Goal: Task Accomplishment & Management: Use online tool/utility

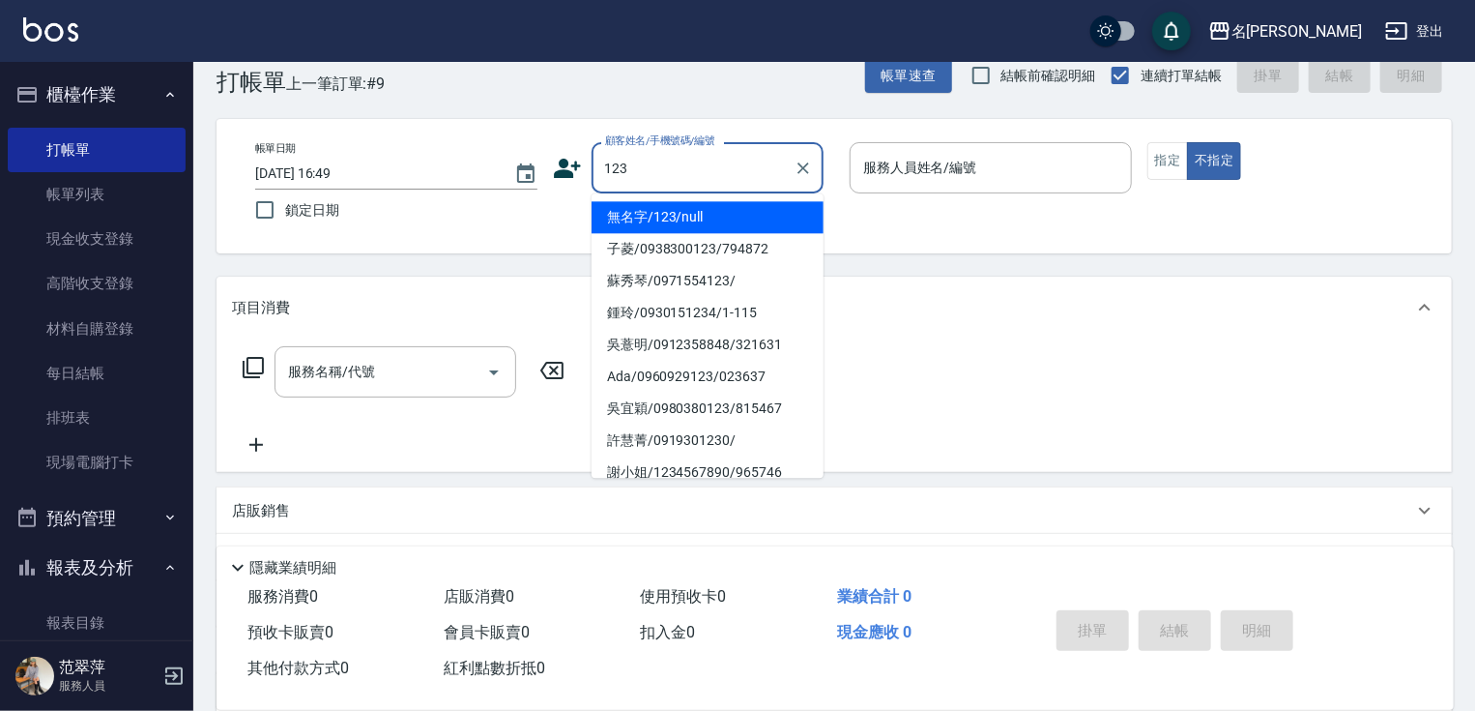
scroll to position [73, 0]
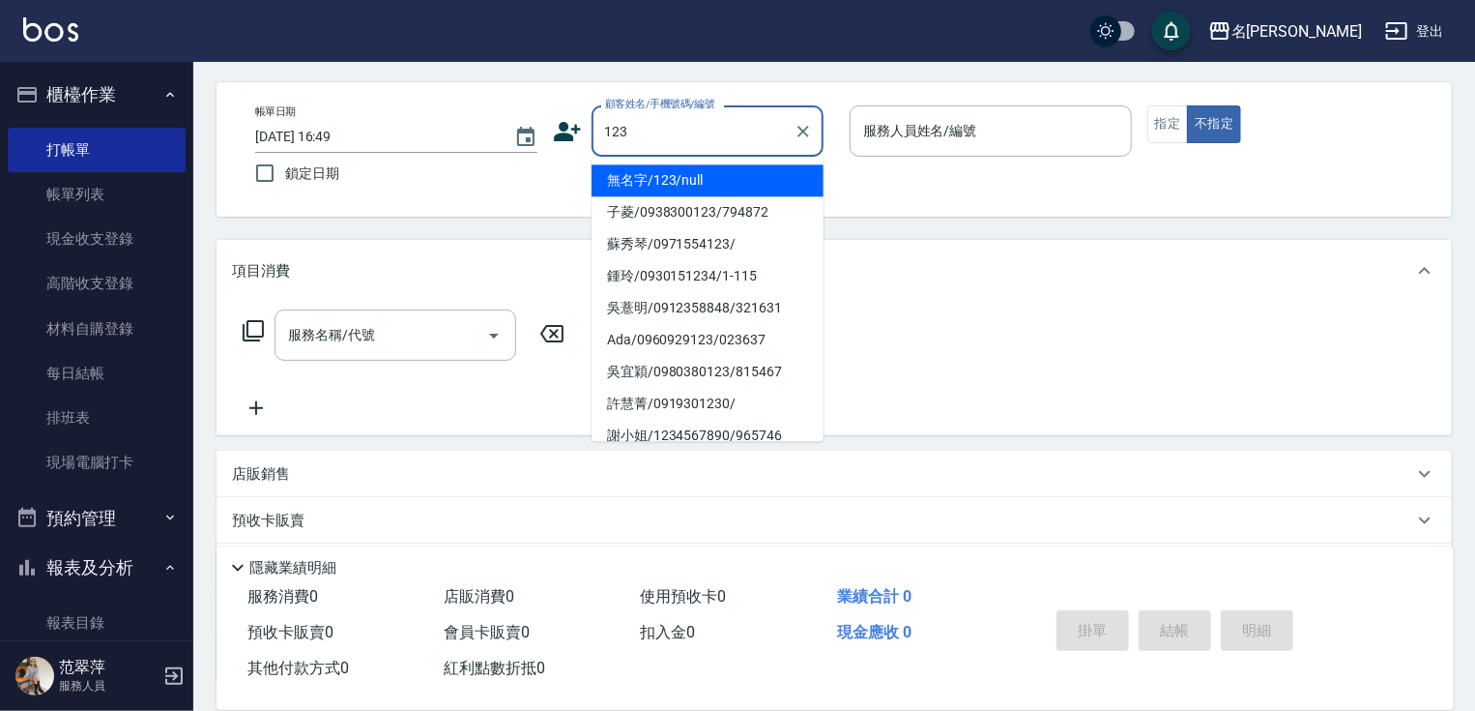
click at [719, 176] on li "無名字/123/null" at bounding box center [708, 180] width 232 height 32
type input "無名字/123/null"
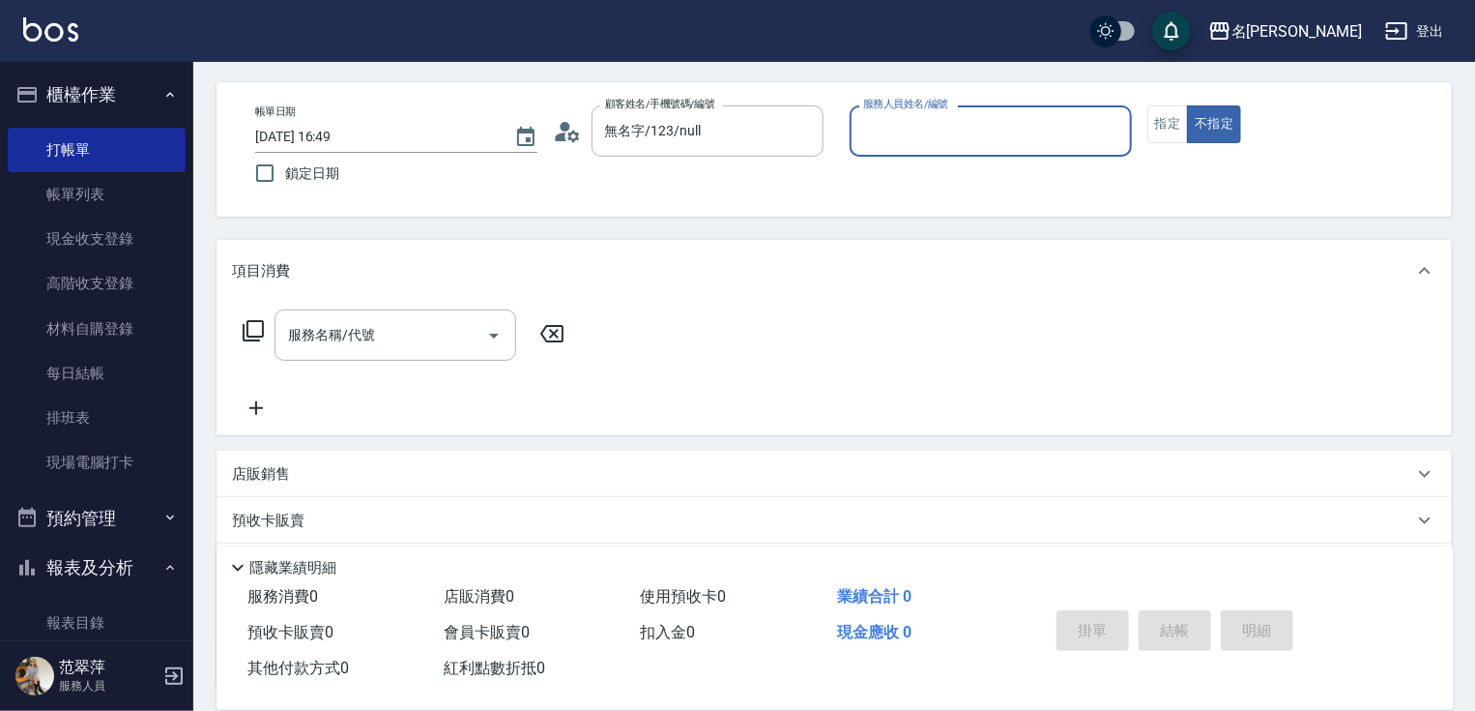
click at [896, 139] on input "服務人員姓名/編號" at bounding box center [990, 131] width 265 height 34
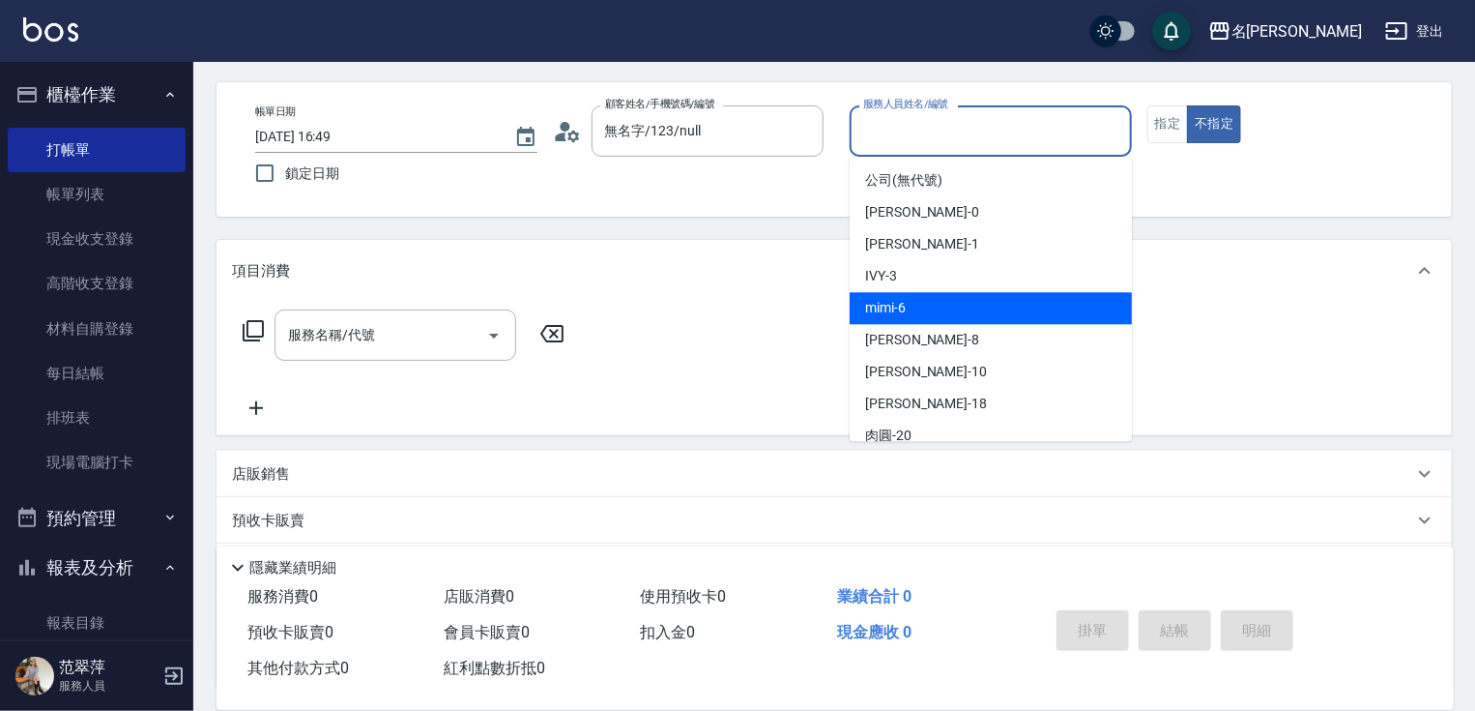
click at [916, 309] on div "mimi -6" at bounding box center [991, 308] width 282 height 32
type input "mimi-6"
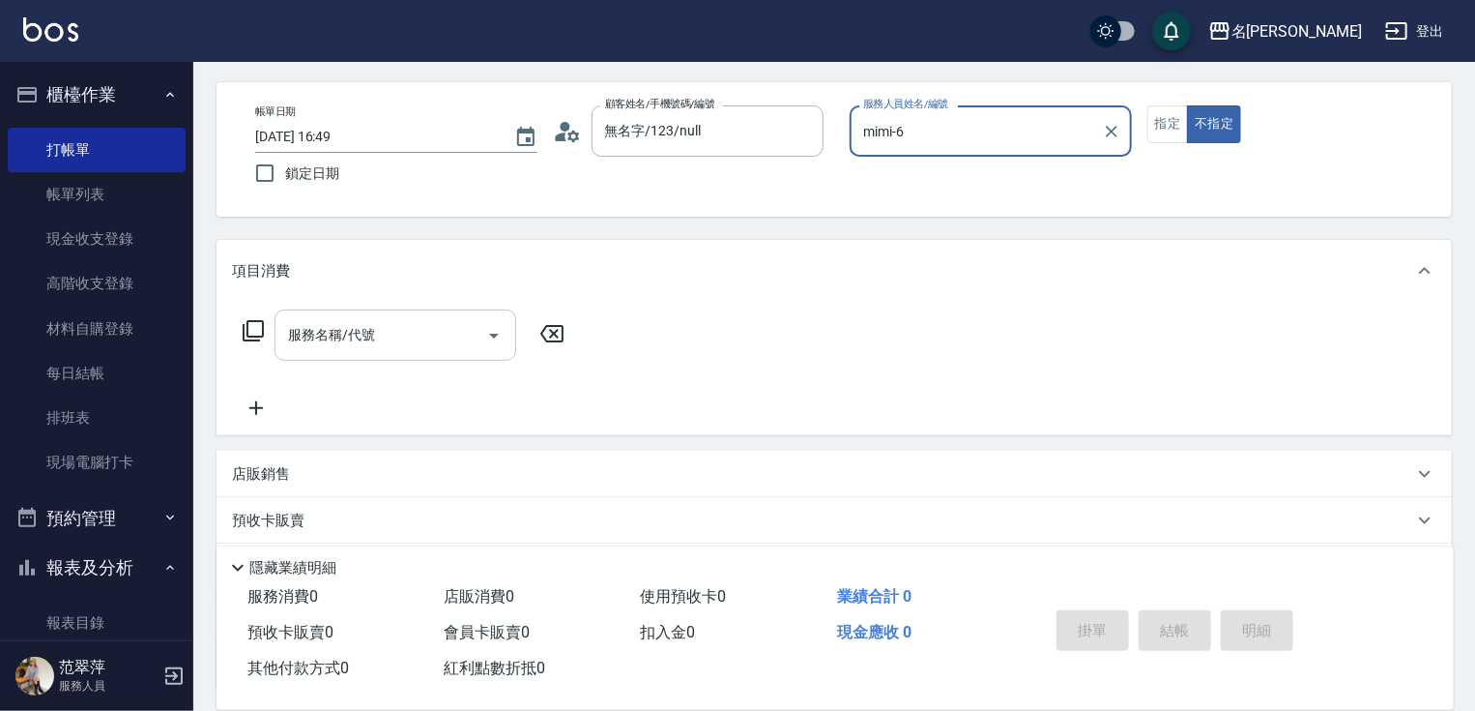
click at [422, 322] on input "服務名稱/代號" at bounding box center [380, 335] width 195 height 34
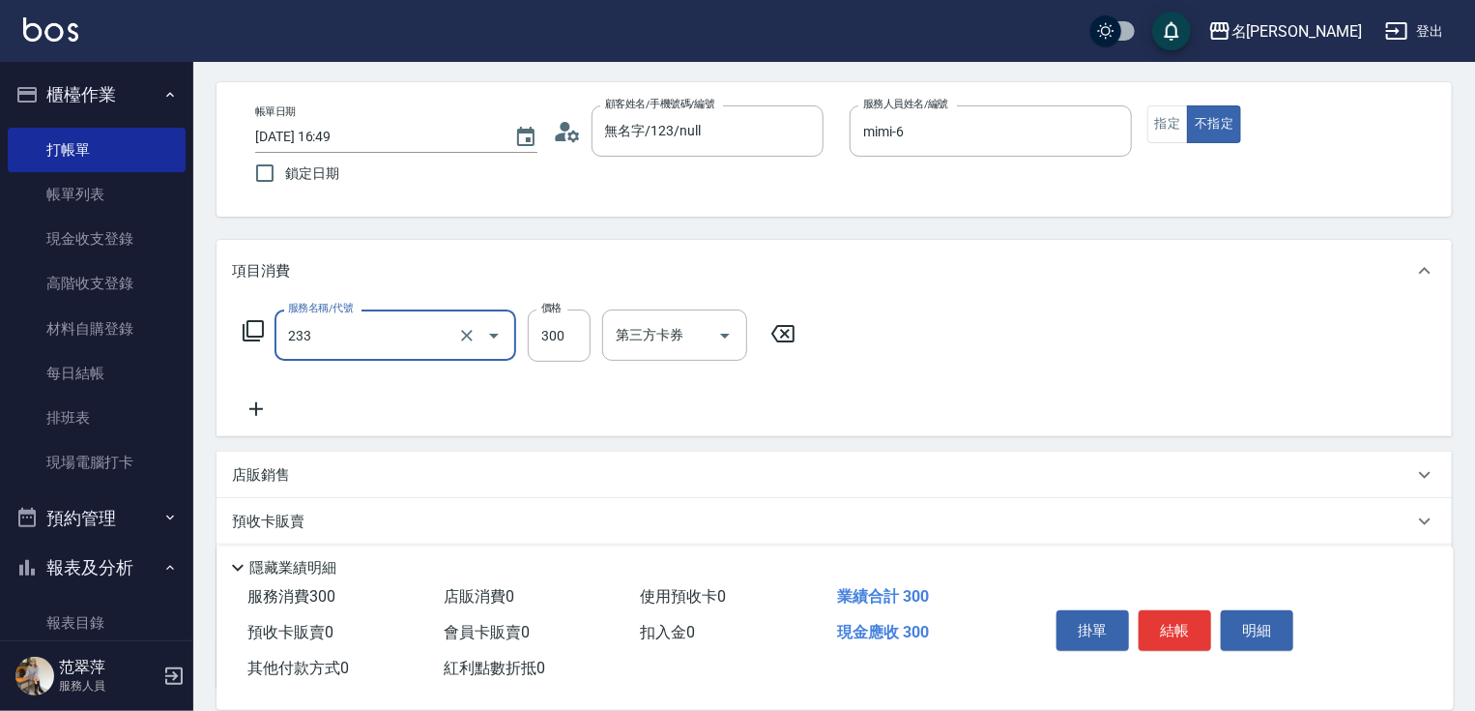
type input "洗髮300(233)"
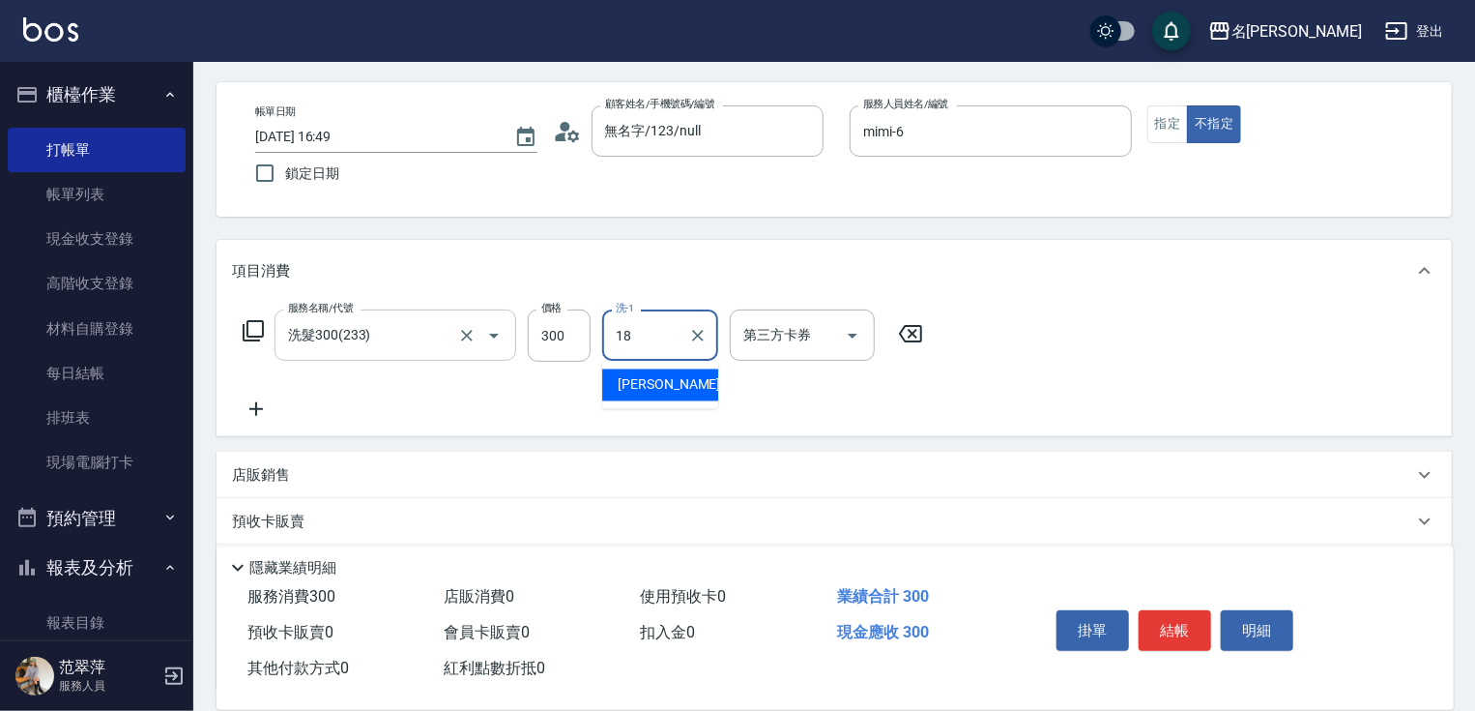
type input "小慧-18"
click at [247, 410] on icon at bounding box center [256, 408] width 48 height 23
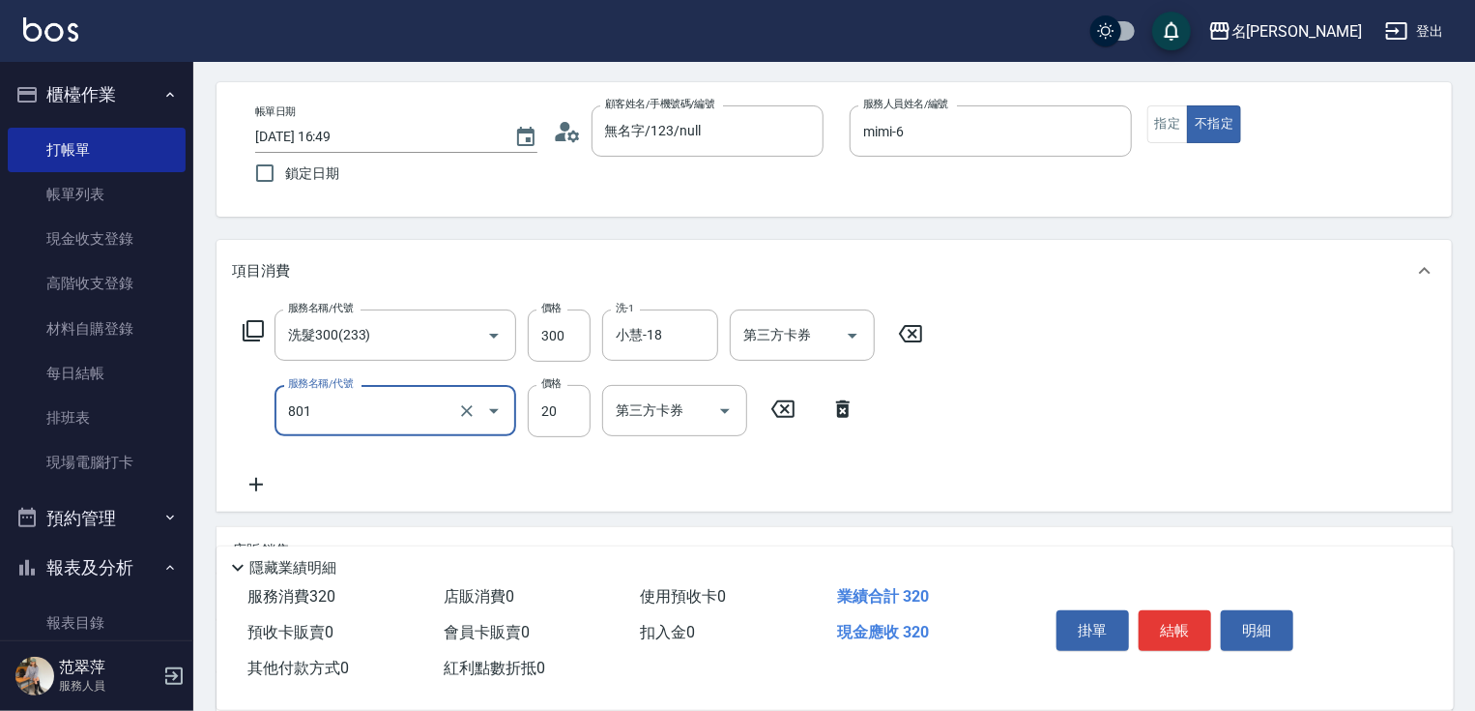
type input "潤絲20(801)"
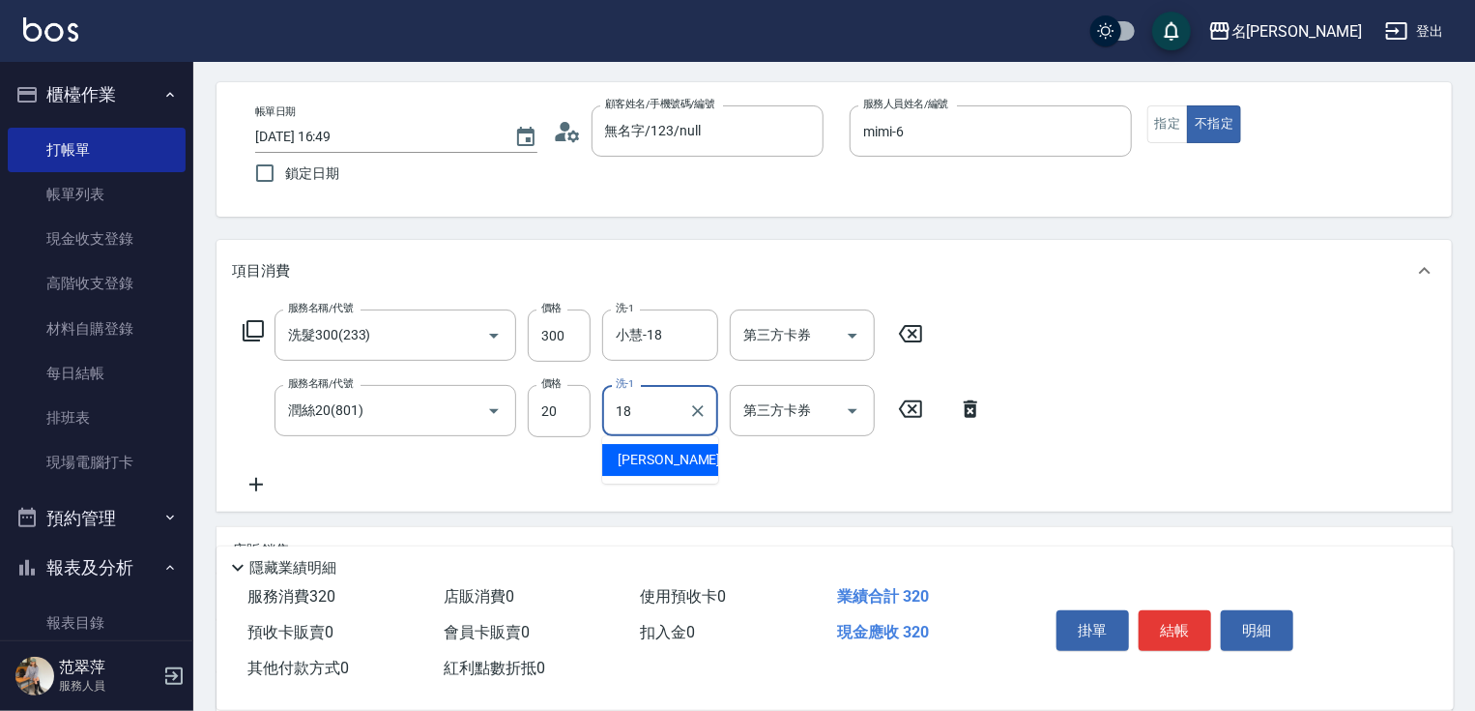
type input "小慧-18"
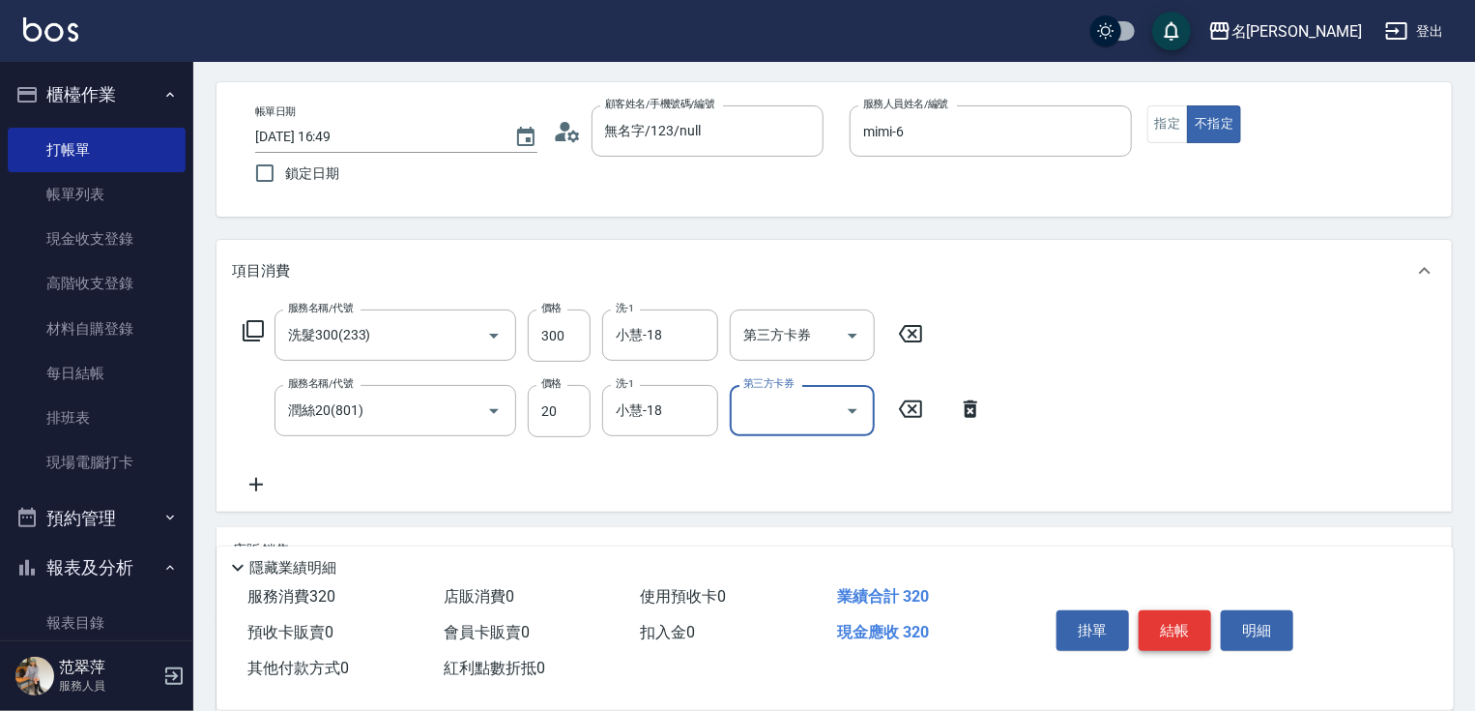
click at [1156, 619] on button "結帳" at bounding box center [1175, 630] width 73 height 41
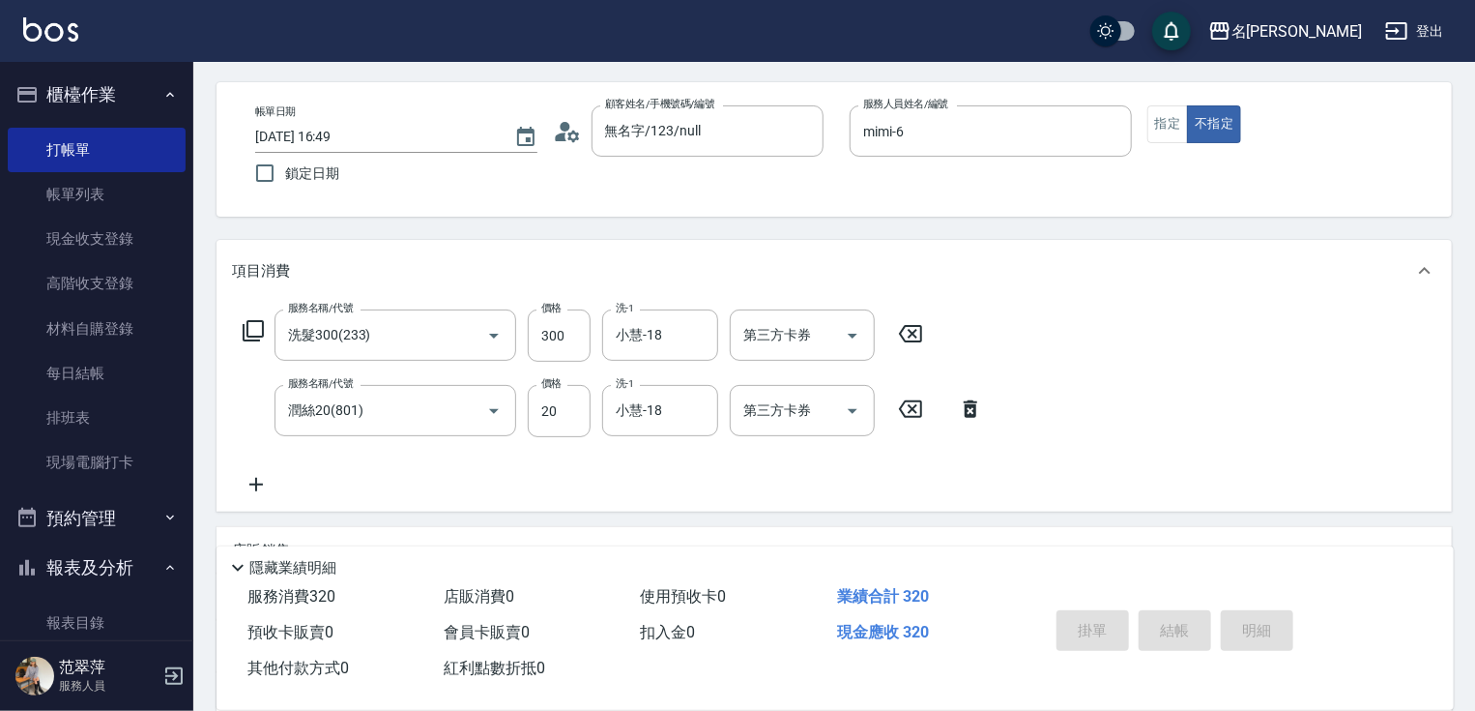
type input "2025/10/12 18:49"
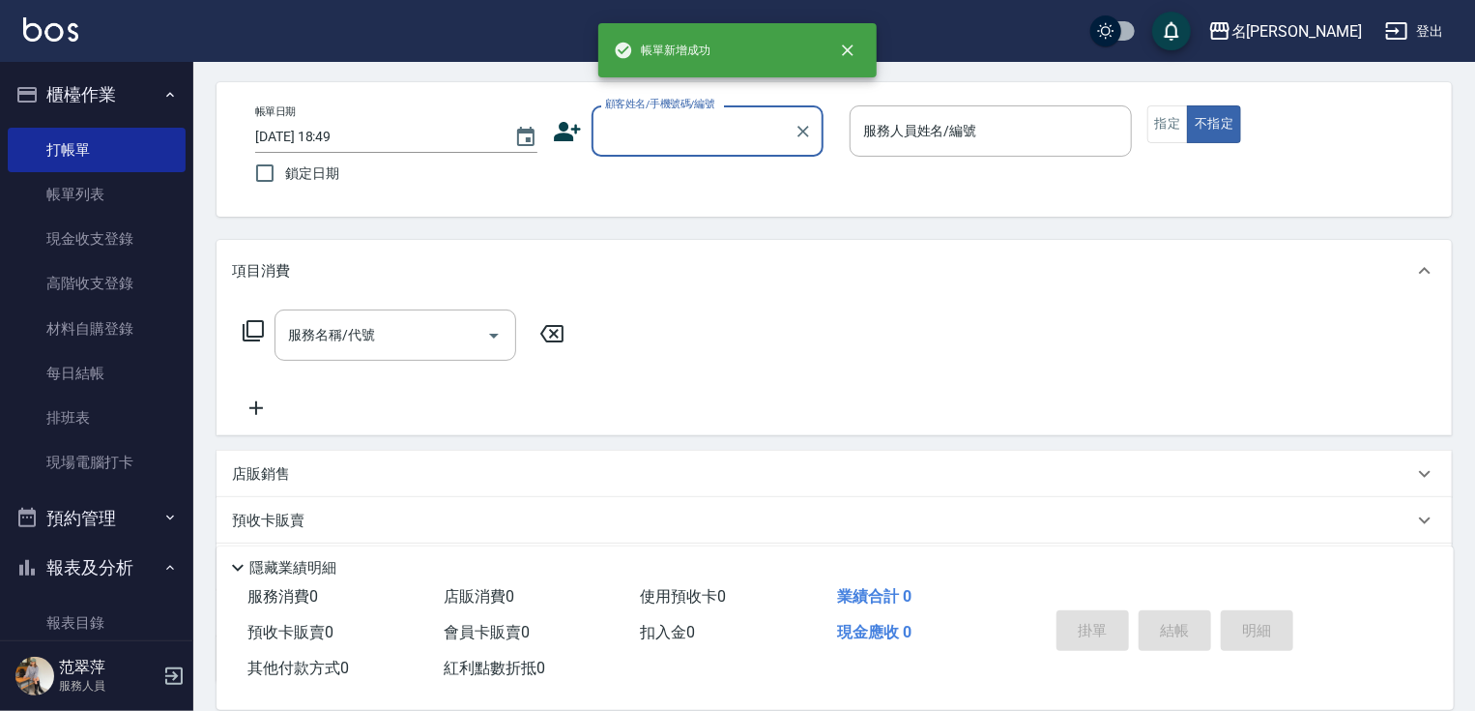
scroll to position [0, 0]
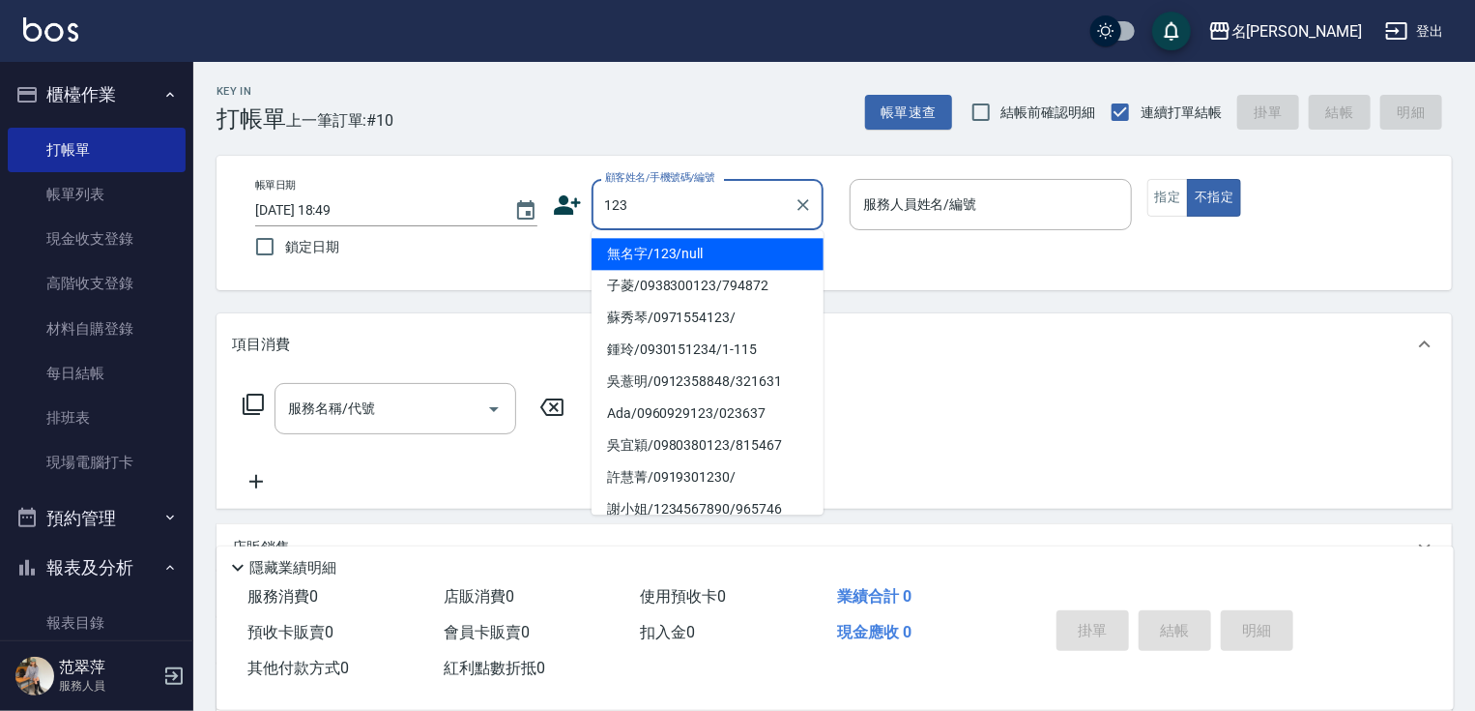
click at [660, 246] on li "無名字/123/null" at bounding box center [708, 254] width 232 height 32
type input "無名字/123/null"
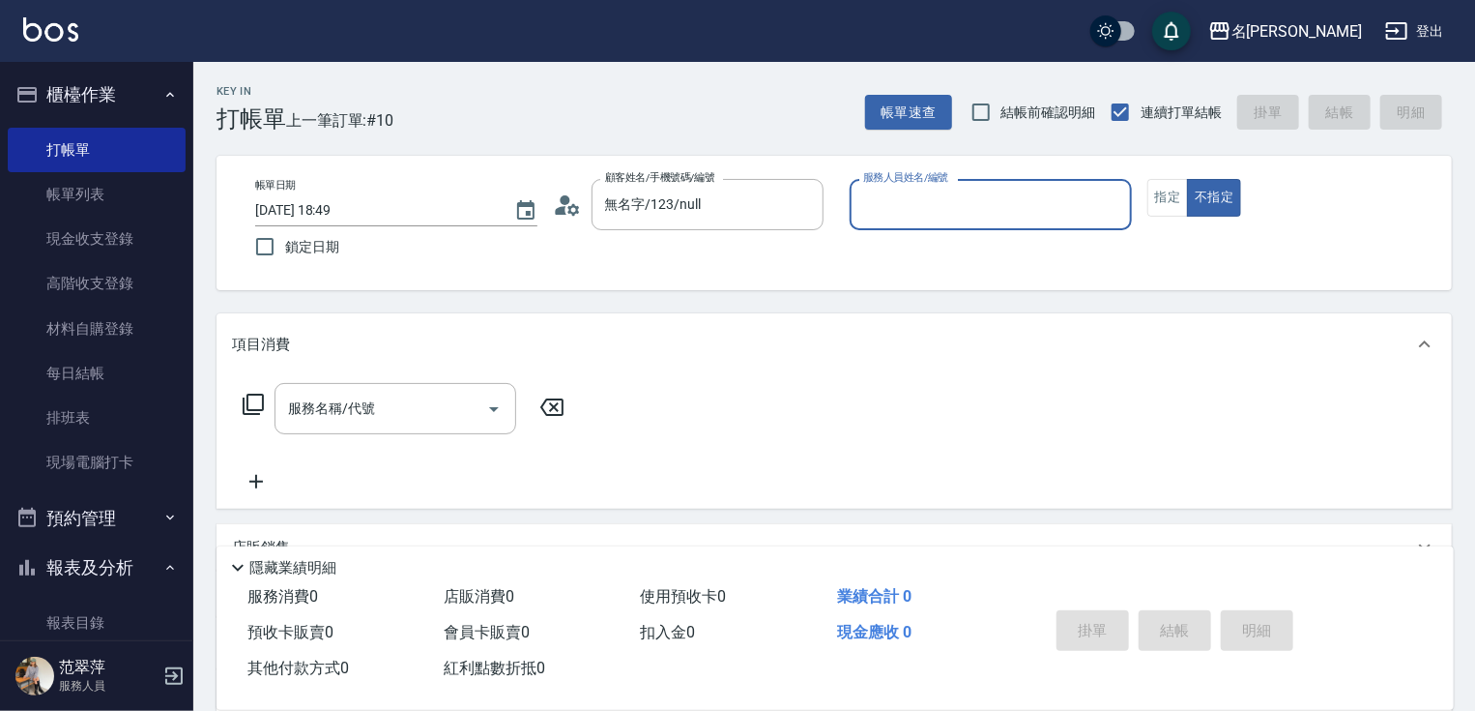
click at [897, 224] on div "服務人員姓名/編號" at bounding box center [991, 204] width 282 height 51
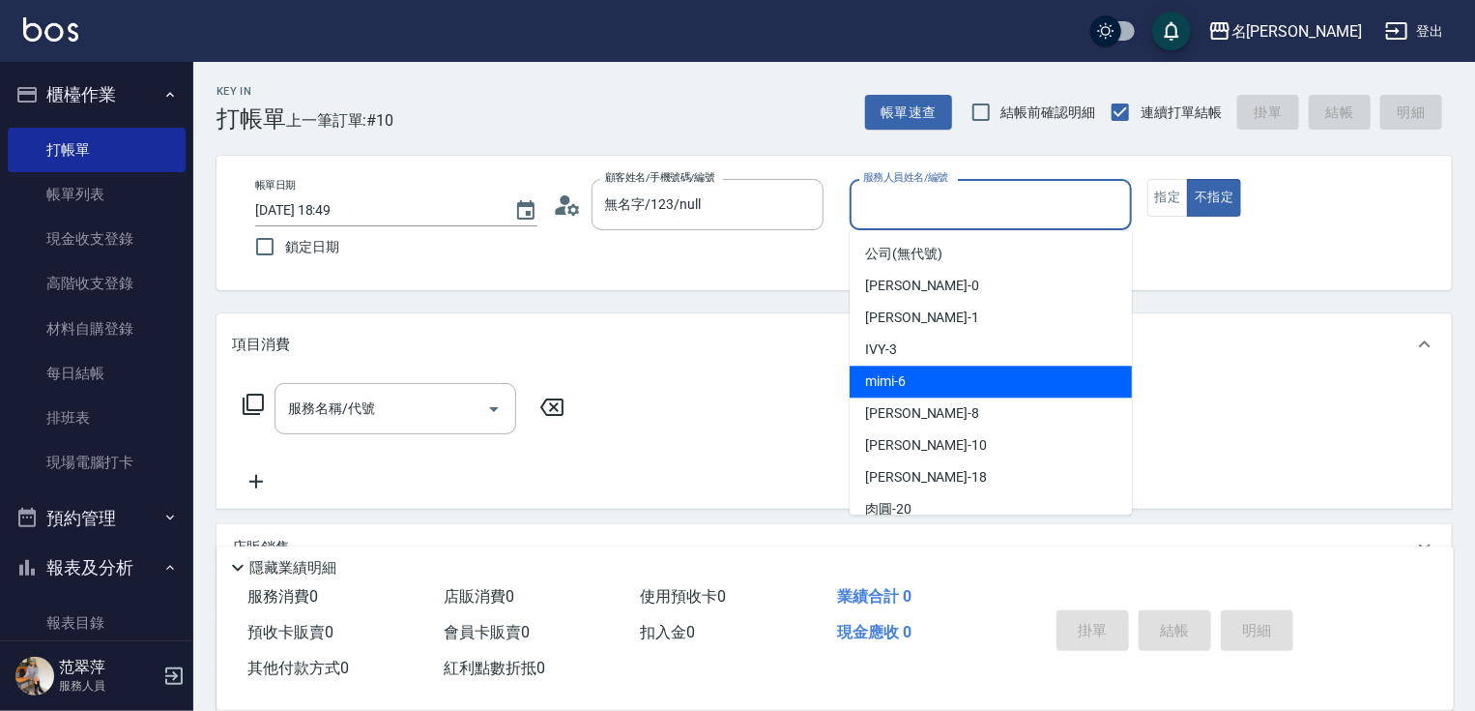
drag, startPoint x: 913, startPoint y: 376, endPoint x: 919, endPoint y: 363, distance: 15.1
click at [919, 363] on ul "公司 (無代號) ken -0 Joanne -1 IVY -3 mimi -6 曉容 -8 蕭素雲 -10 小慧 -18 肉圓 -20 TERRY -777…" at bounding box center [991, 372] width 282 height 284
drag, startPoint x: 920, startPoint y: 378, endPoint x: 945, endPoint y: 354, distance: 34.2
click at [937, 360] on ul "公司 (無代號) ken -0 Joanne -1 IVY -3 mimi -6 曉容 -8 蕭素雲 -10 小慧 -18 肉圓 -20 TERRY -777…" at bounding box center [991, 372] width 282 height 284
click at [928, 386] on div "mimi -6" at bounding box center [991, 381] width 282 height 32
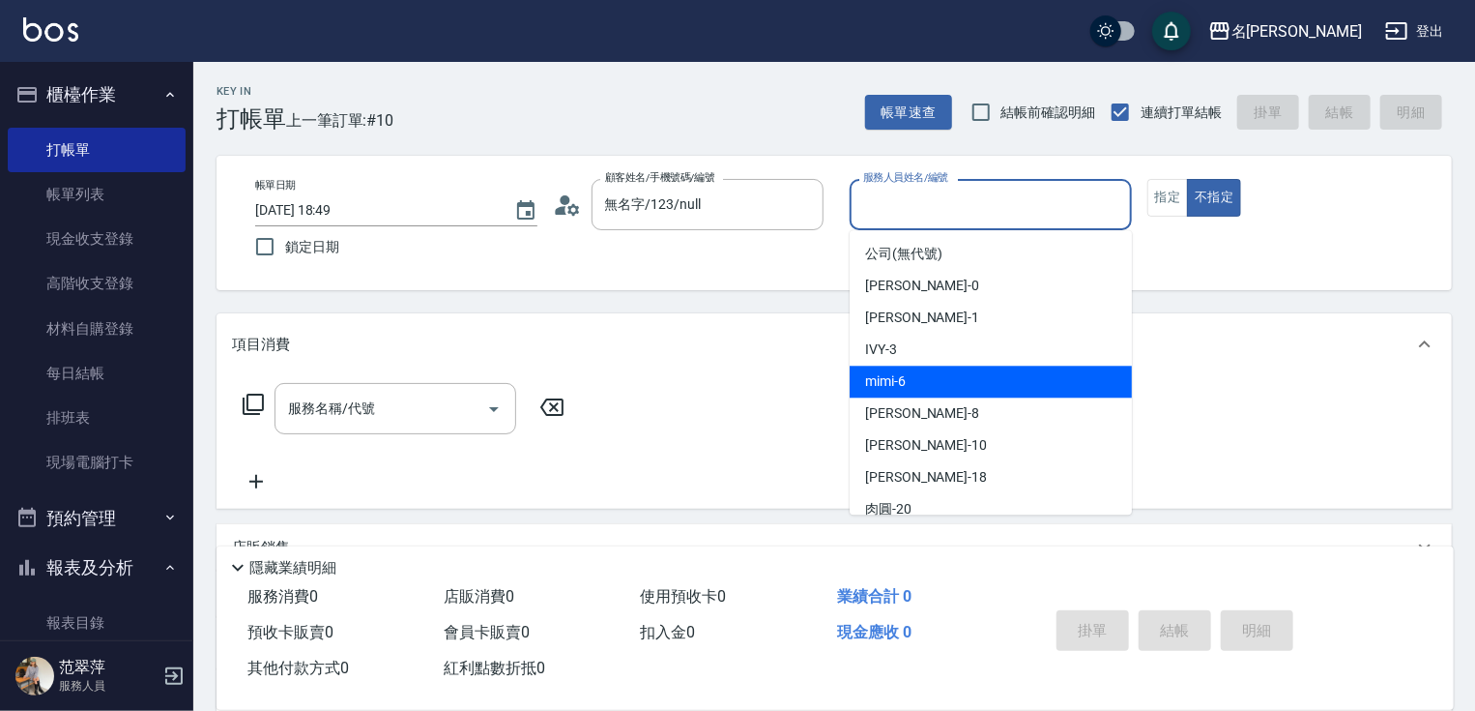
type input "mimi-6"
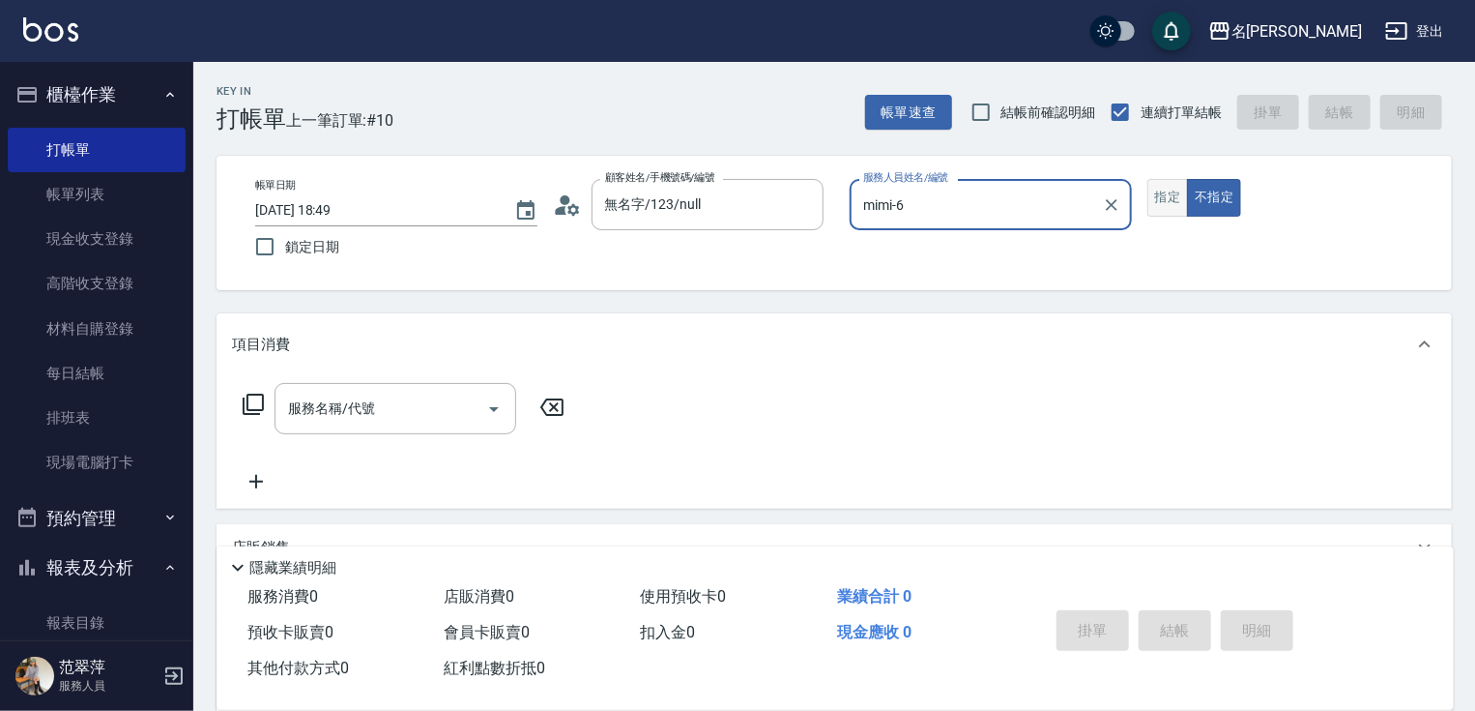
click at [1177, 209] on button "指定" at bounding box center [1169, 198] width 42 height 38
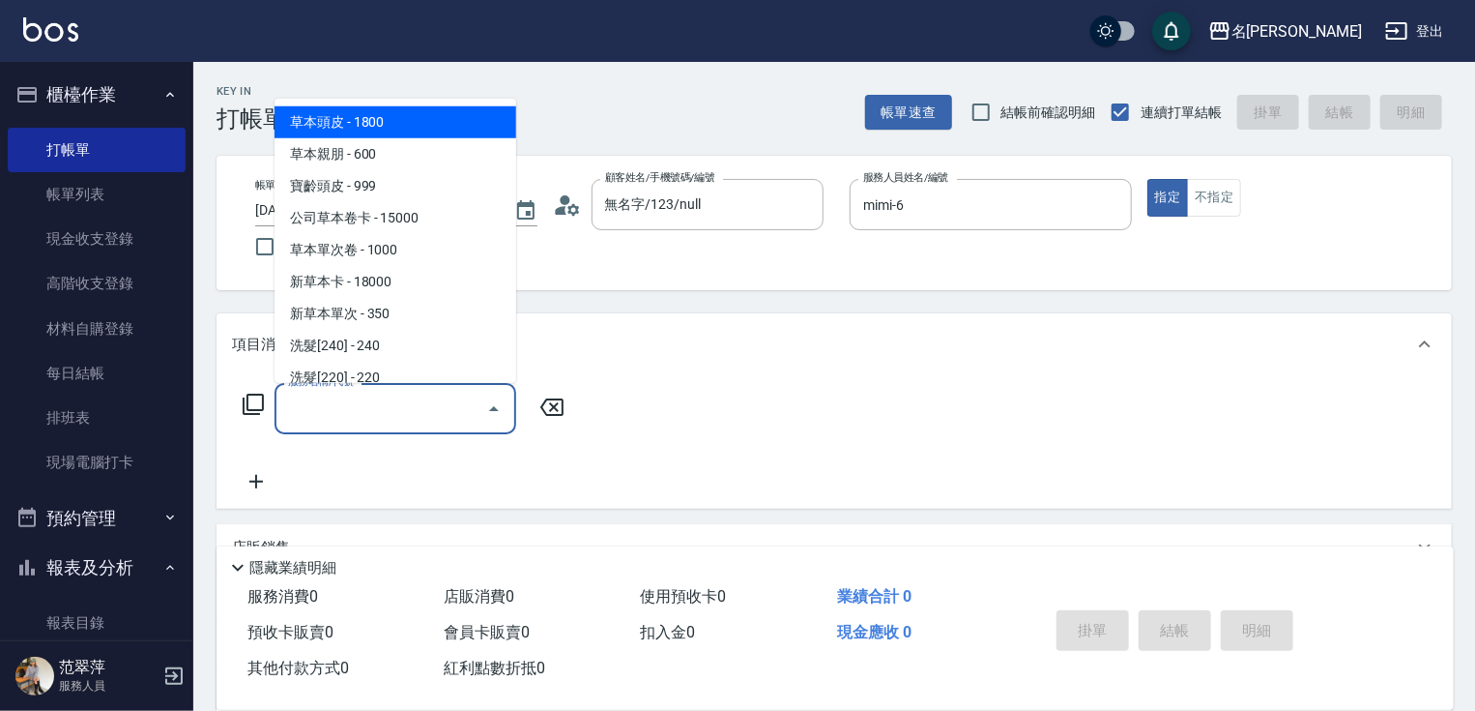
click at [411, 406] on input "服務名稱/代號" at bounding box center [380, 409] width 195 height 34
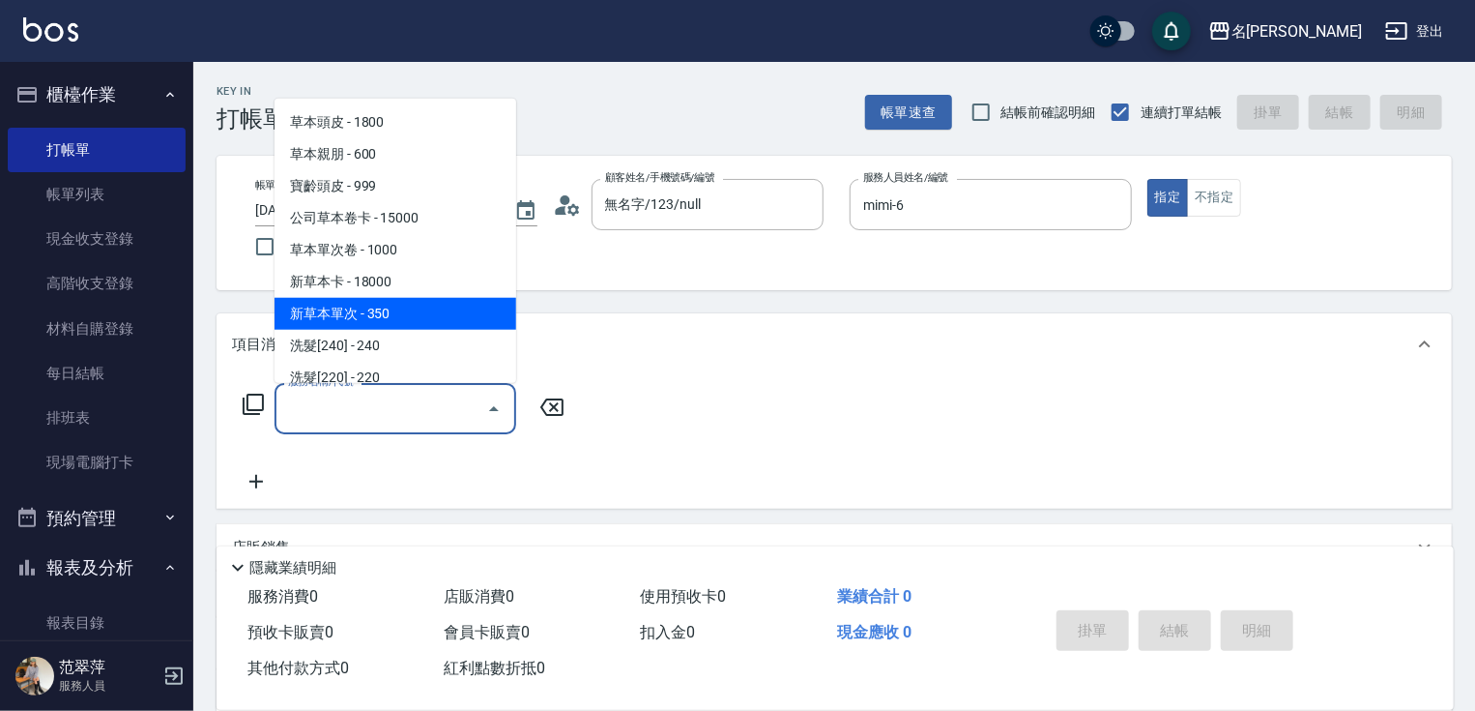
click at [414, 322] on span "新草本單次 - 350" at bounding box center [396, 314] width 242 height 32
type input "新草本單次(109)"
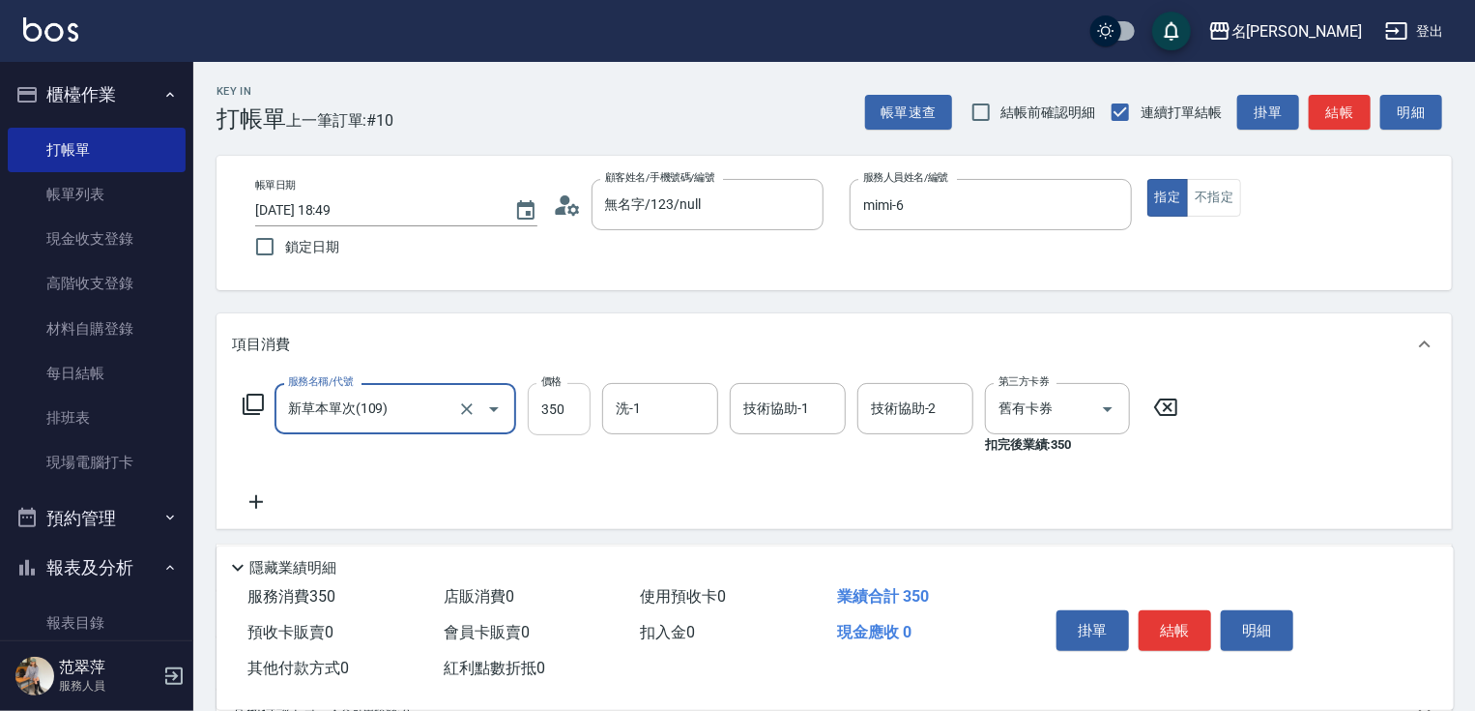
click at [534, 423] on input "350" at bounding box center [559, 409] width 63 height 52
type input "438"
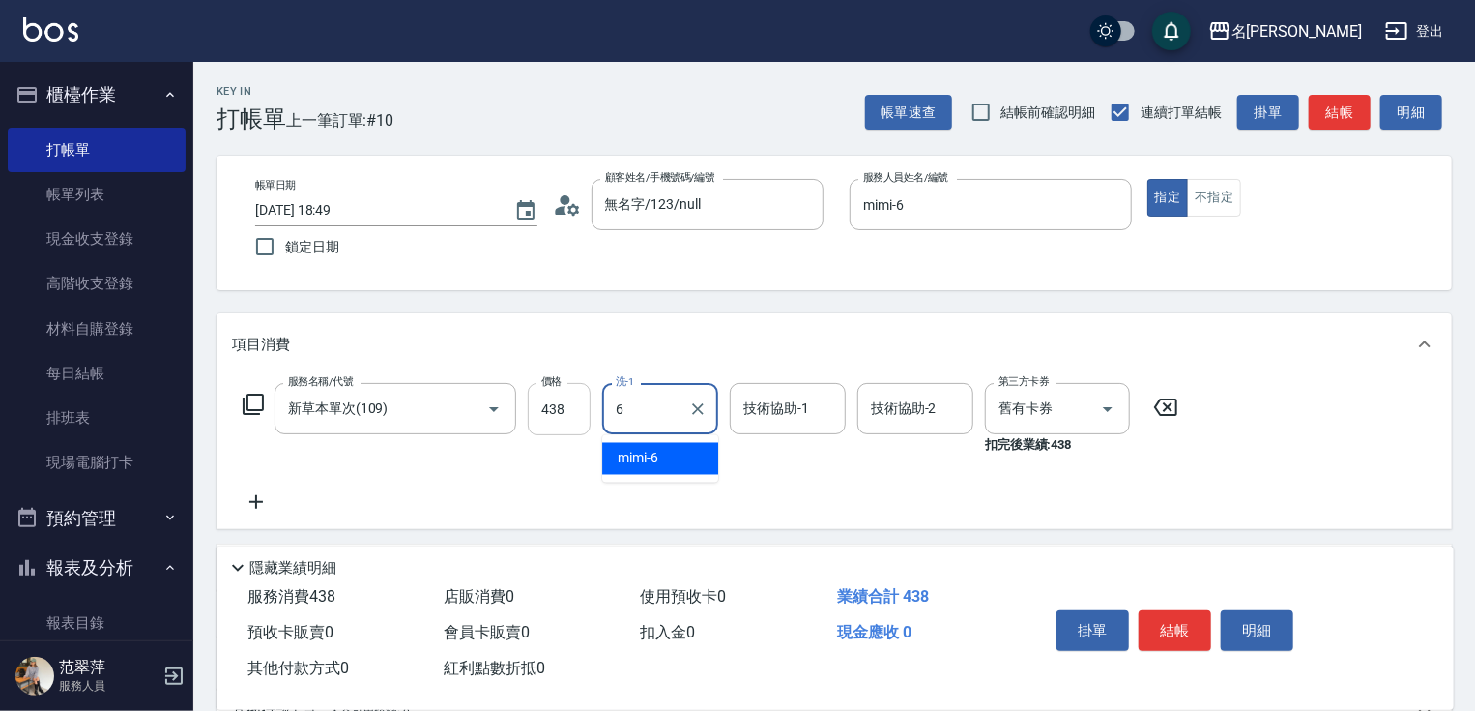
type input "mimi-6"
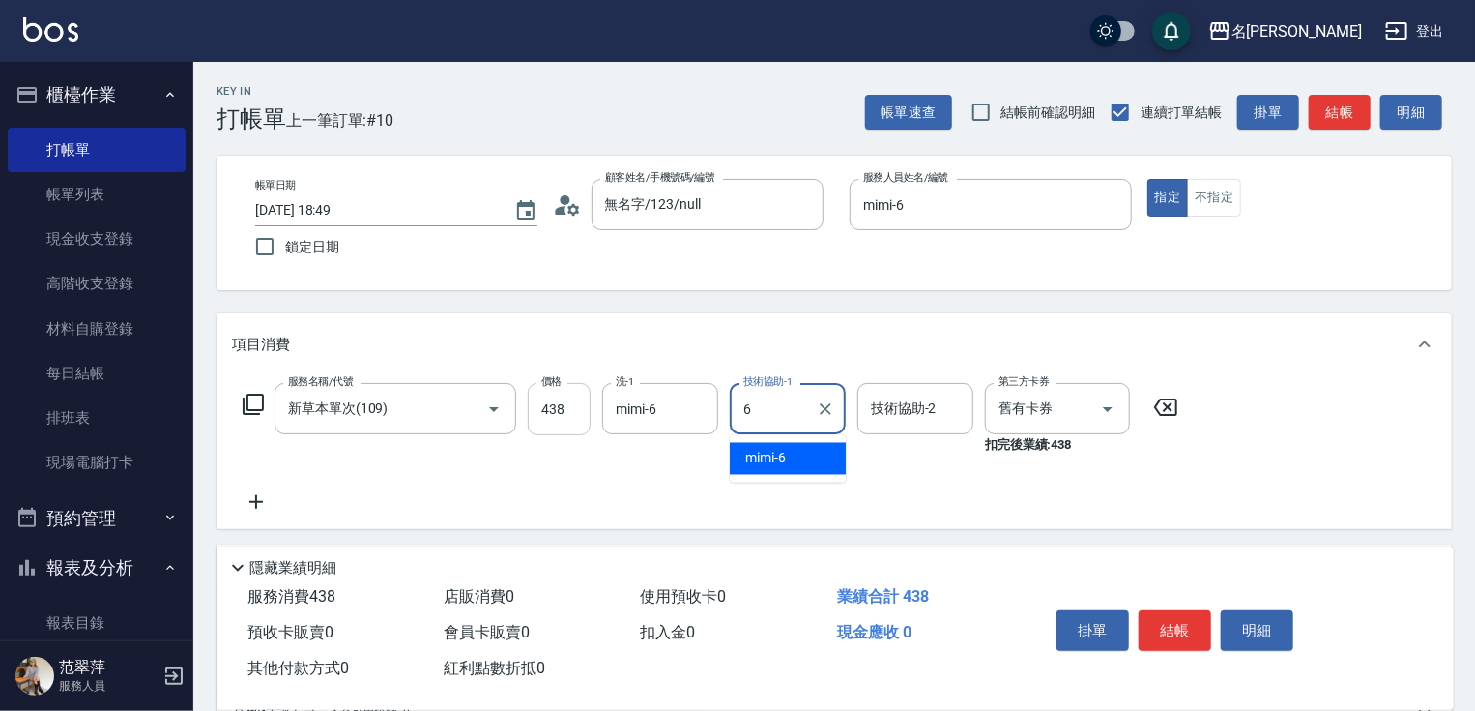
type input "mimi-6"
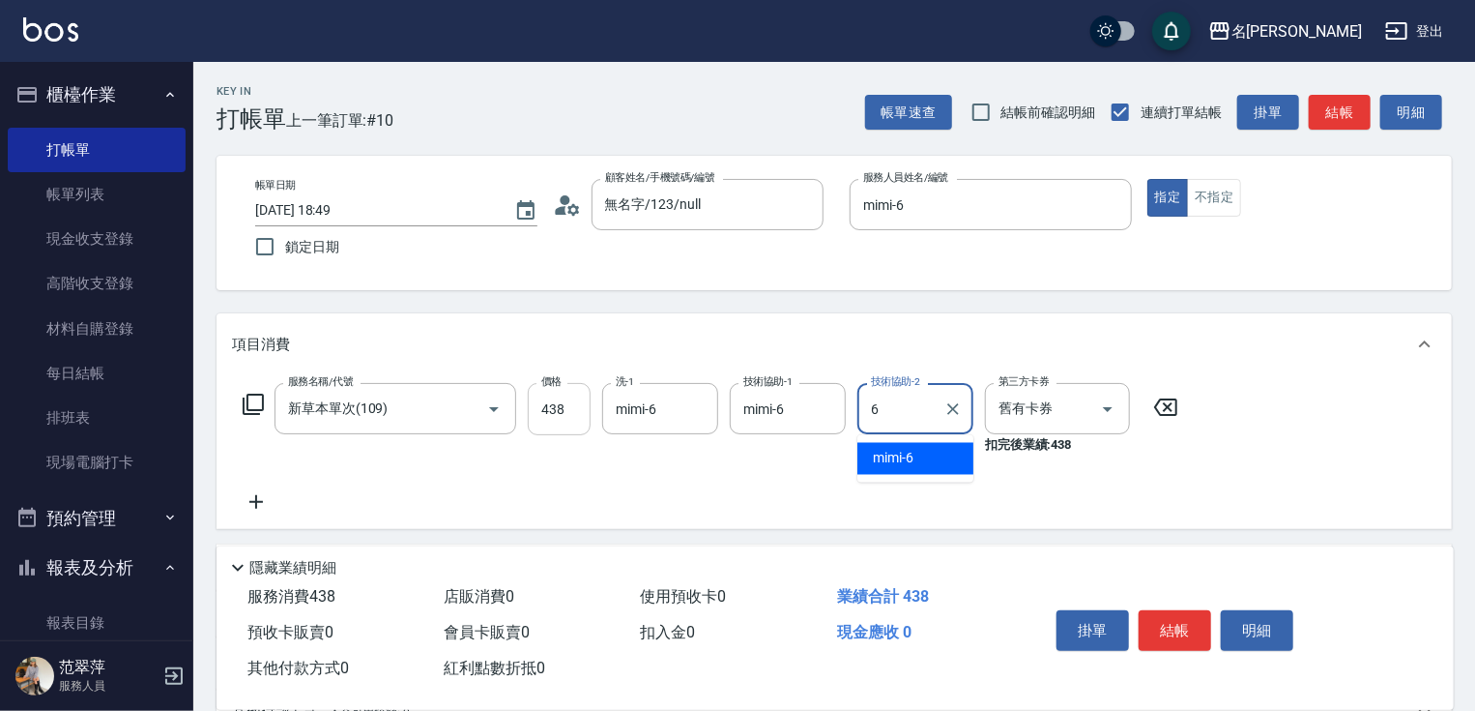
type input "mimi-6"
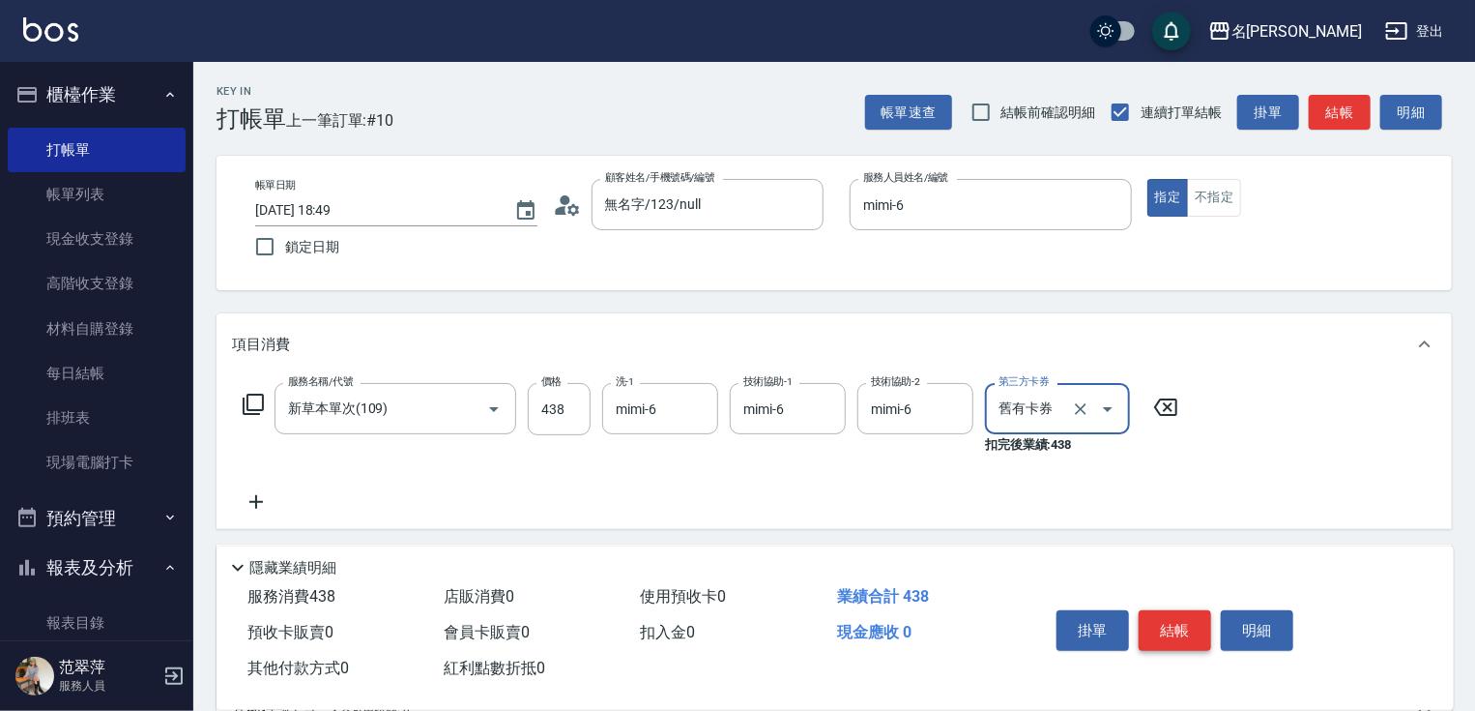
click at [1183, 619] on button "結帳" at bounding box center [1175, 630] width 73 height 41
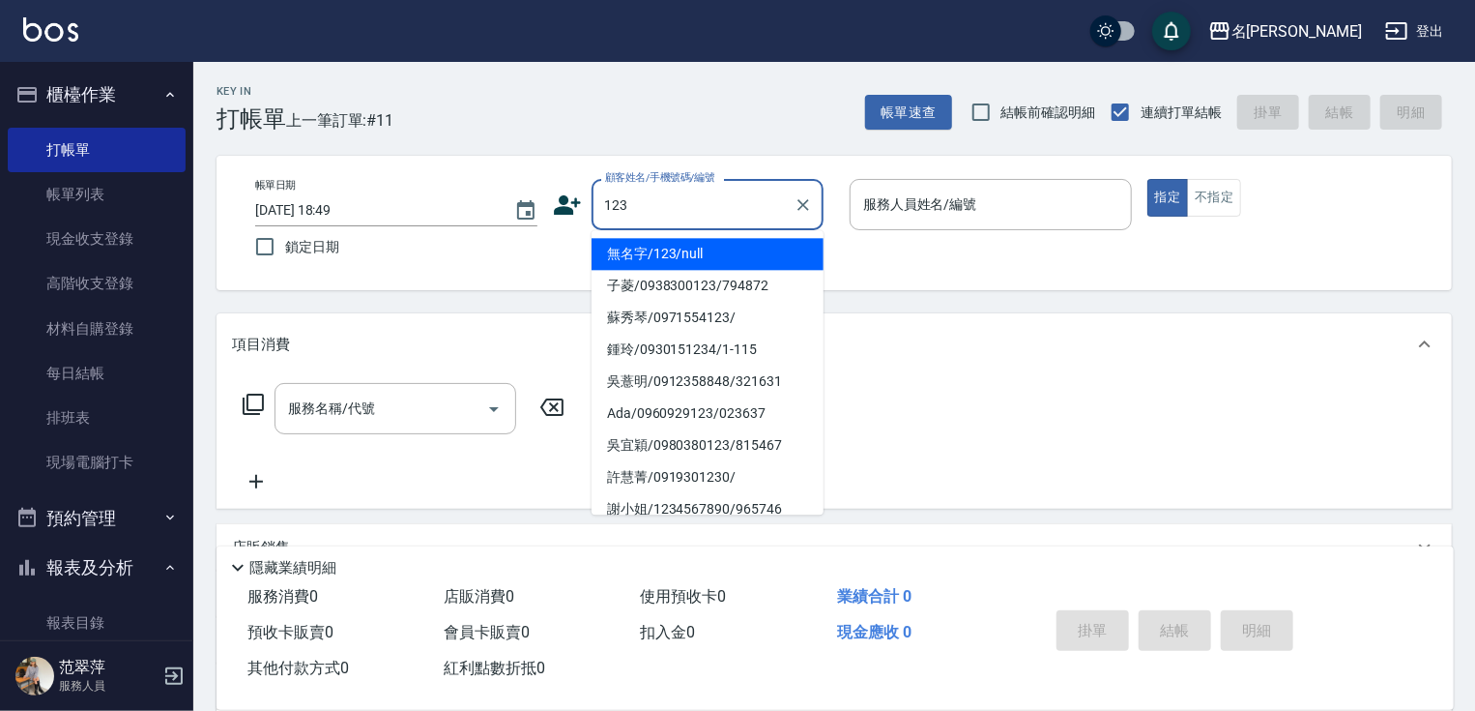
click at [688, 254] on li "無名字/123/null" at bounding box center [708, 254] width 232 height 32
type input "無名字/123/null"
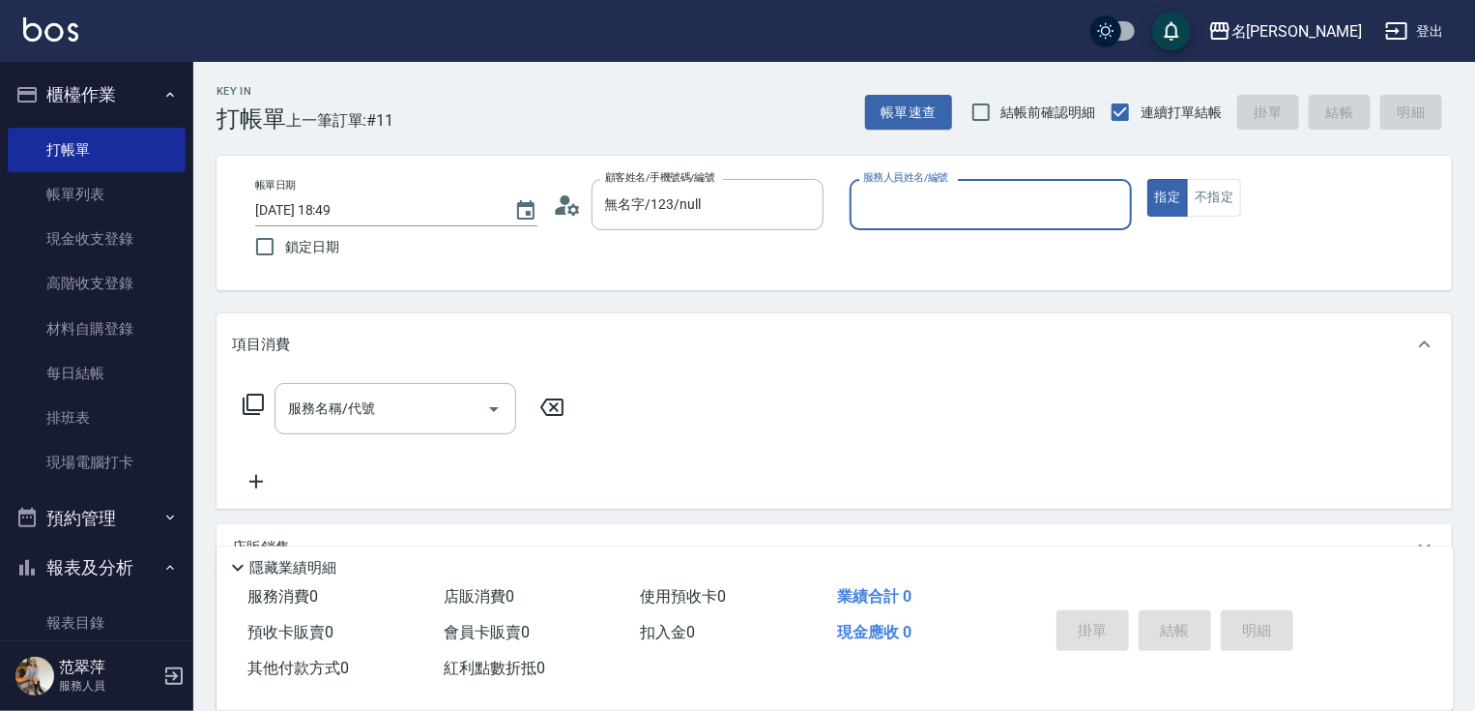
click at [935, 205] on input "服務人員姓名/編號" at bounding box center [990, 205] width 265 height 34
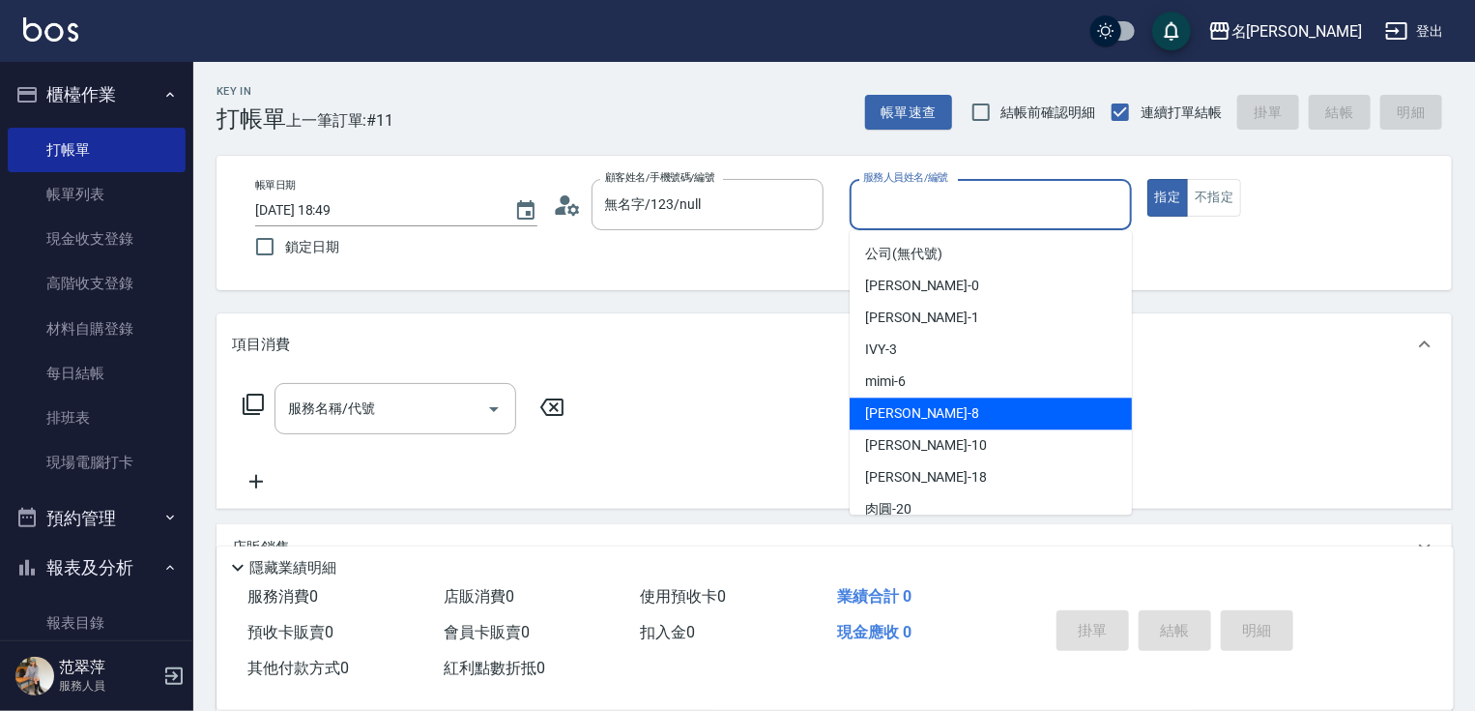
click at [894, 410] on span "曉容 -8" at bounding box center [922, 413] width 114 height 20
type input "曉容-8"
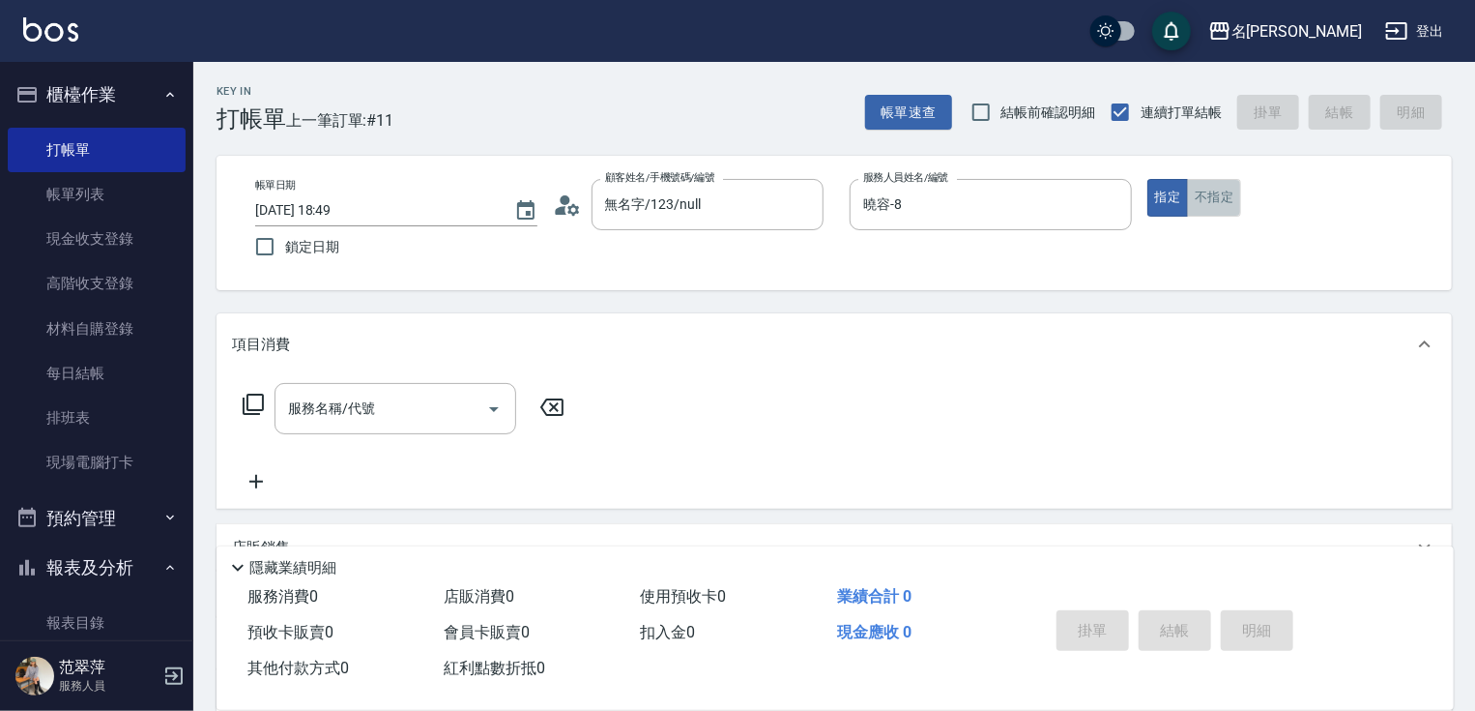
click at [1199, 201] on button "不指定" at bounding box center [1214, 198] width 54 height 38
click at [256, 400] on icon at bounding box center [253, 404] width 23 height 23
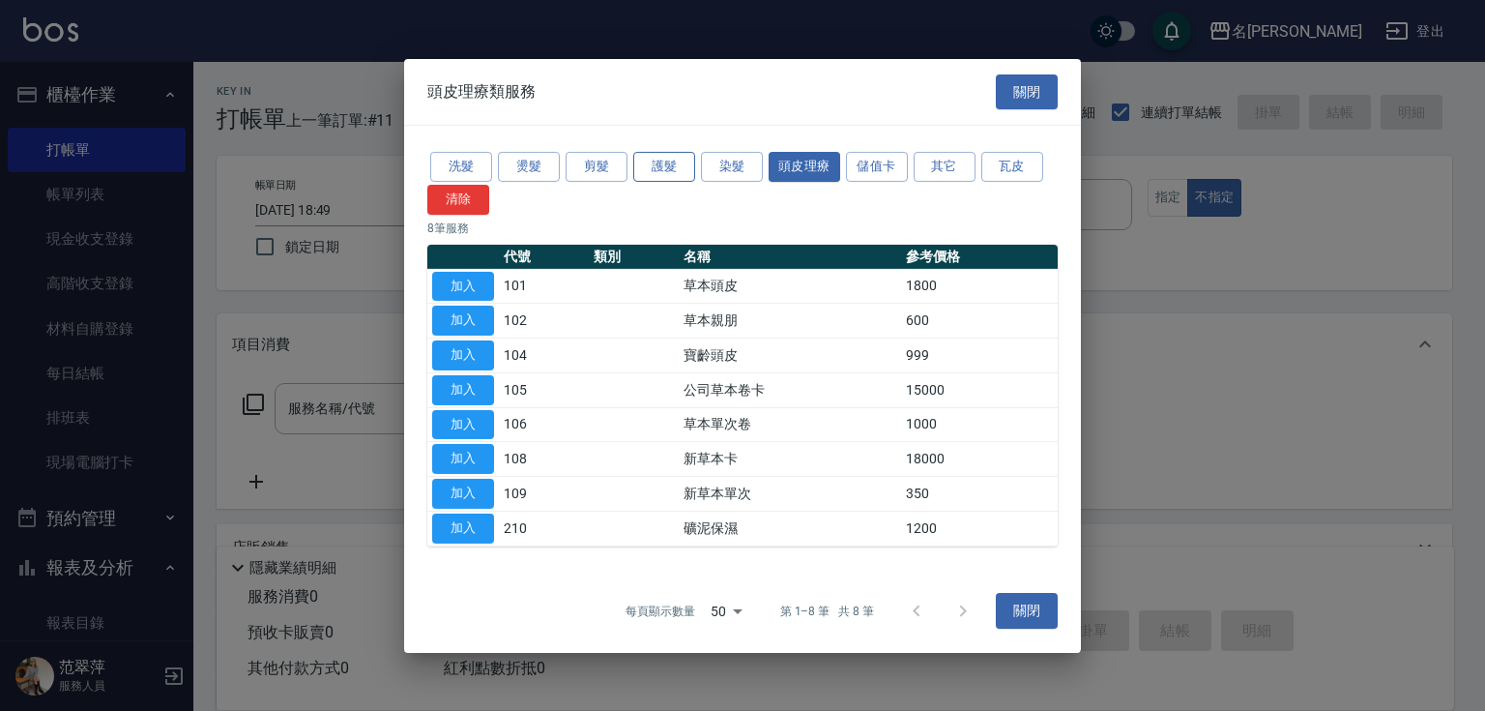
click at [666, 152] on button "護髮" at bounding box center [664, 167] width 62 height 30
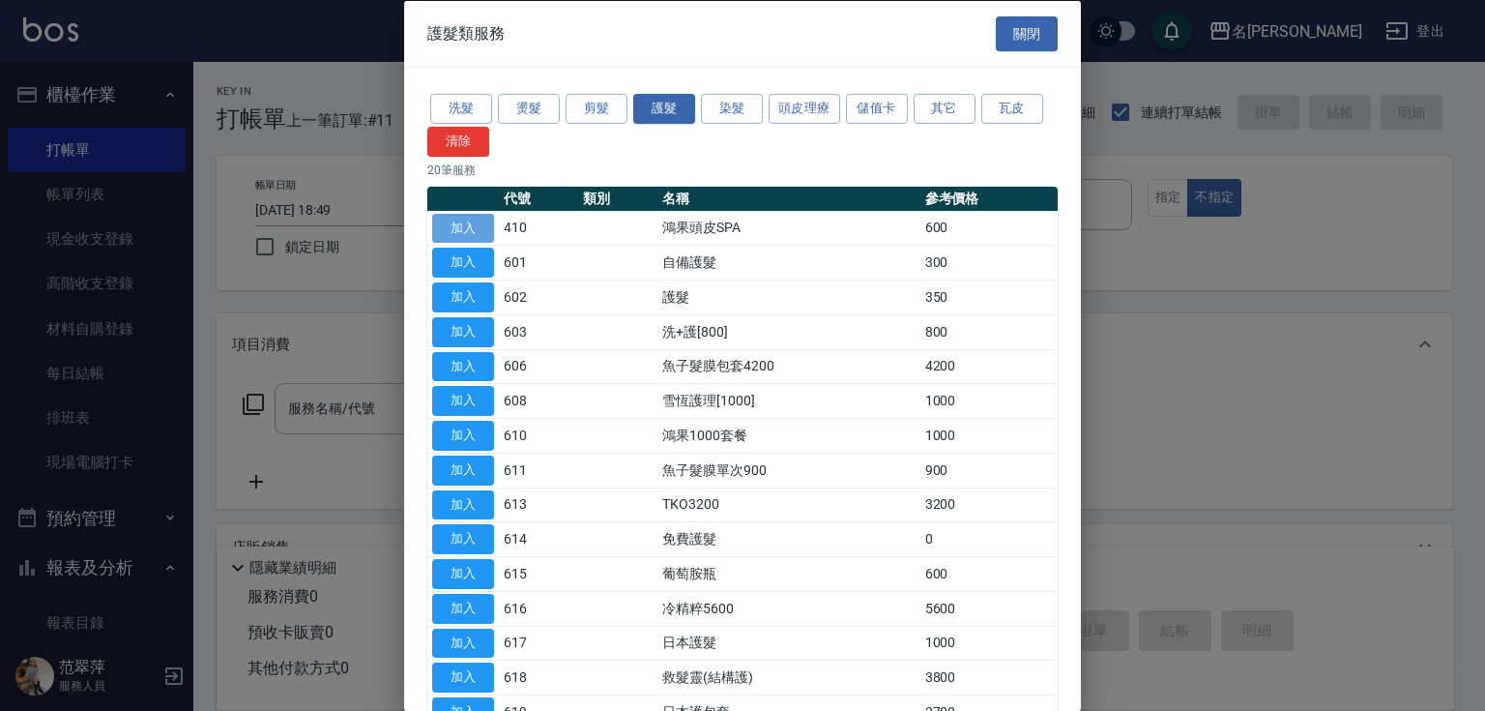
click at [484, 221] on button "加入" at bounding box center [463, 228] width 62 height 30
type input "鴻果頭皮SPA(410)"
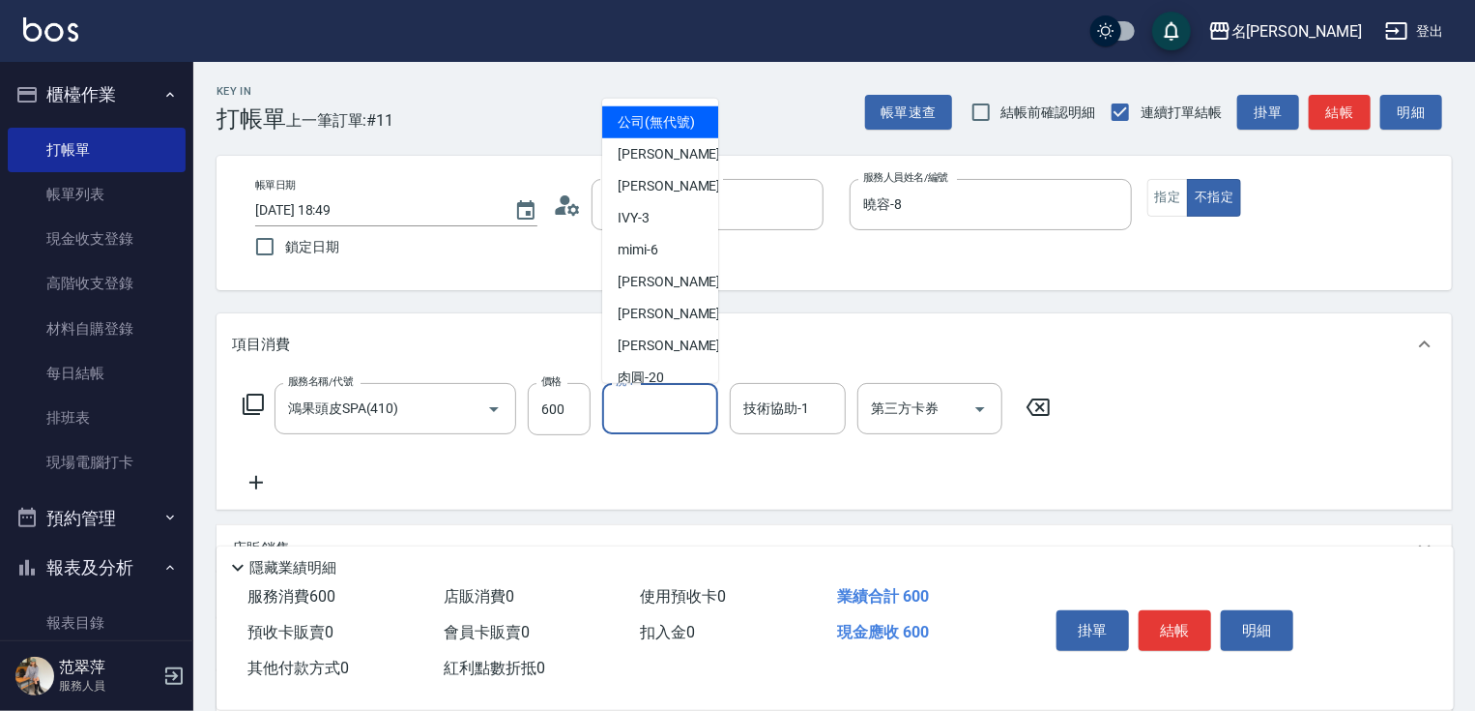
click at [644, 410] on input "洗-1" at bounding box center [660, 409] width 99 height 34
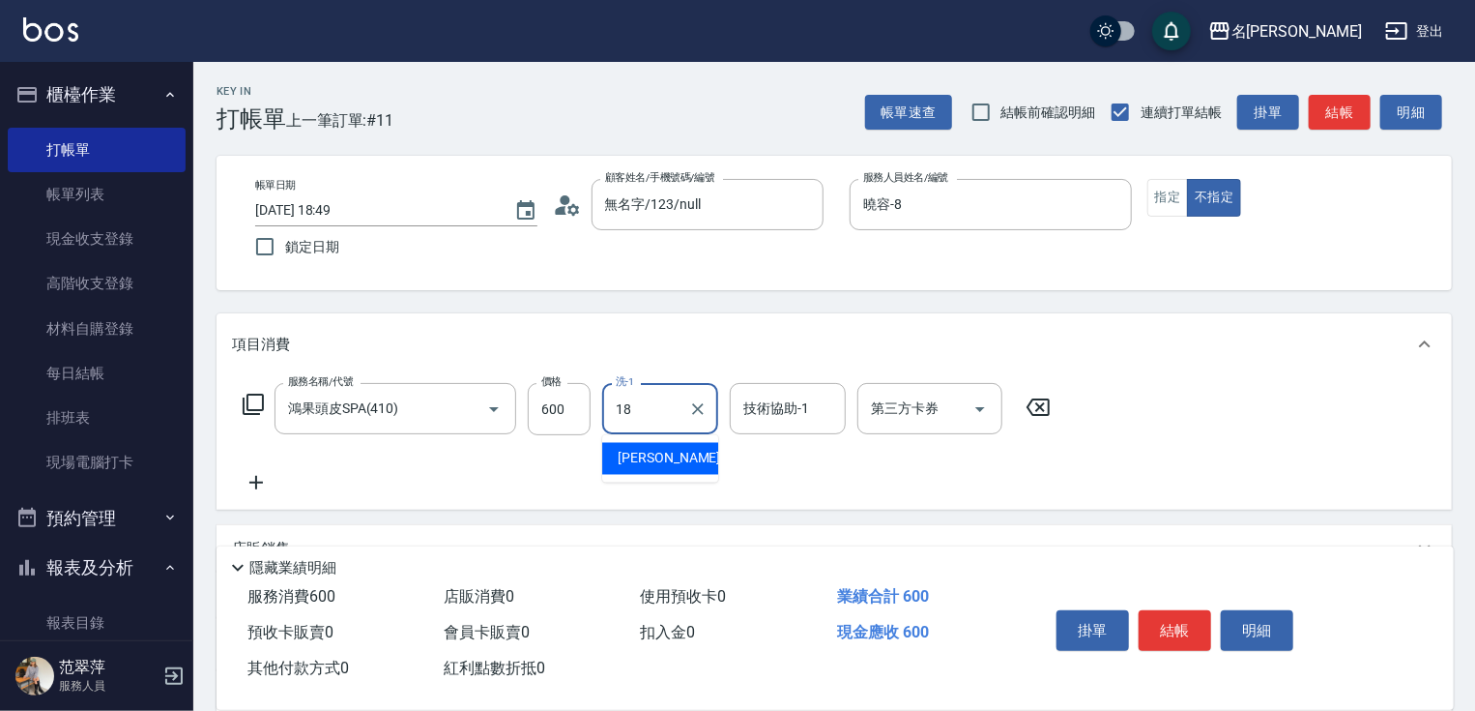
type input "小慧-18"
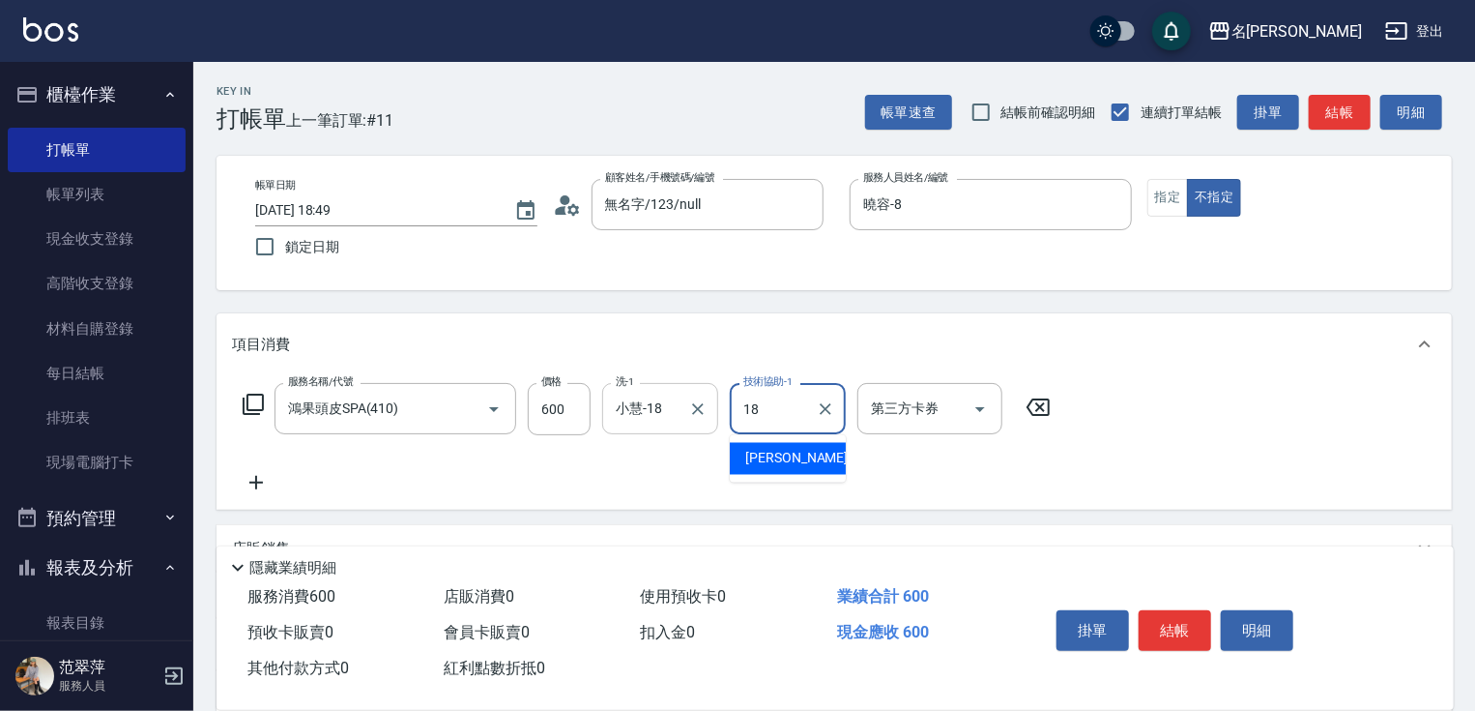
type input "小慧-18"
click at [262, 481] on icon at bounding box center [256, 483] width 14 height 14
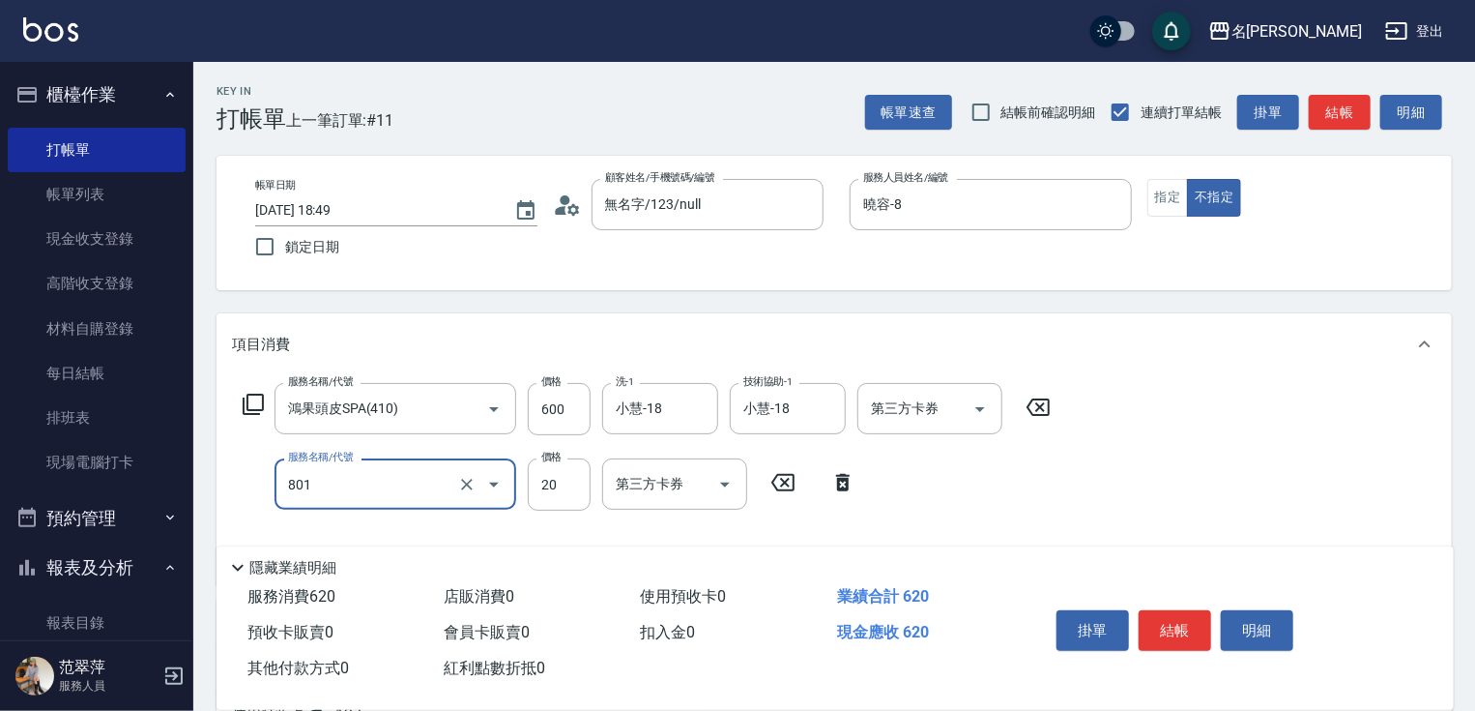
type input "潤絲20(801)"
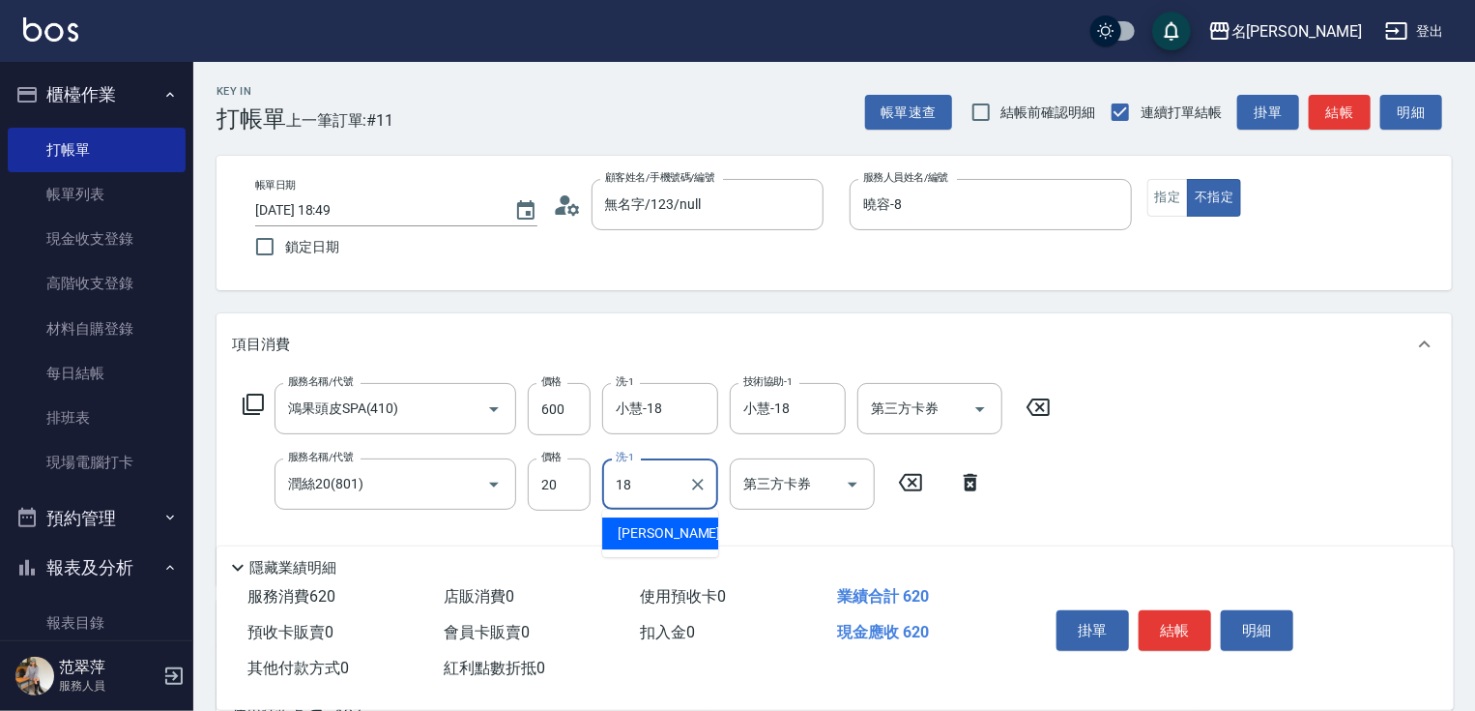
type input "小慧-18"
click at [1164, 616] on button "結帳" at bounding box center [1175, 630] width 73 height 41
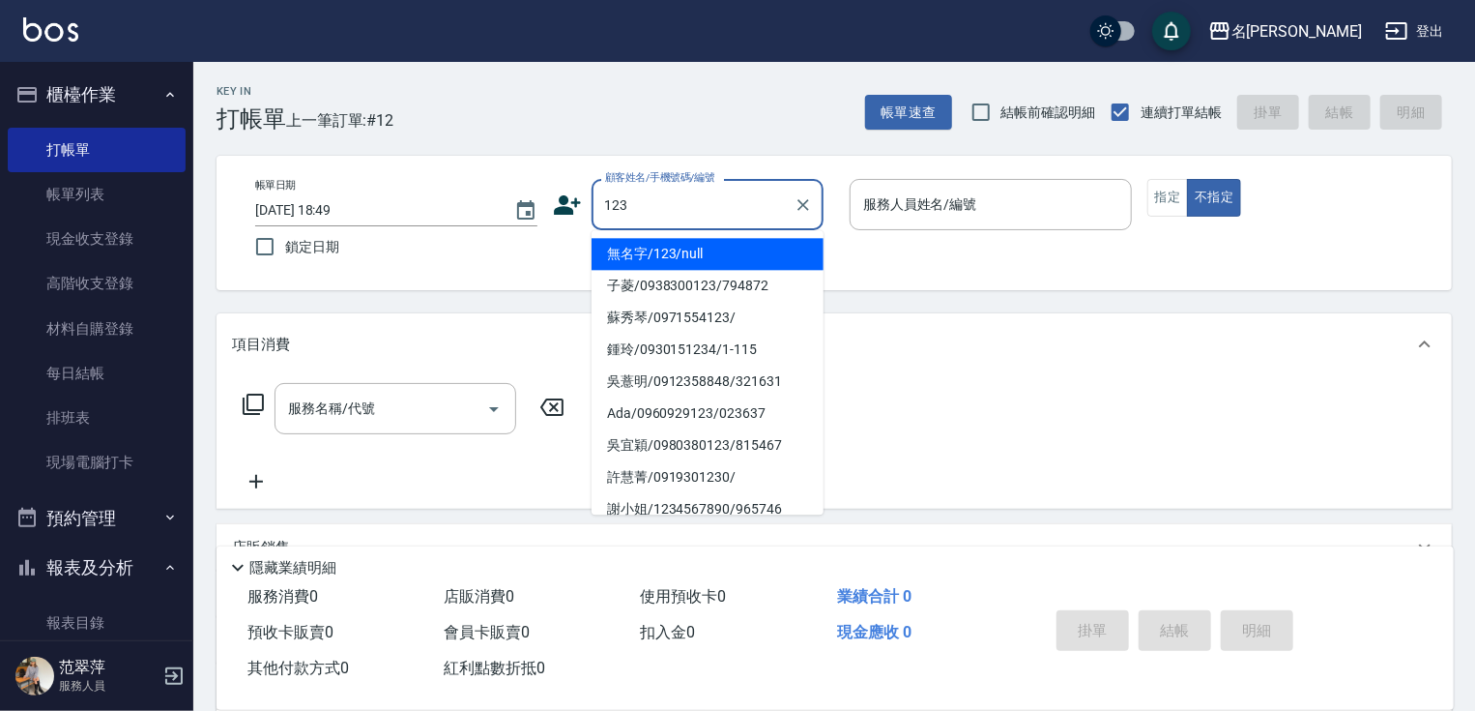
click at [688, 268] on li "無名字/123/null" at bounding box center [708, 254] width 232 height 32
type input "無名字/123/null"
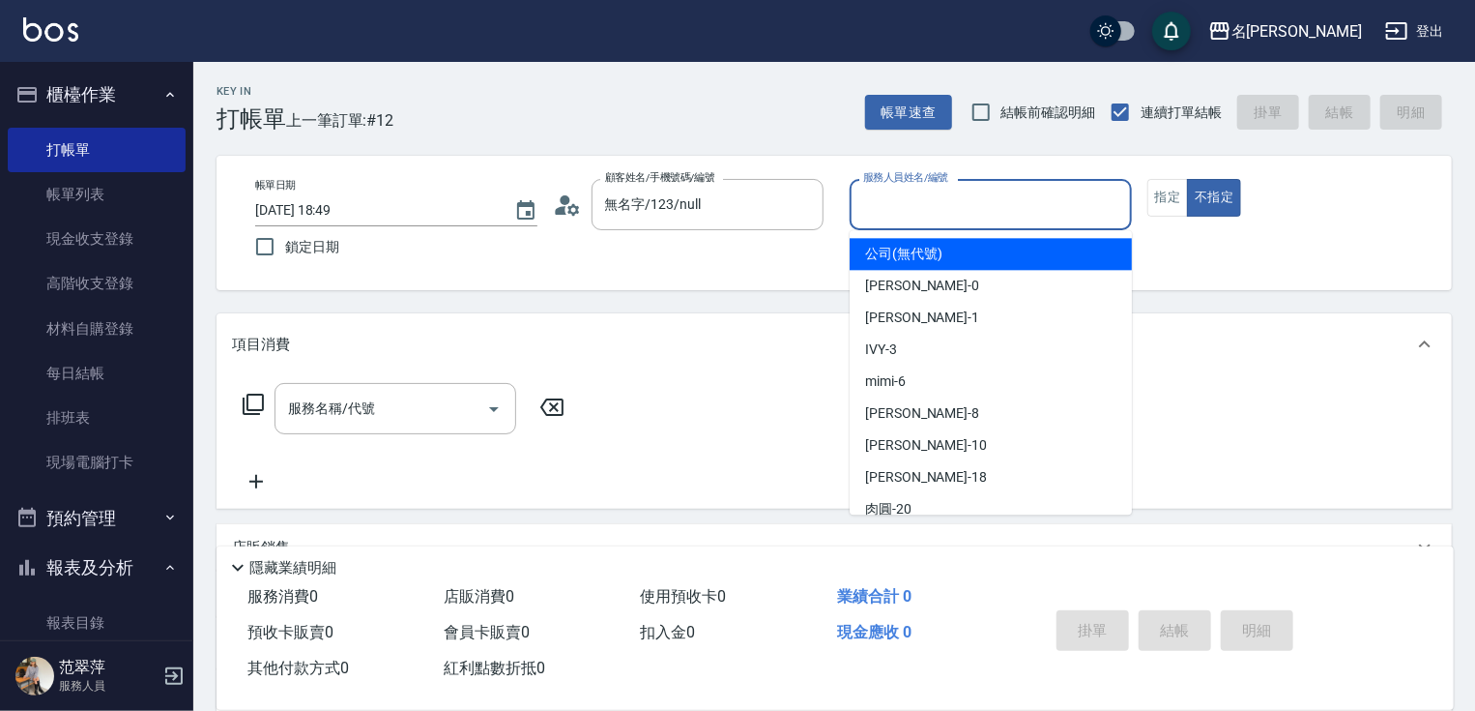
click at [895, 206] on input "服務人員姓名/編號" at bounding box center [990, 205] width 265 height 34
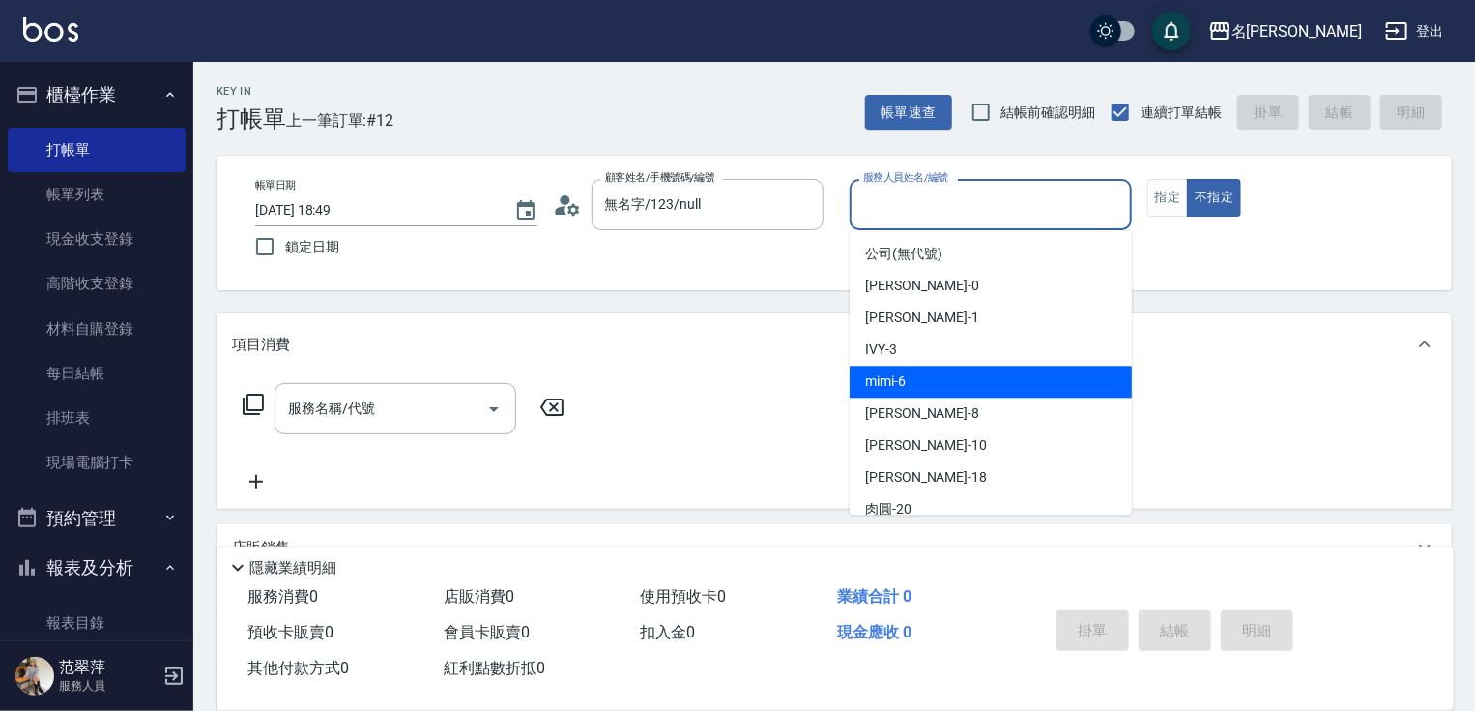
click at [916, 387] on div "mimi -6" at bounding box center [991, 381] width 282 height 32
type input "mimi-6"
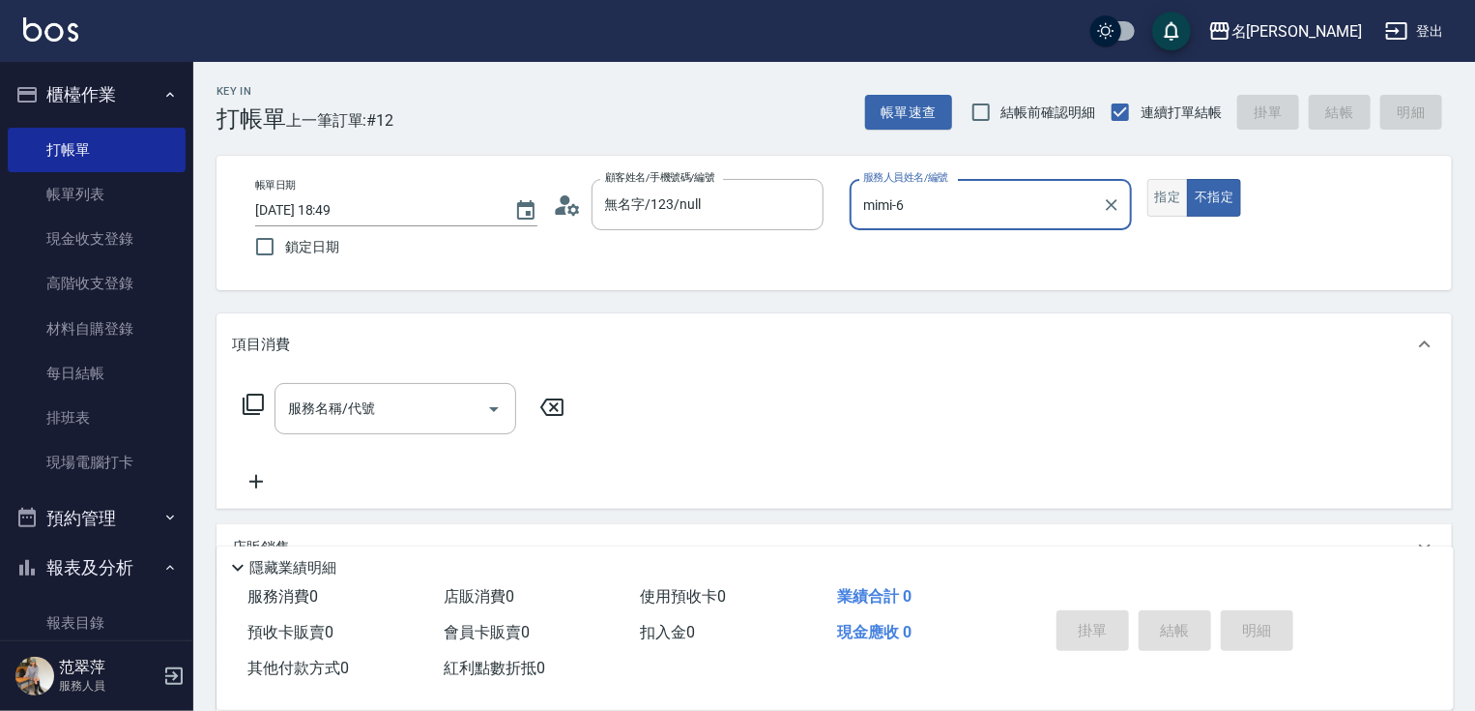
click at [1176, 197] on button "指定" at bounding box center [1169, 198] width 42 height 38
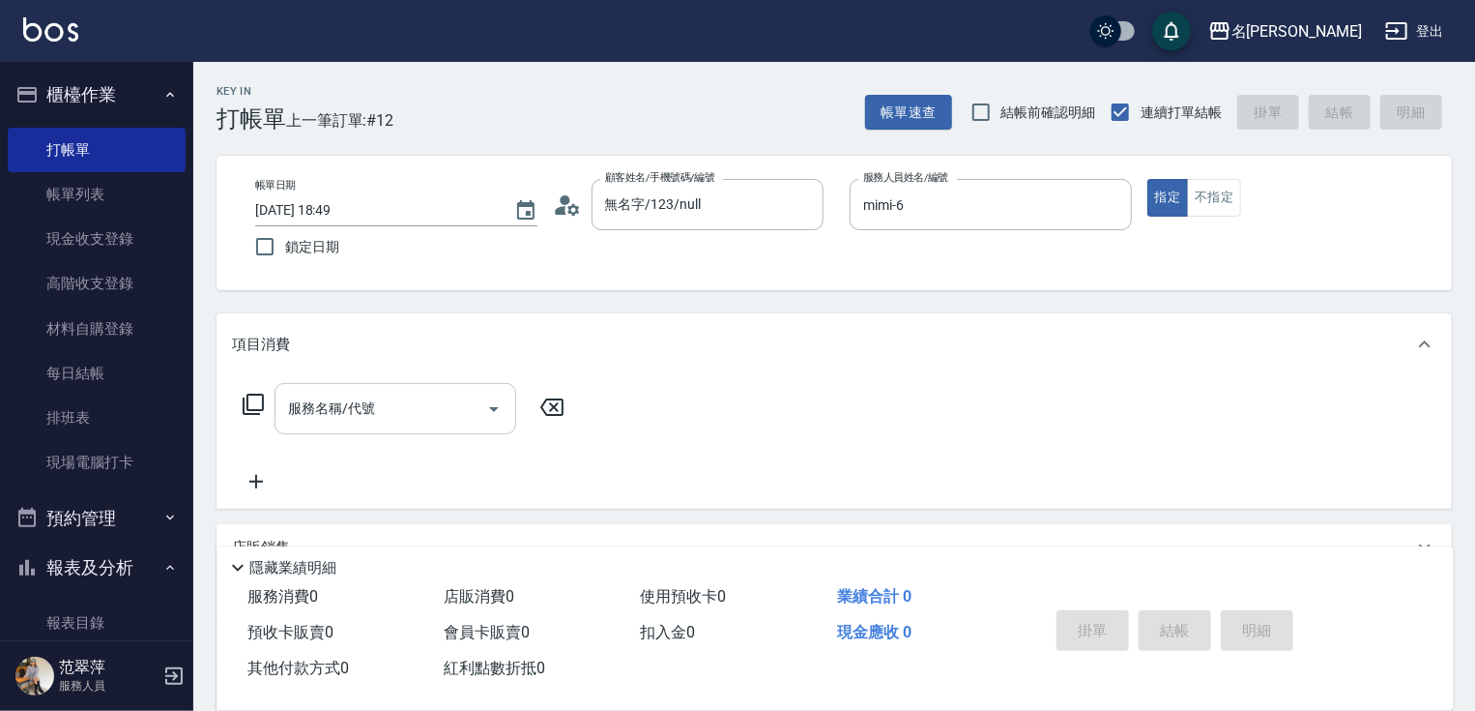
click at [391, 413] on input "服務名稱/代號" at bounding box center [380, 409] width 195 height 34
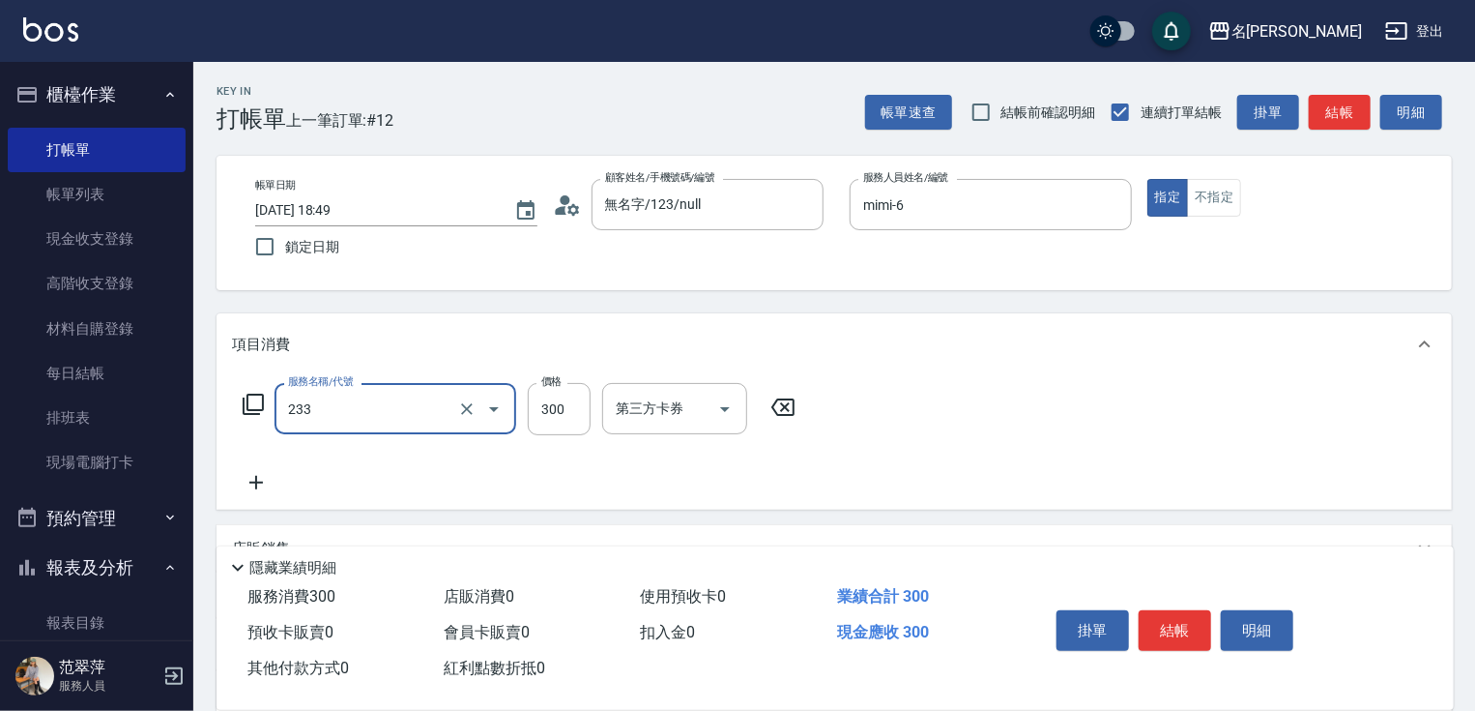
type input "洗髮300(233)"
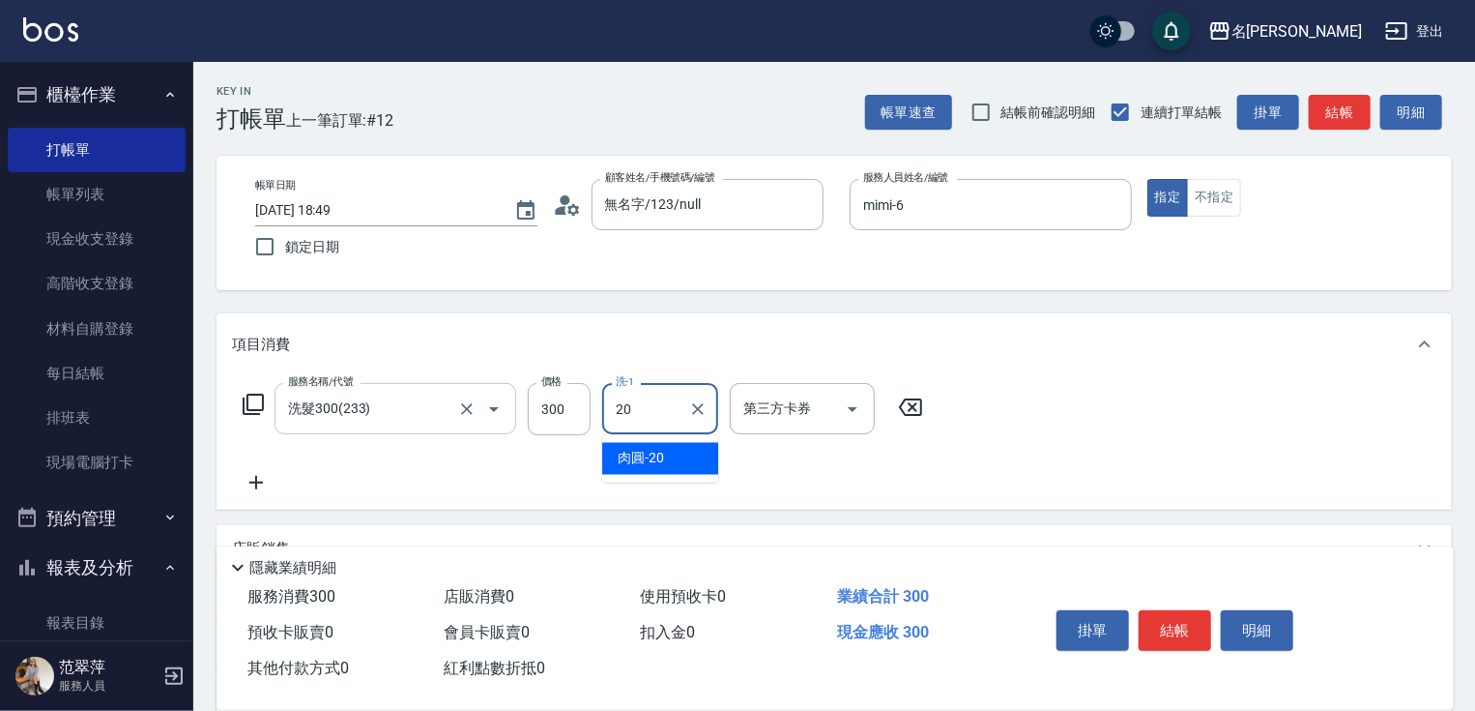
type input "肉圓-20"
click at [255, 476] on icon at bounding box center [256, 482] width 48 height 23
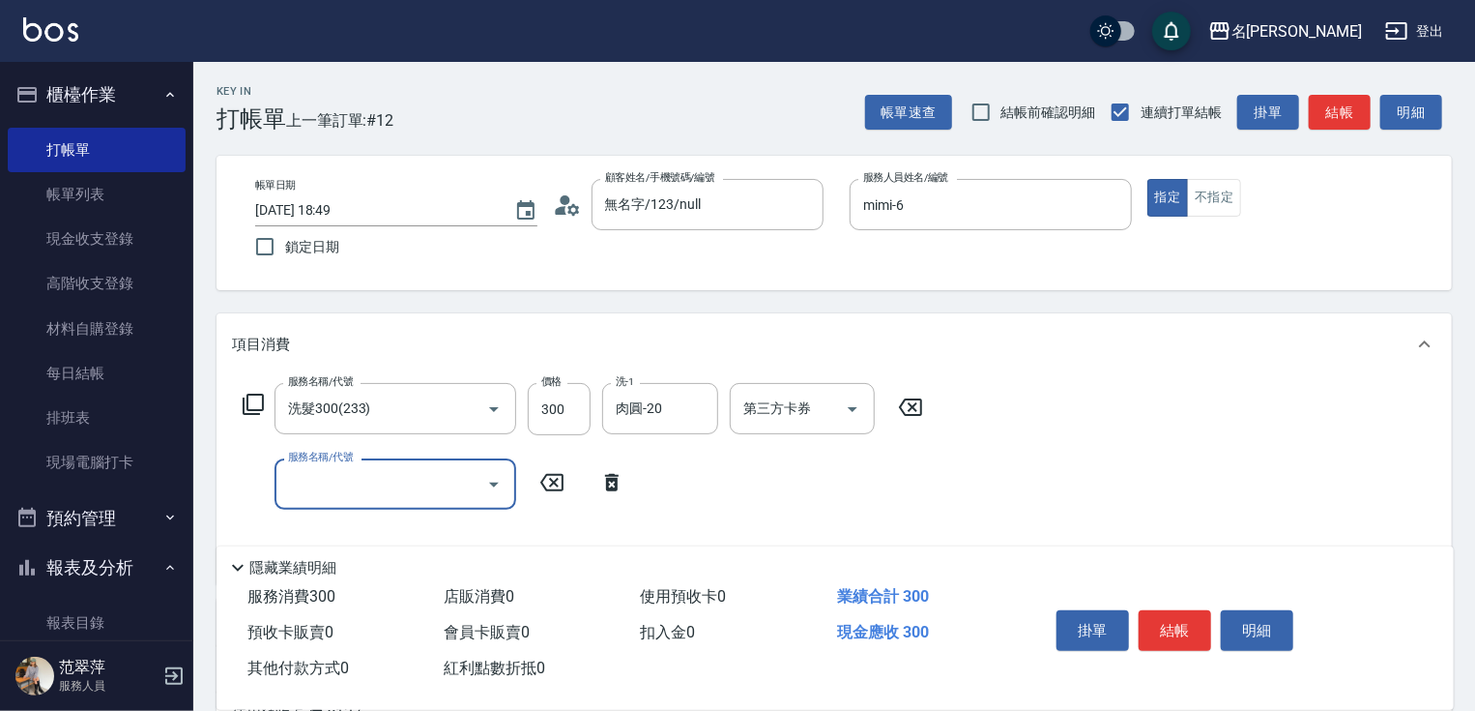
click at [313, 479] on input "服務名稱/代號" at bounding box center [380, 484] width 195 height 34
type input "剪髮(400)(401)"
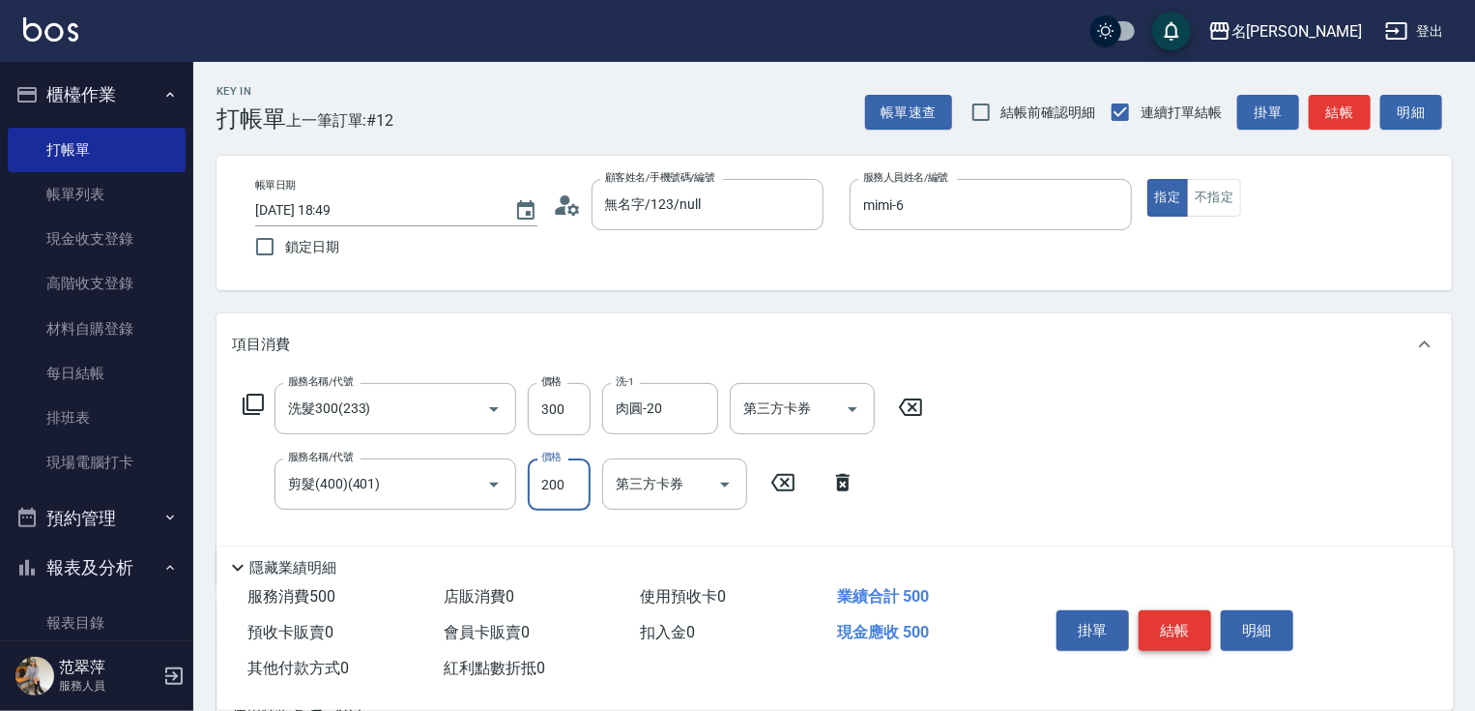
type input "200"
click at [1179, 624] on button "結帳" at bounding box center [1175, 630] width 73 height 41
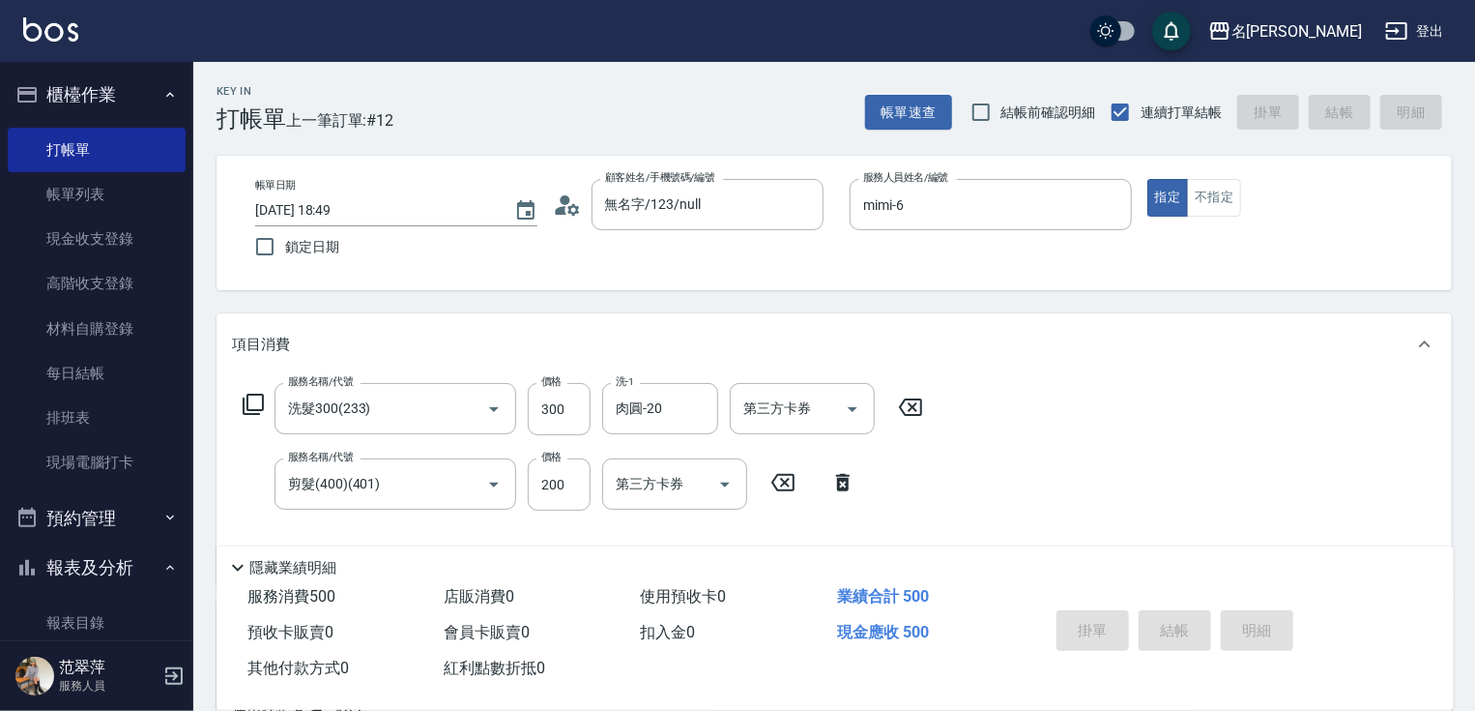
type input "2025/10/12 18:50"
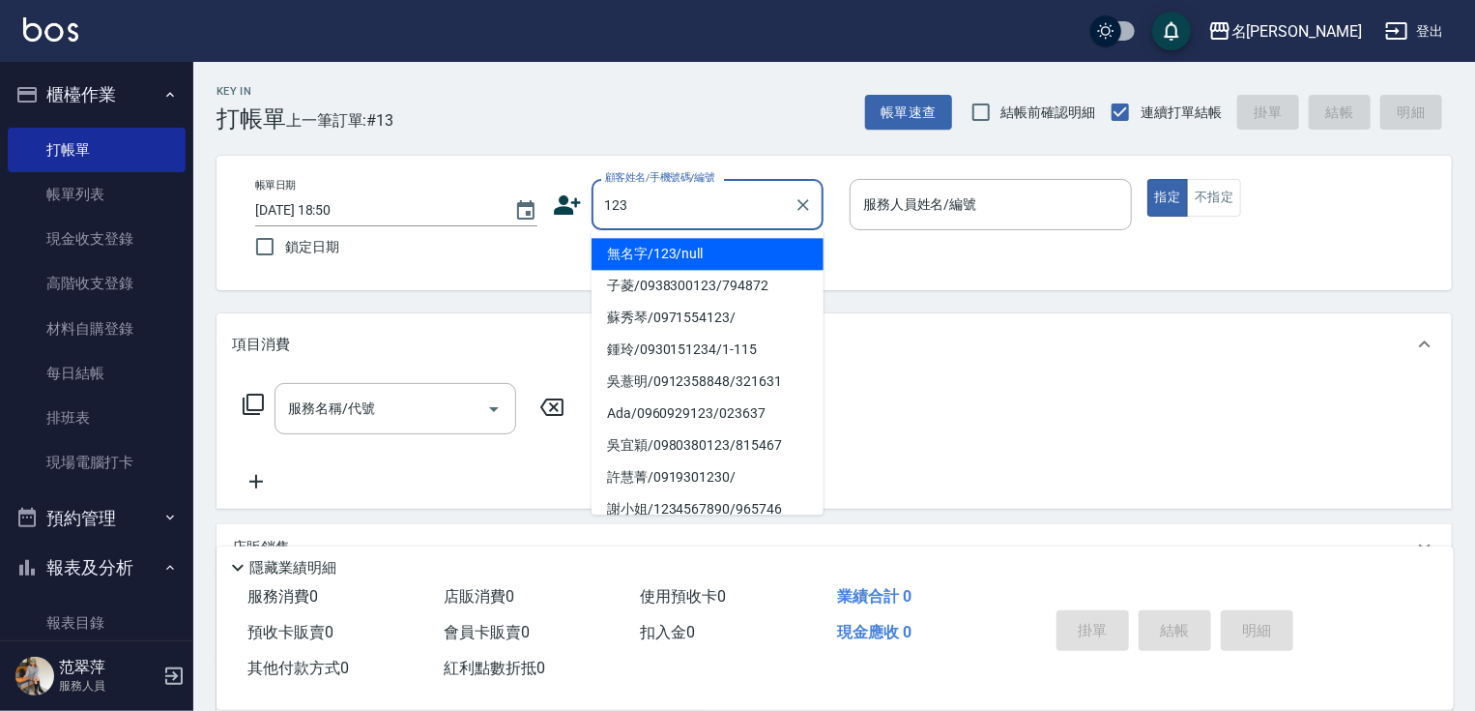
click at [738, 258] on li "無名字/123/null" at bounding box center [708, 254] width 232 height 32
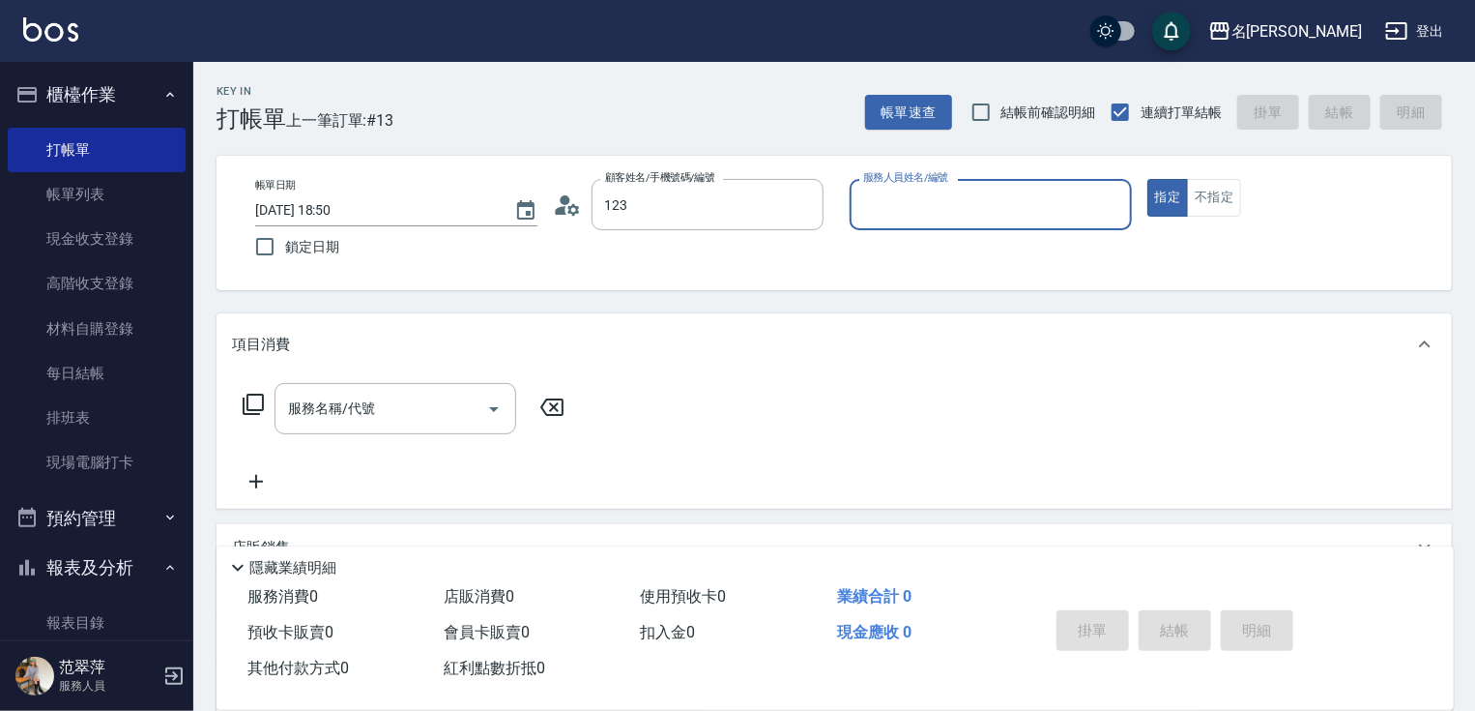
type input "無名字/123/null"
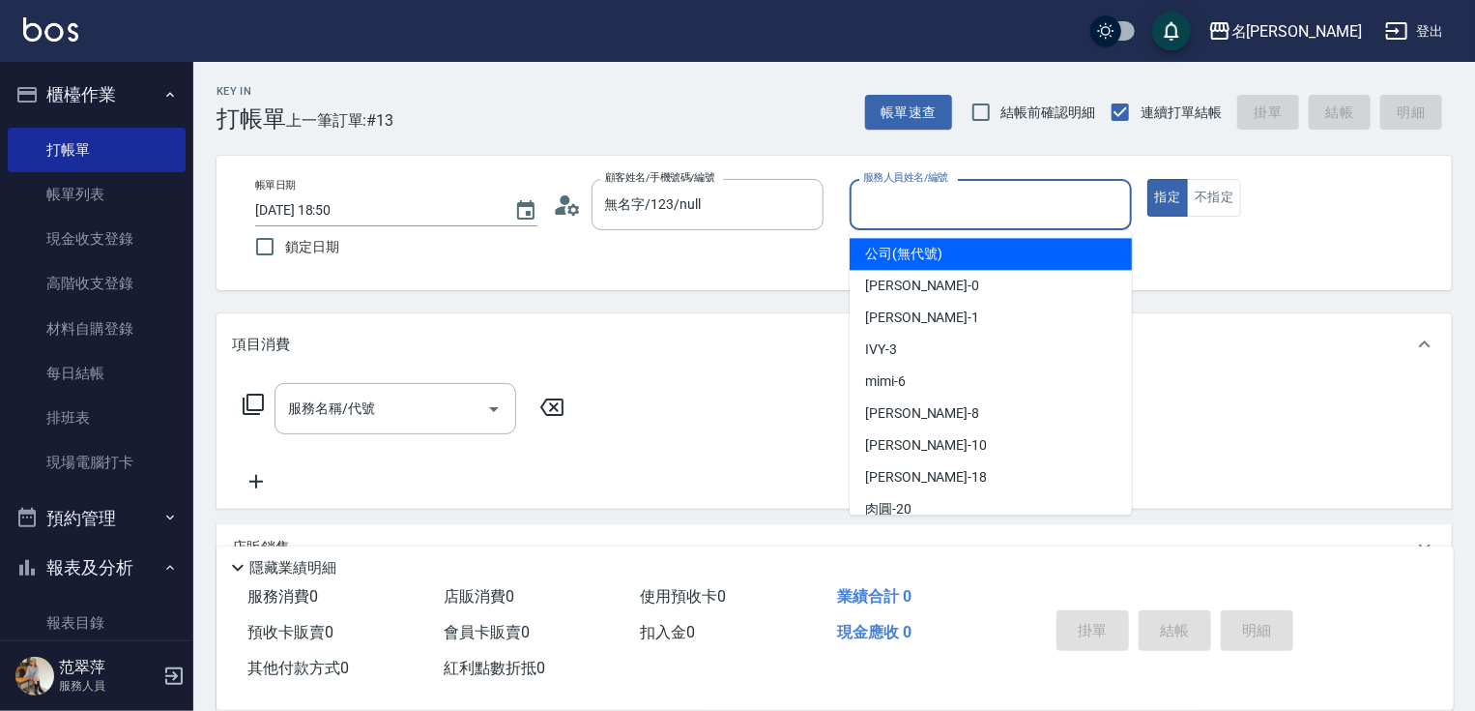
click at [909, 213] on input "服務人員姓名/編號" at bounding box center [990, 205] width 265 height 34
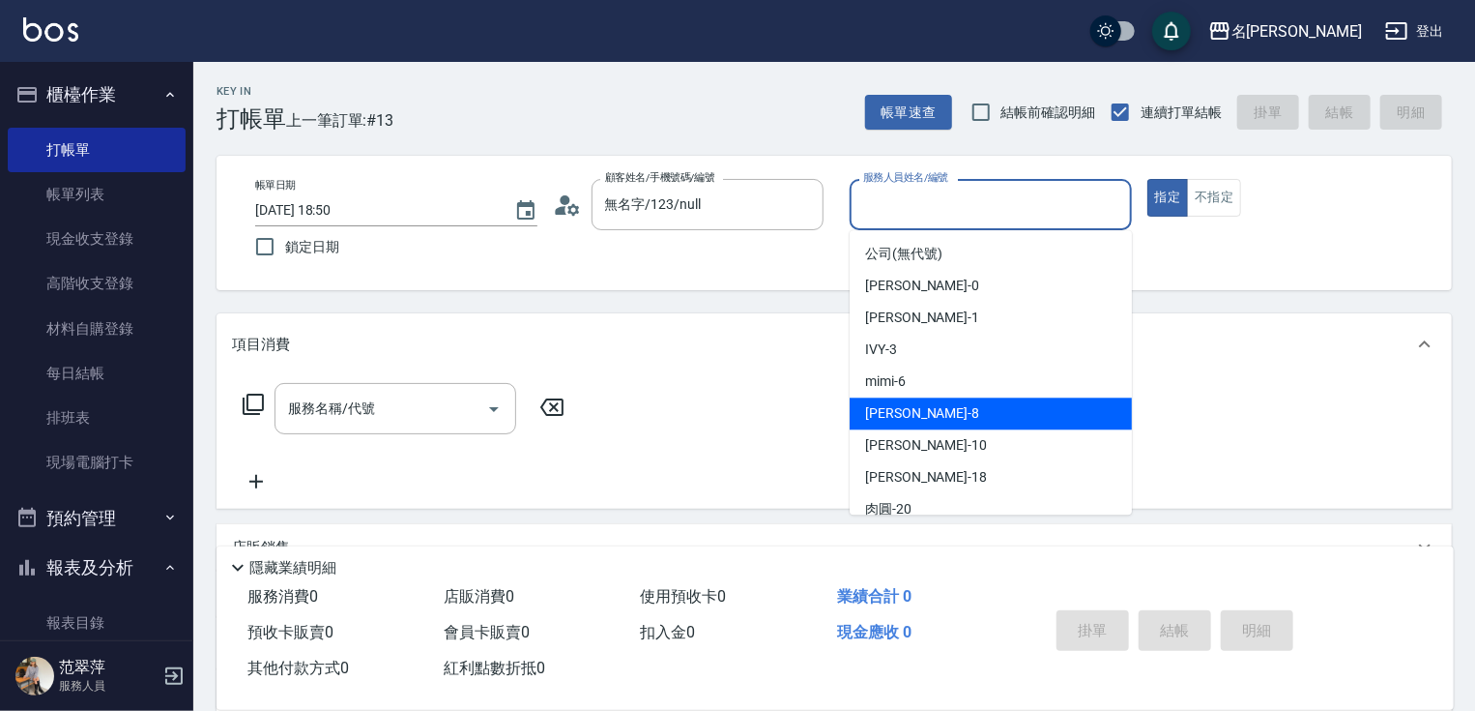
click at [916, 404] on div "曉容 -8" at bounding box center [991, 413] width 282 height 32
type input "曉容-8"
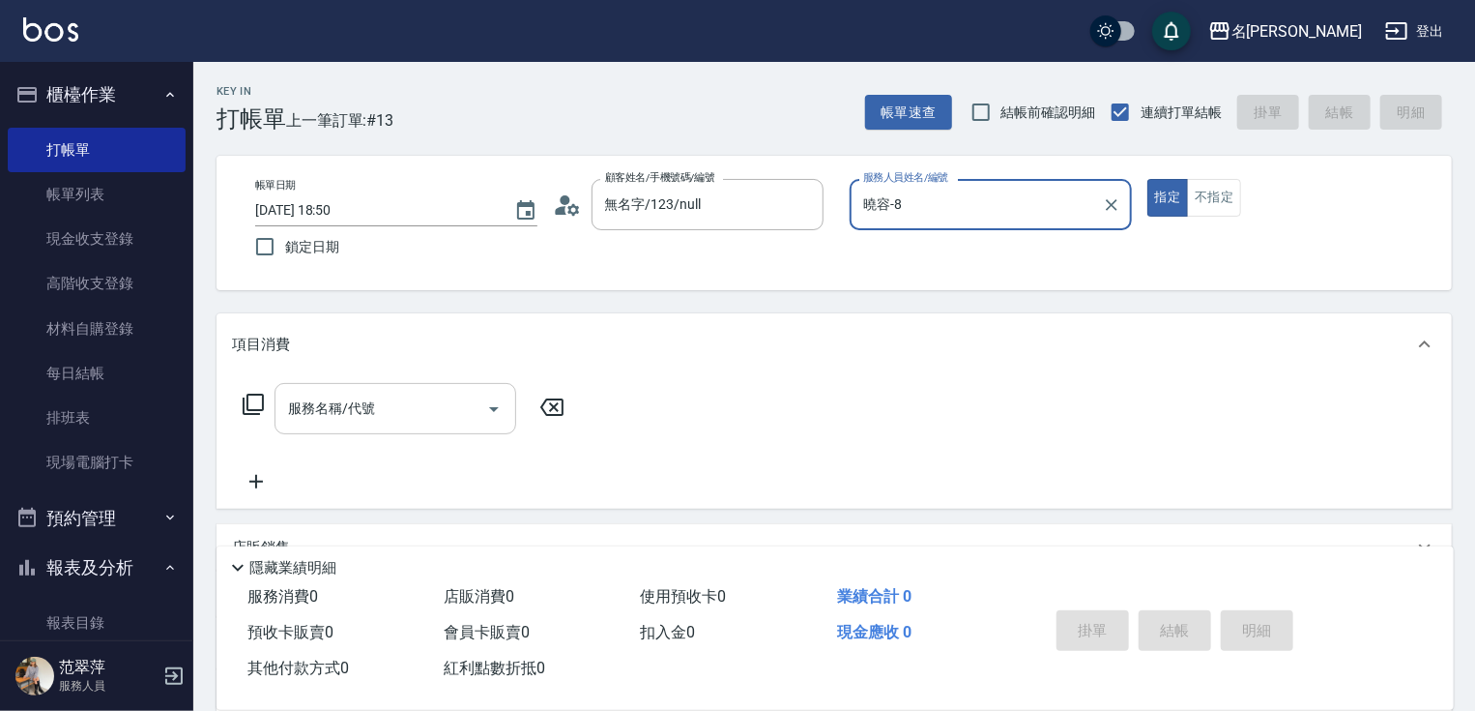
click at [414, 402] on input "服務名稱/代號" at bounding box center [380, 409] width 195 height 34
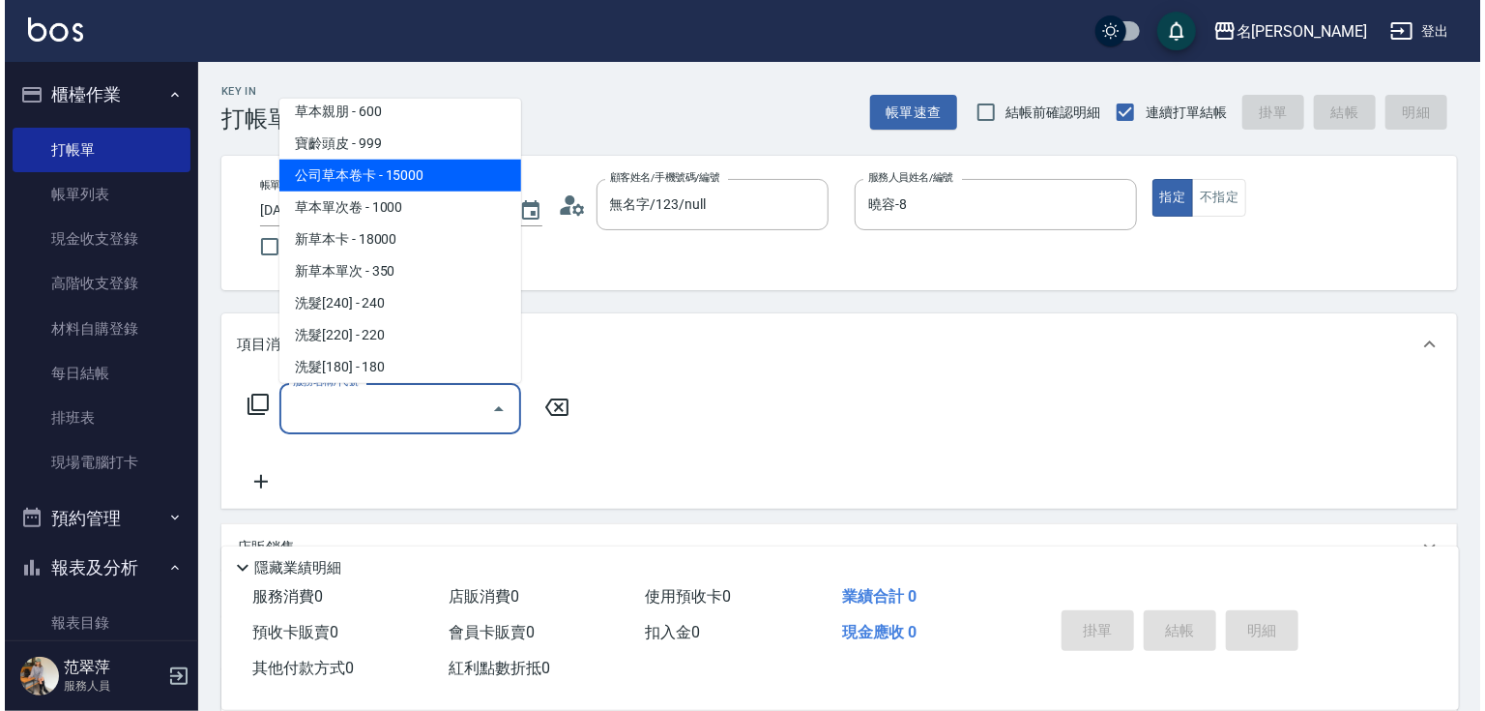
scroll to position [77, 0]
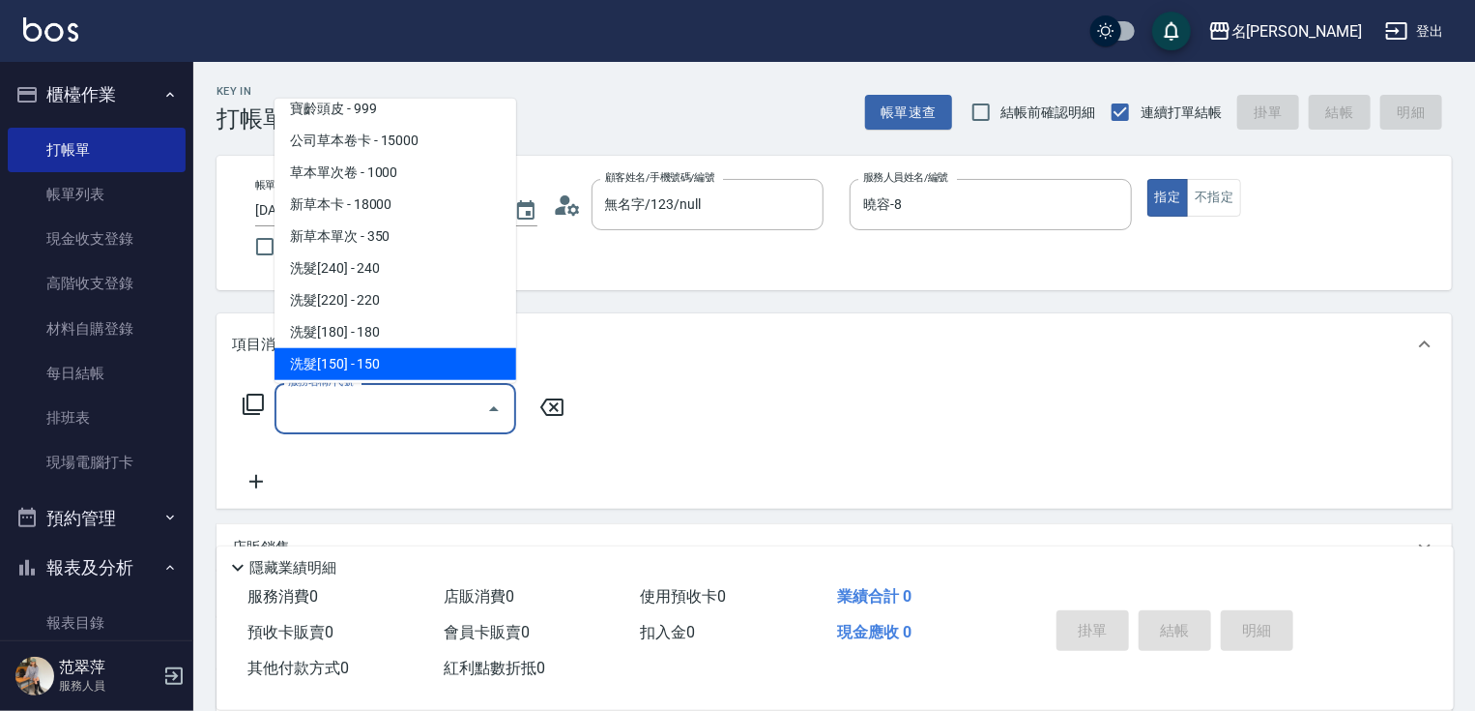
click at [370, 362] on span "洗髮[150] - 150" at bounding box center [396, 364] width 242 height 32
type input "洗髮[150](203)"
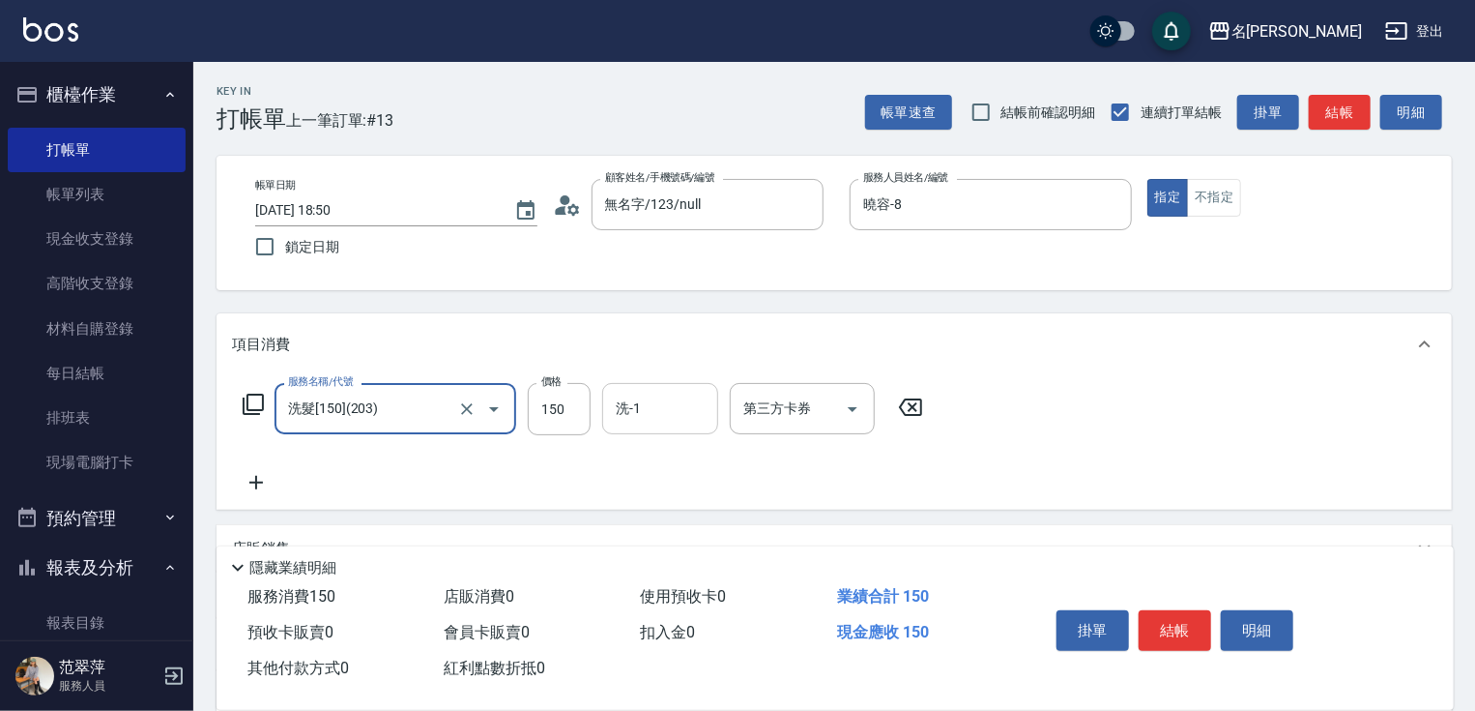
click at [653, 404] on input "洗-1" at bounding box center [660, 409] width 99 height 34
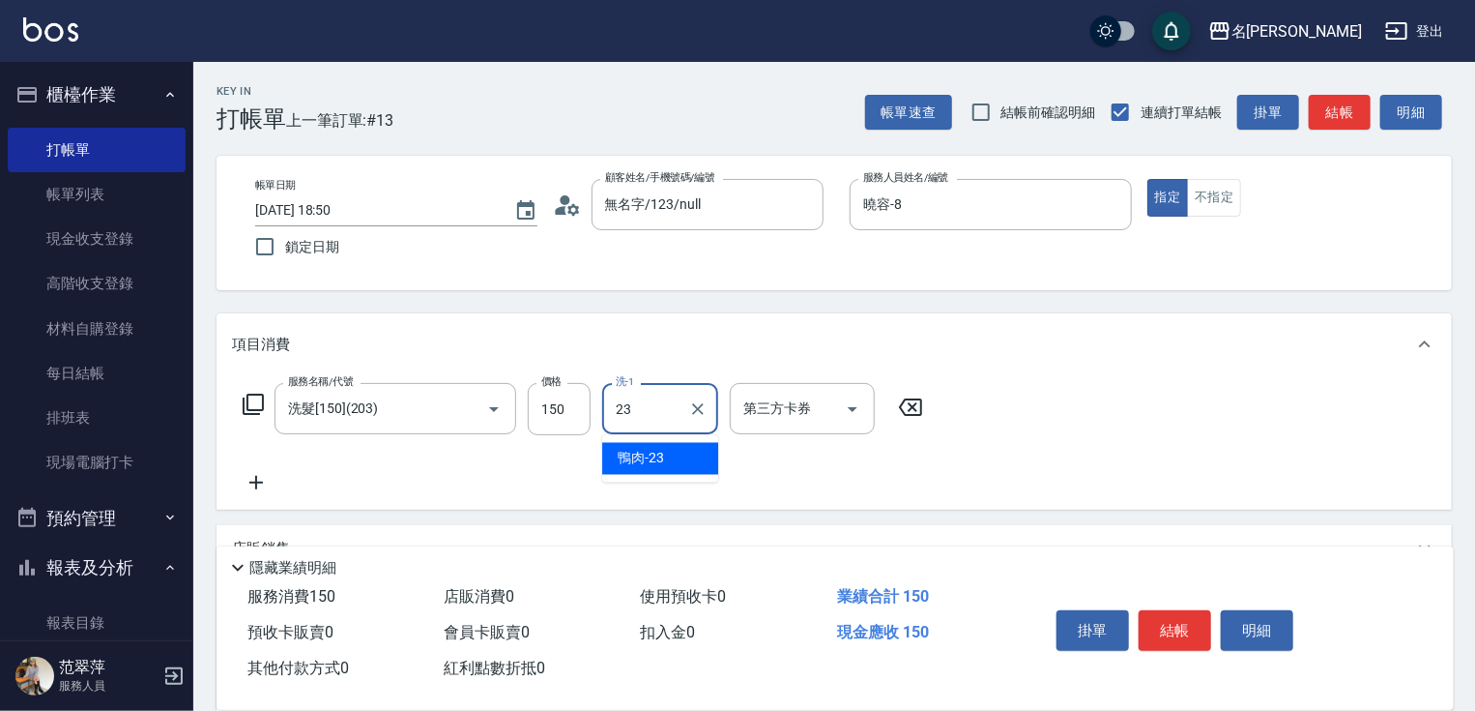
type input "鴨肉-23"
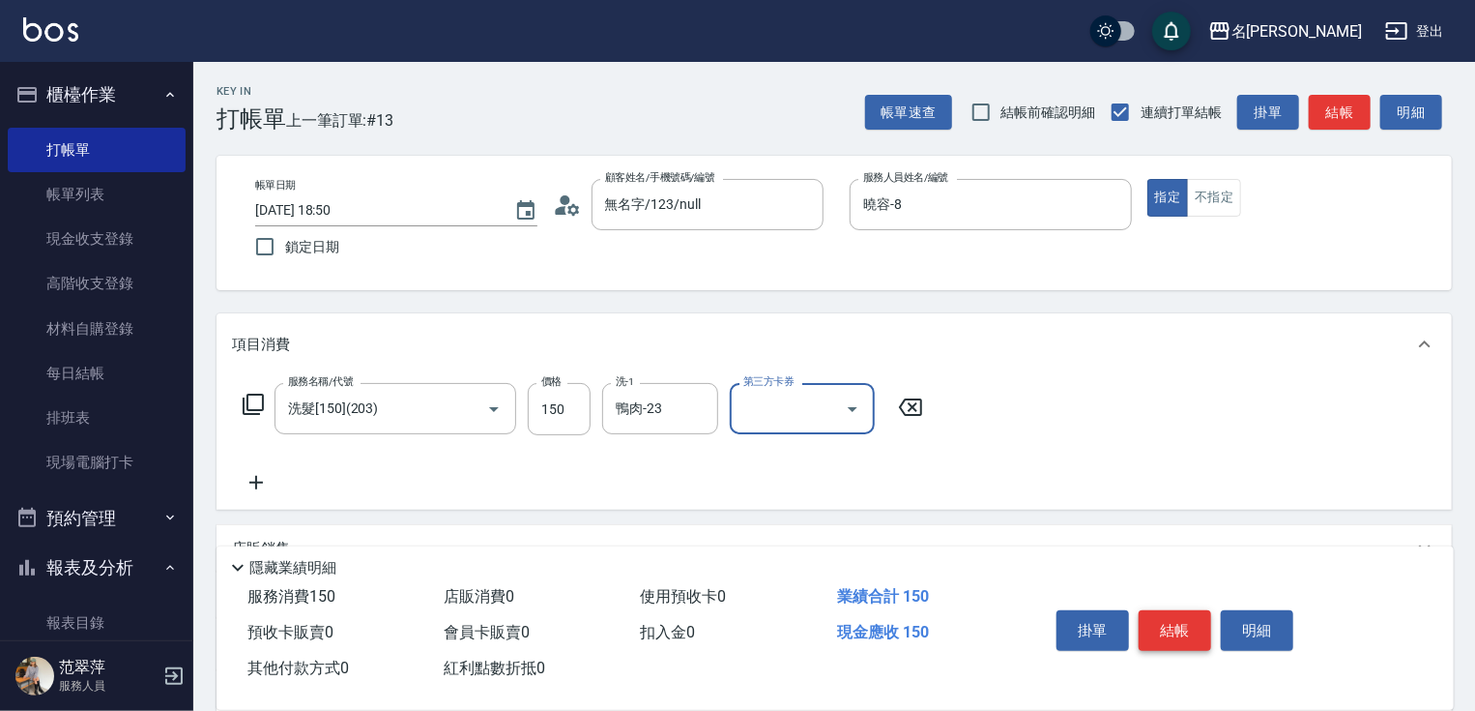
click at [1197, 625] on button "結帳" at bounding box center [1175, 630] width 73 height 41
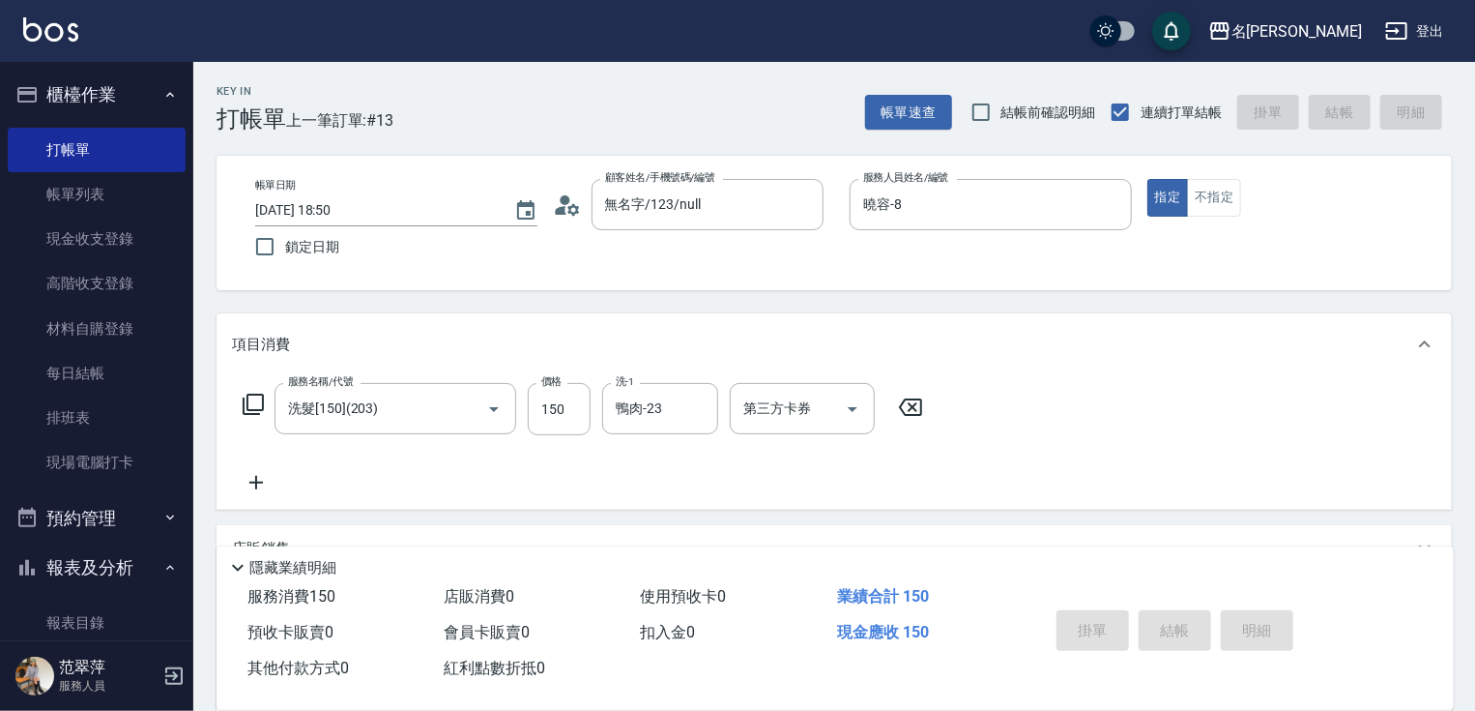
type input "2025/10/12 18:51"
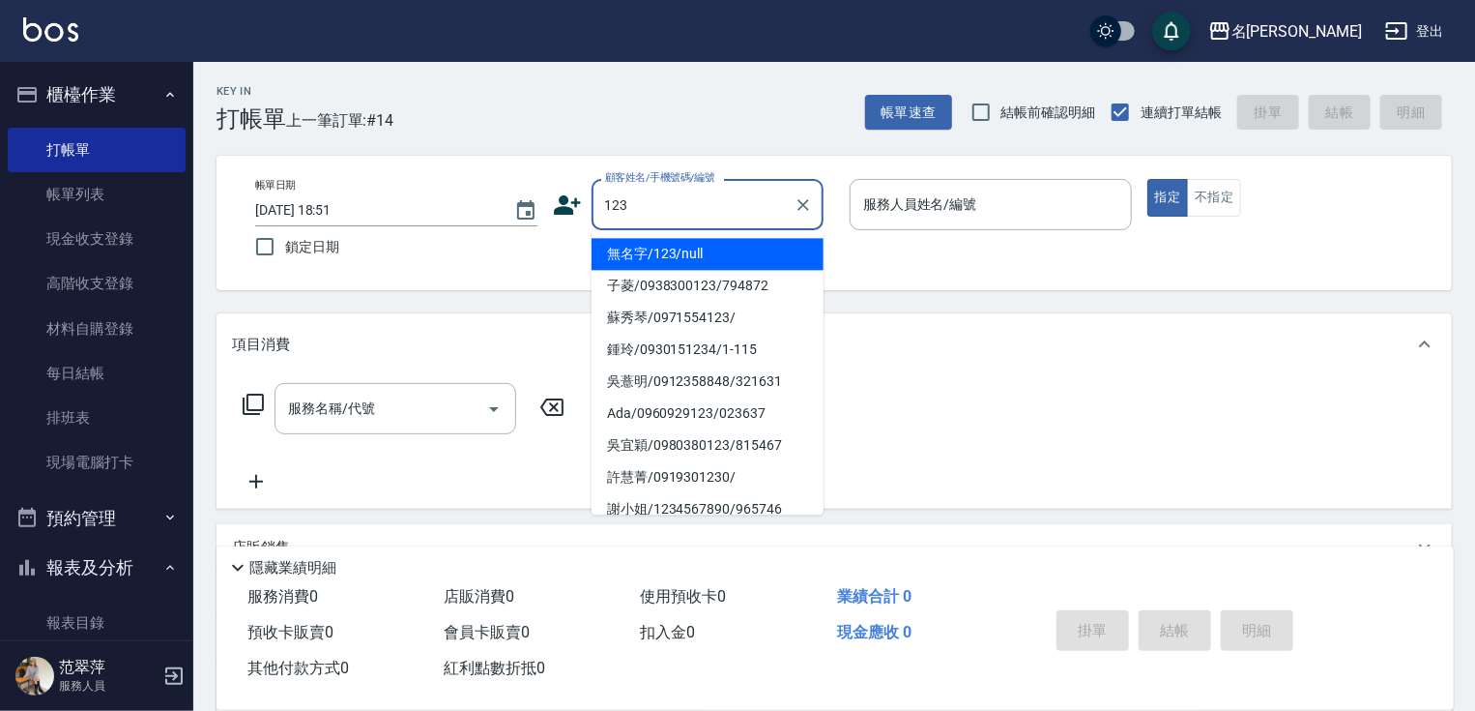
click at [713, 255] on li "無名字/123/null" at bounding box center [708, 254] width 232 height 32
type input "無名字/123/null"
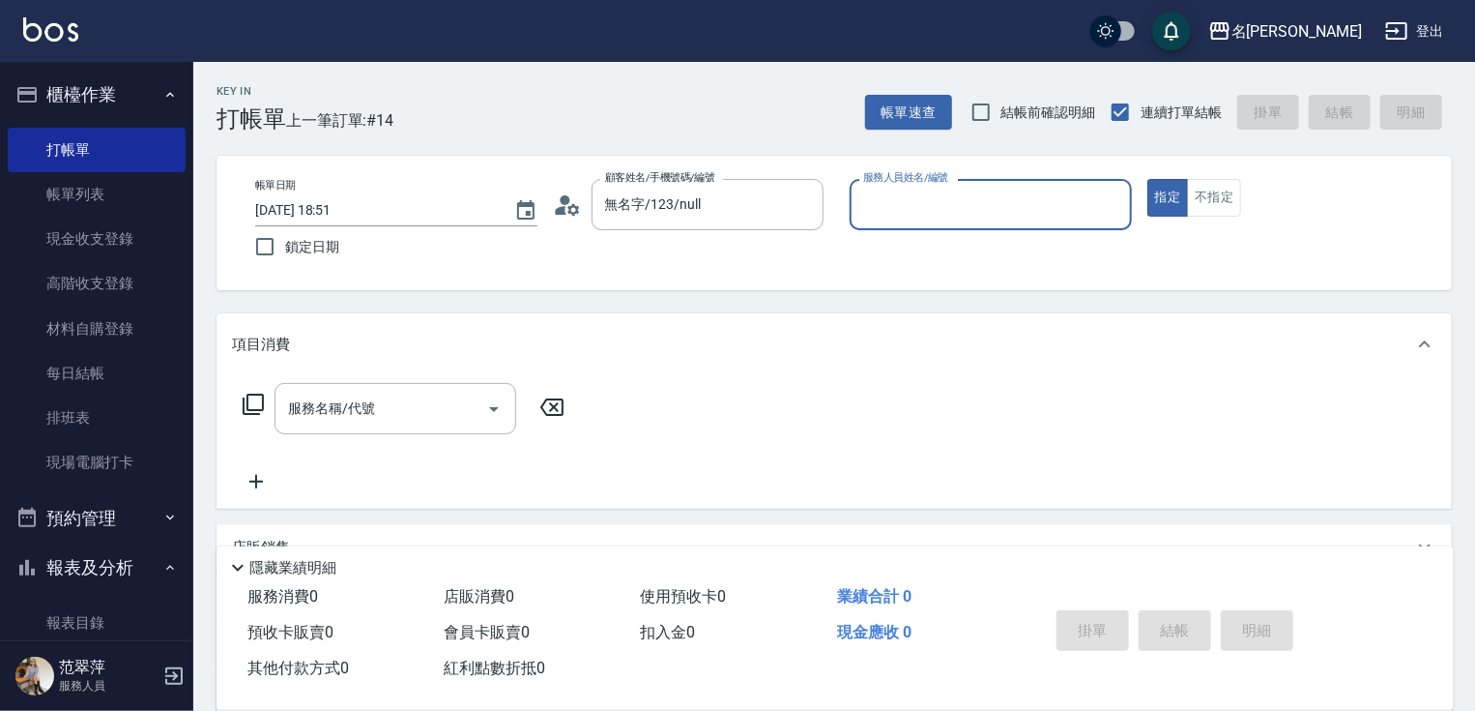
click at [912, 193] on input "服務人員姓名/編號" at bounding box center [990, 205] width 265 height 34
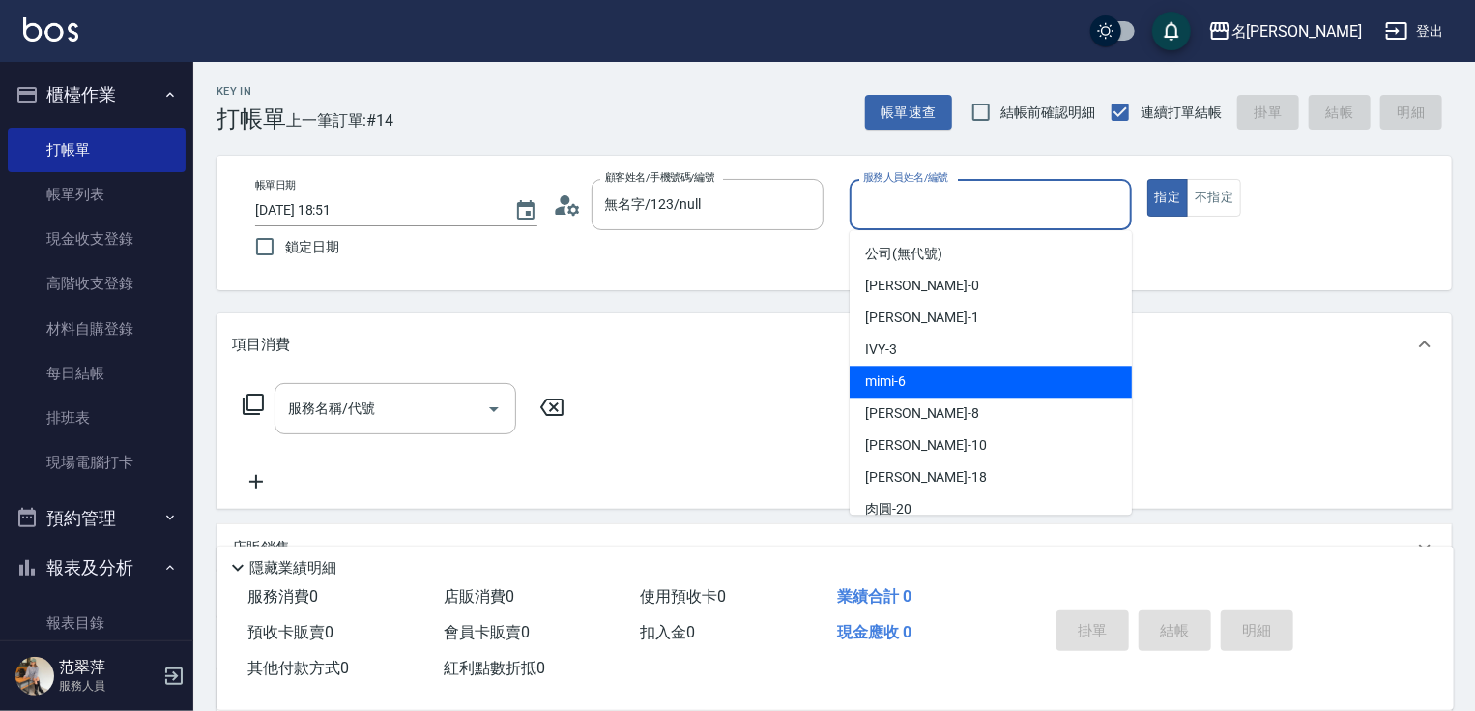
click at [916, 376] on div "mimi -6" at bounding box center [991, 381] width 282 height 32
type input "mimi-6"
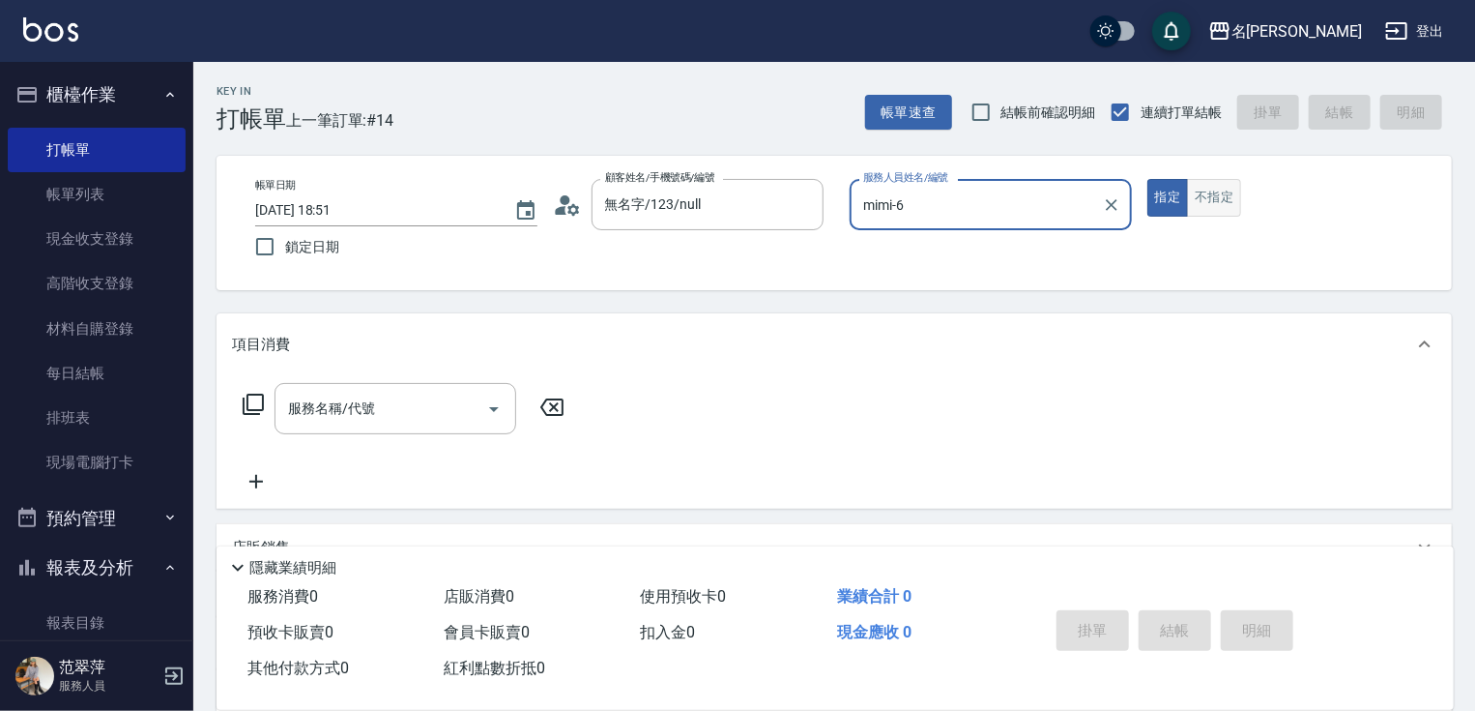
click at [1211, 190] on button "不指定" at bounding box center [1214, 198] width 54 height 38
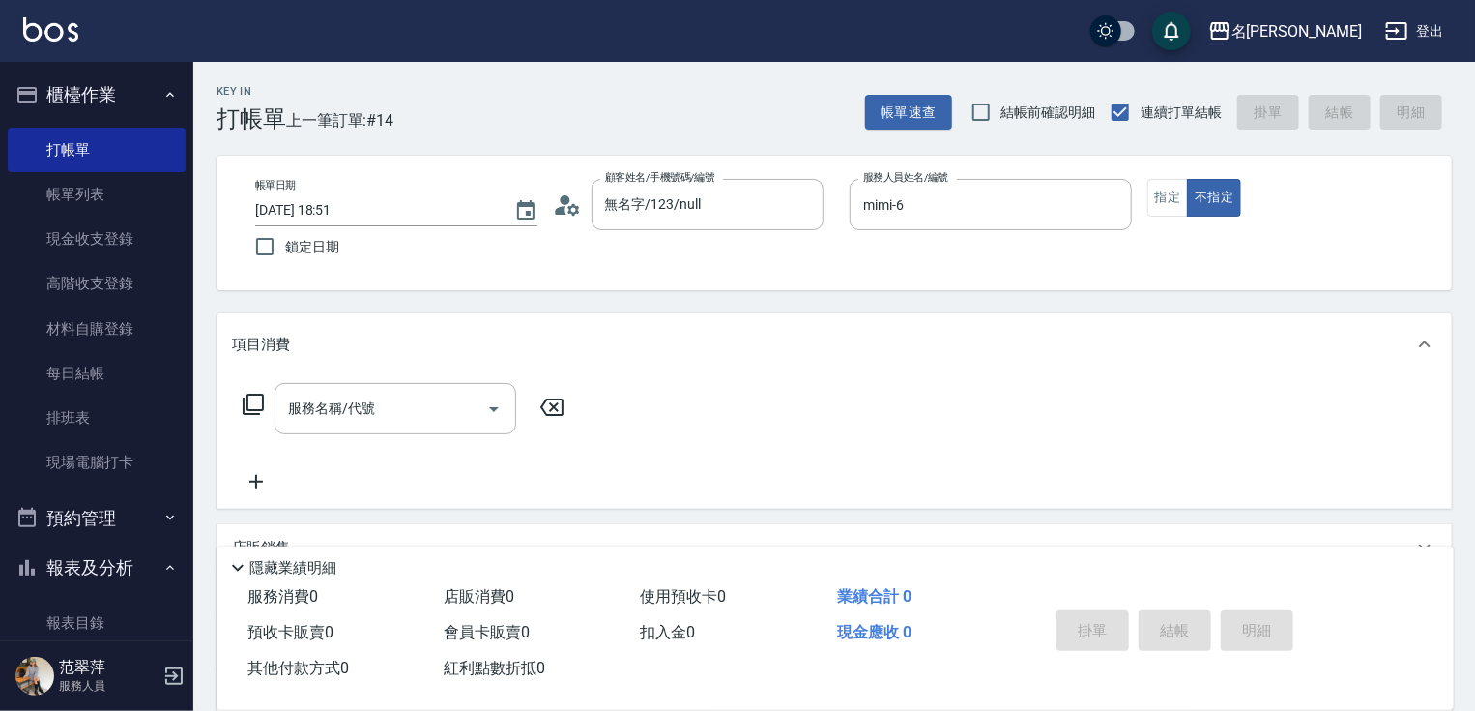
click at [256, 410] on icon at bounding box center [253, 403] width 21 height 21
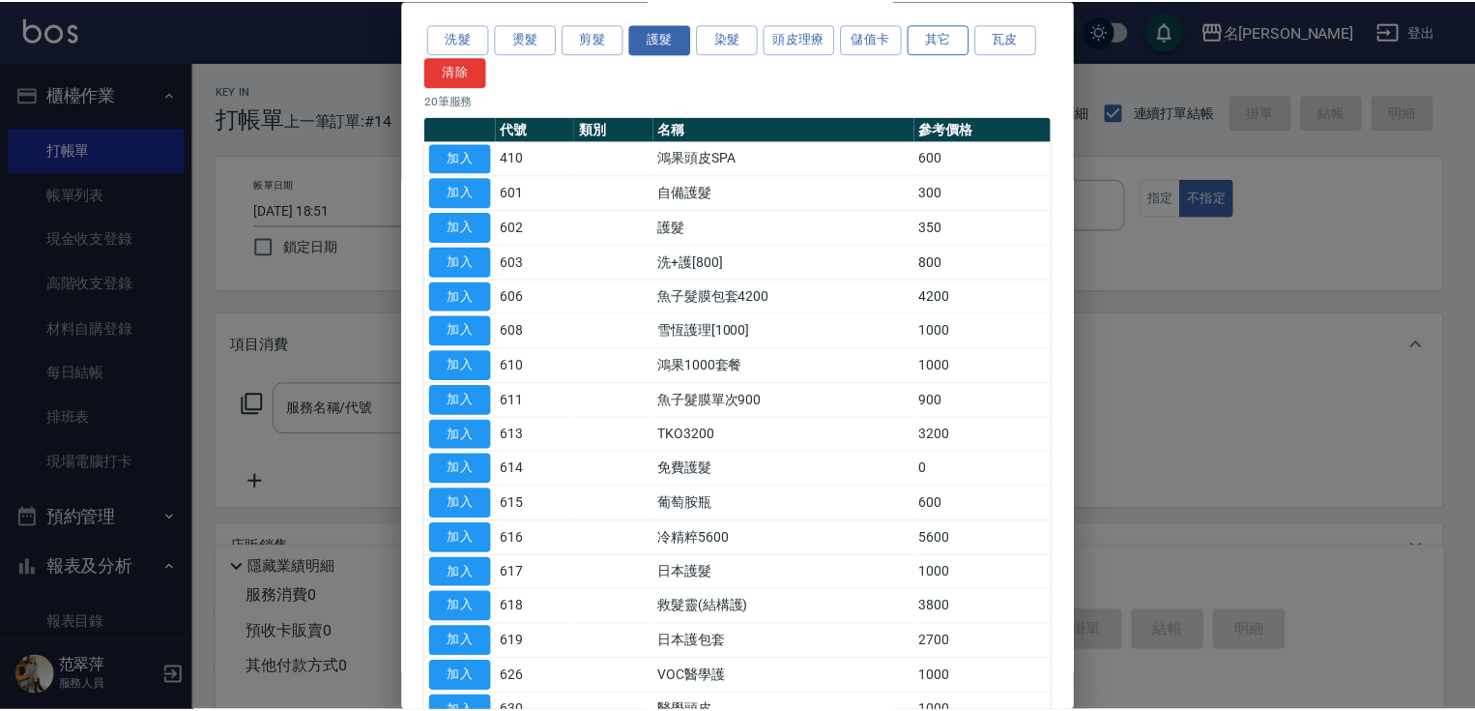
scroll to position [44, 0]
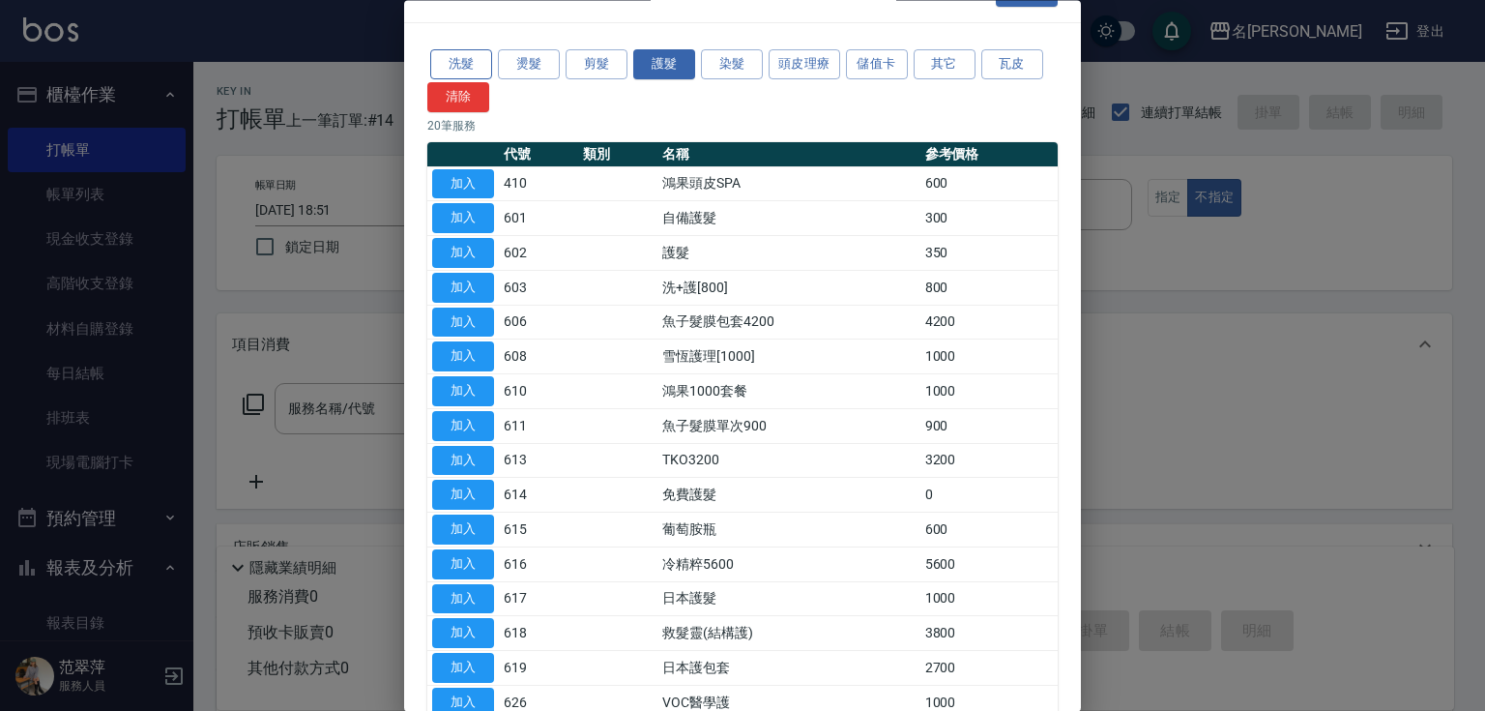
click at [453, 64] on button "洗髮" at bounding box center [461, 65] width 62 height 30
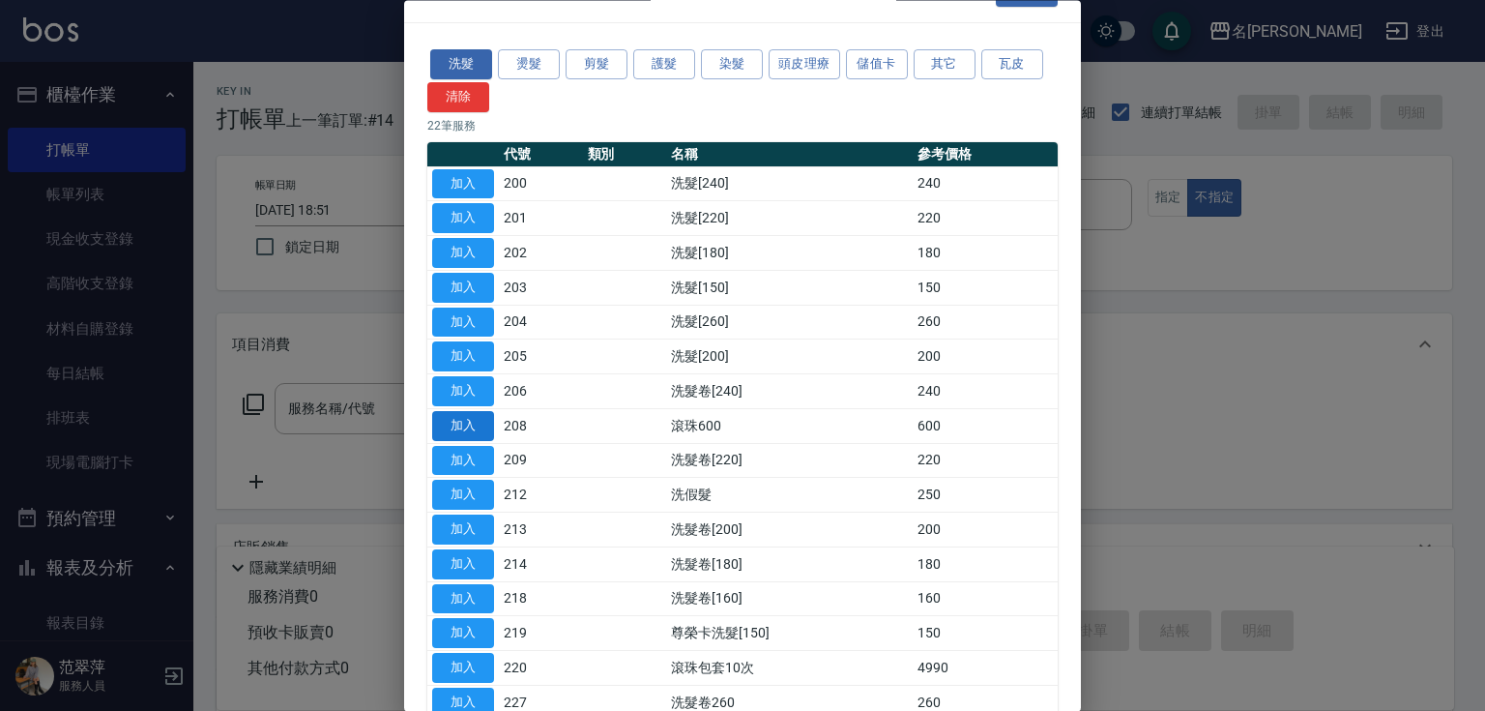
click at [457, 421] on button "加入" at bounding box center [463, 426] width 62 height 30
type input "滾珠600(208)"
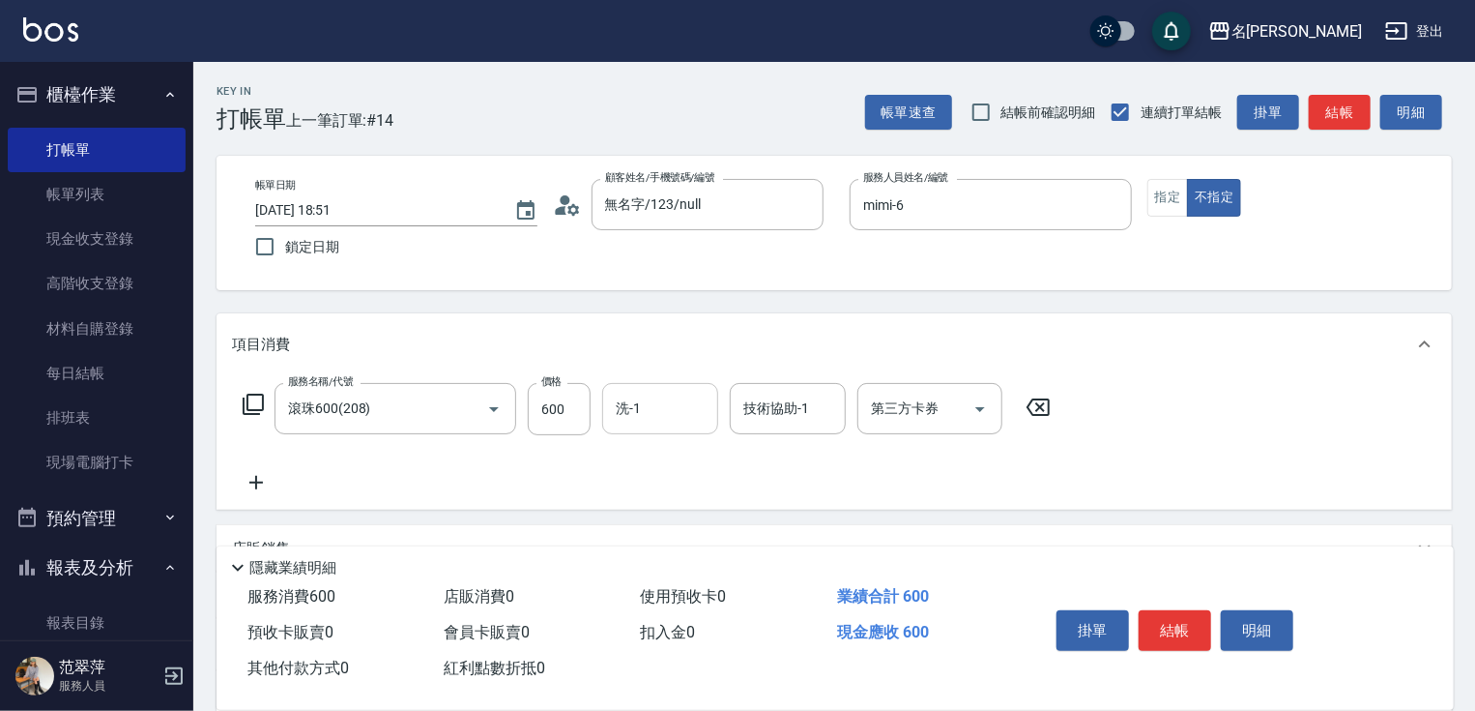
click at [645, 421] on input "洗-1" at bounding box center [660, 409] width 99 height 34
type input "肉圓-20"
click at [1162, 615] on button "結帳" at bounding box center [1175, 630] width 73 height 41
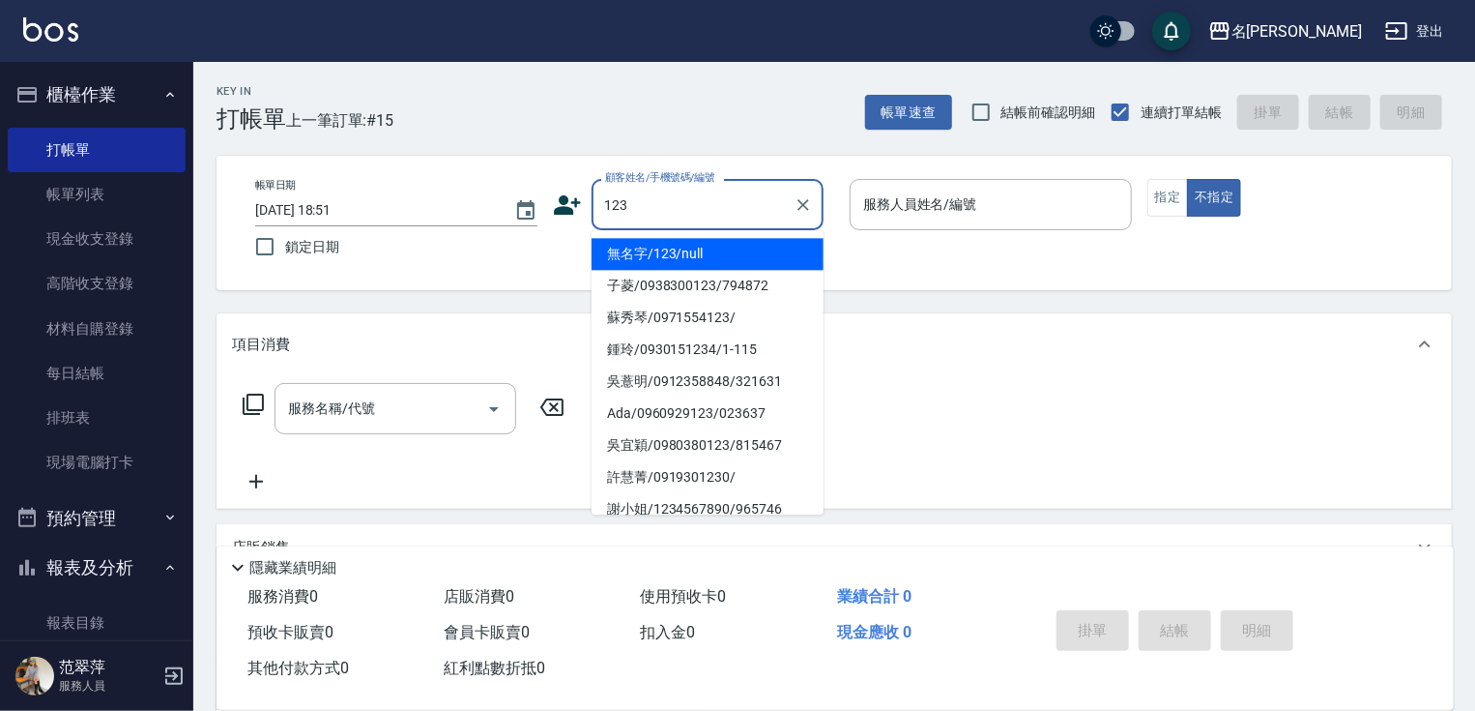
click at [700, 247] on li "無名字/123/null" at bounding box center [708, 254] width 232 height 32
type input "無名字/123/null"
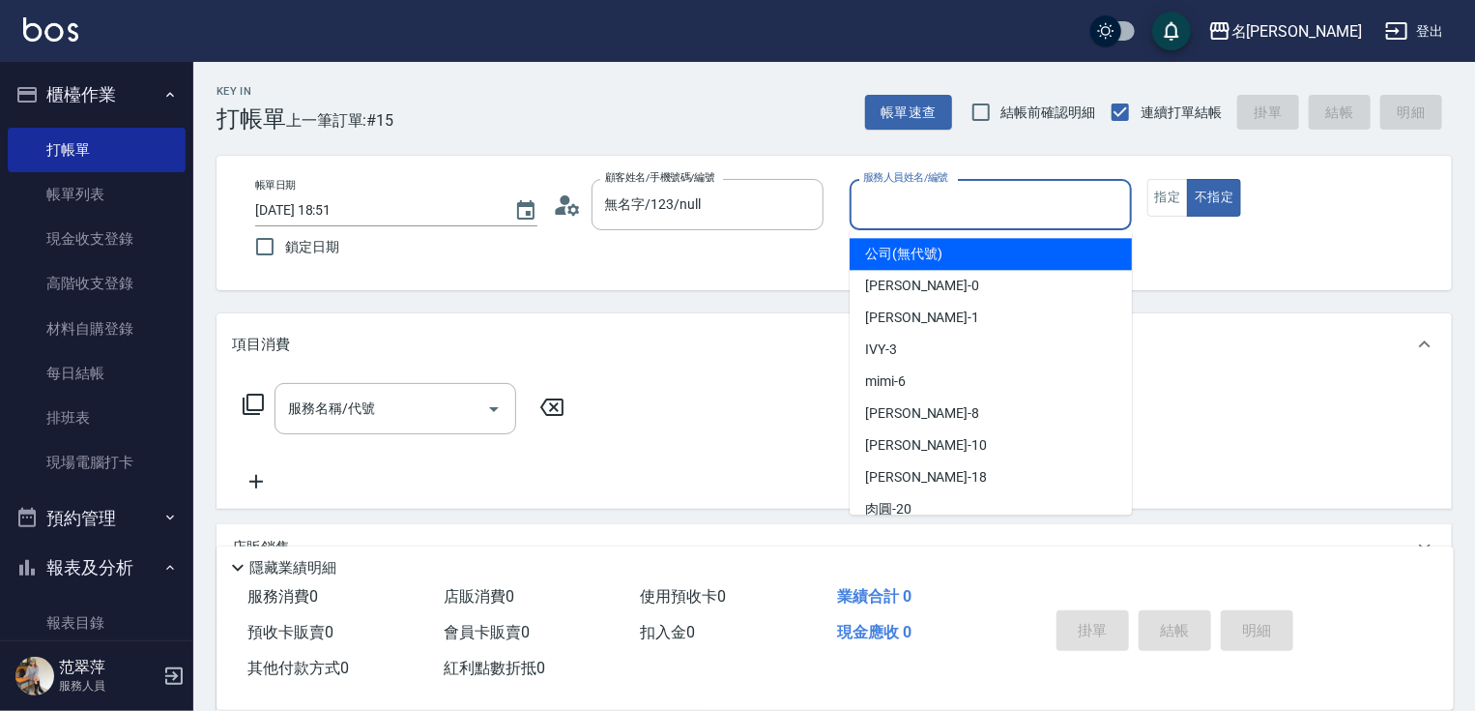
click at [887, 203] on input "服務人員姓名/編號" at bounding box center [990, 205] width 265 height 34
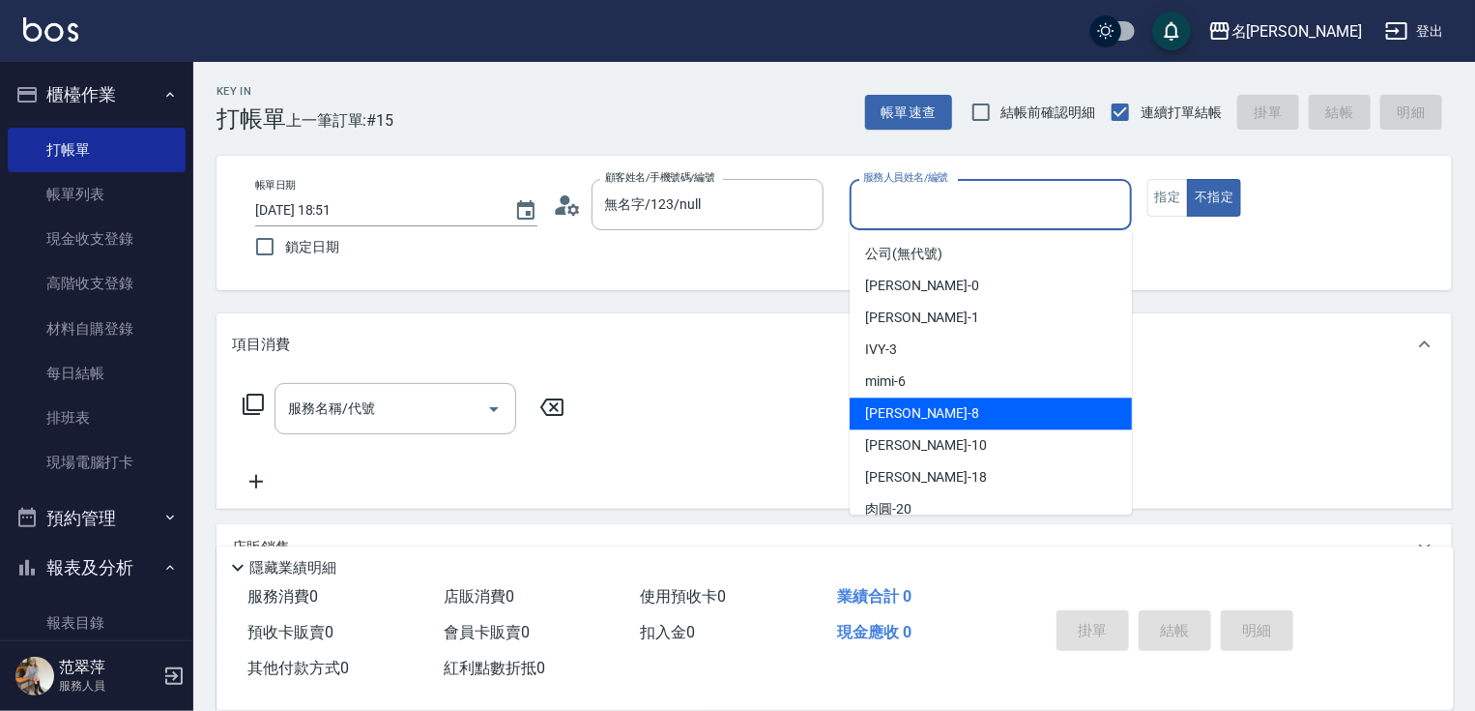
click at [935, 407] on div "曉容 -8" at bounding box center [991, 413] width 282 height 32
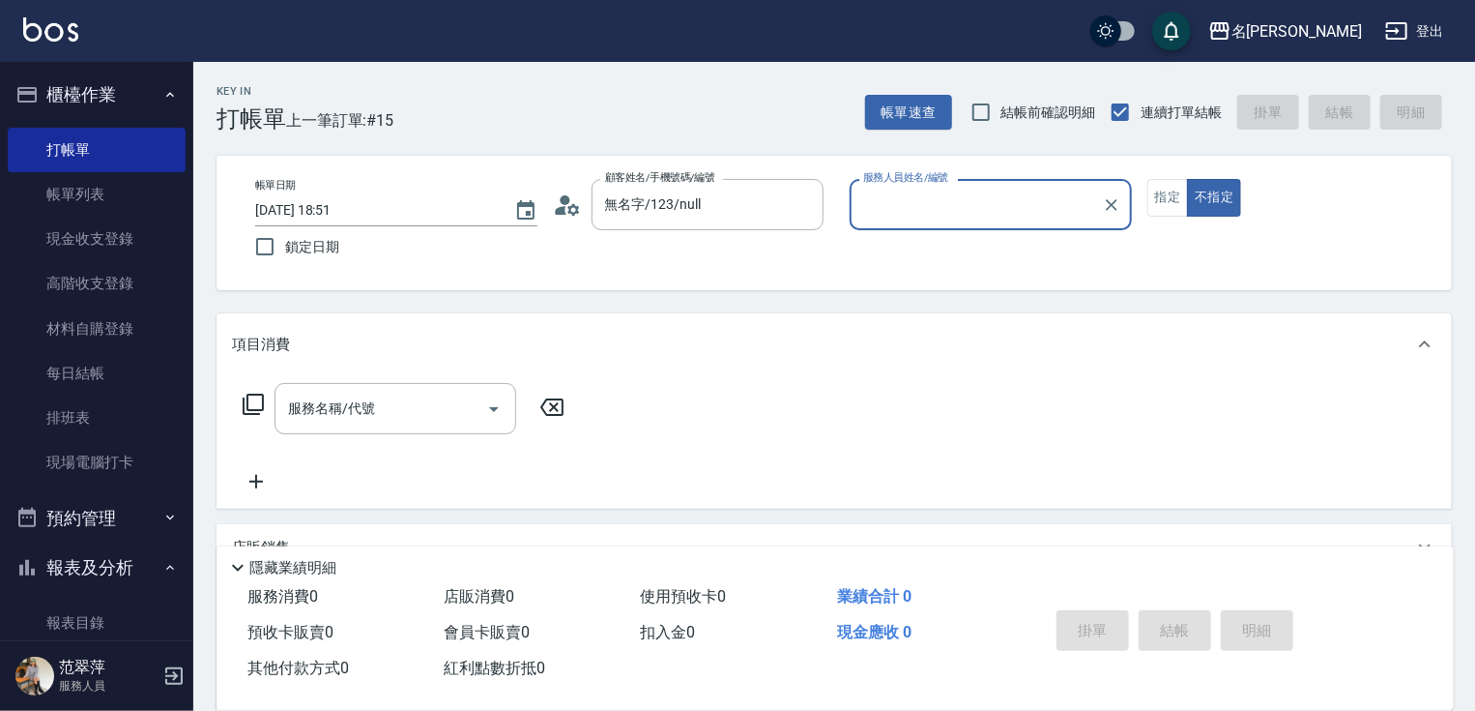
type input "曉容-8"
click at [1165, 197] on button "指定" at bounding box center [1169, 198] width 42 height 38
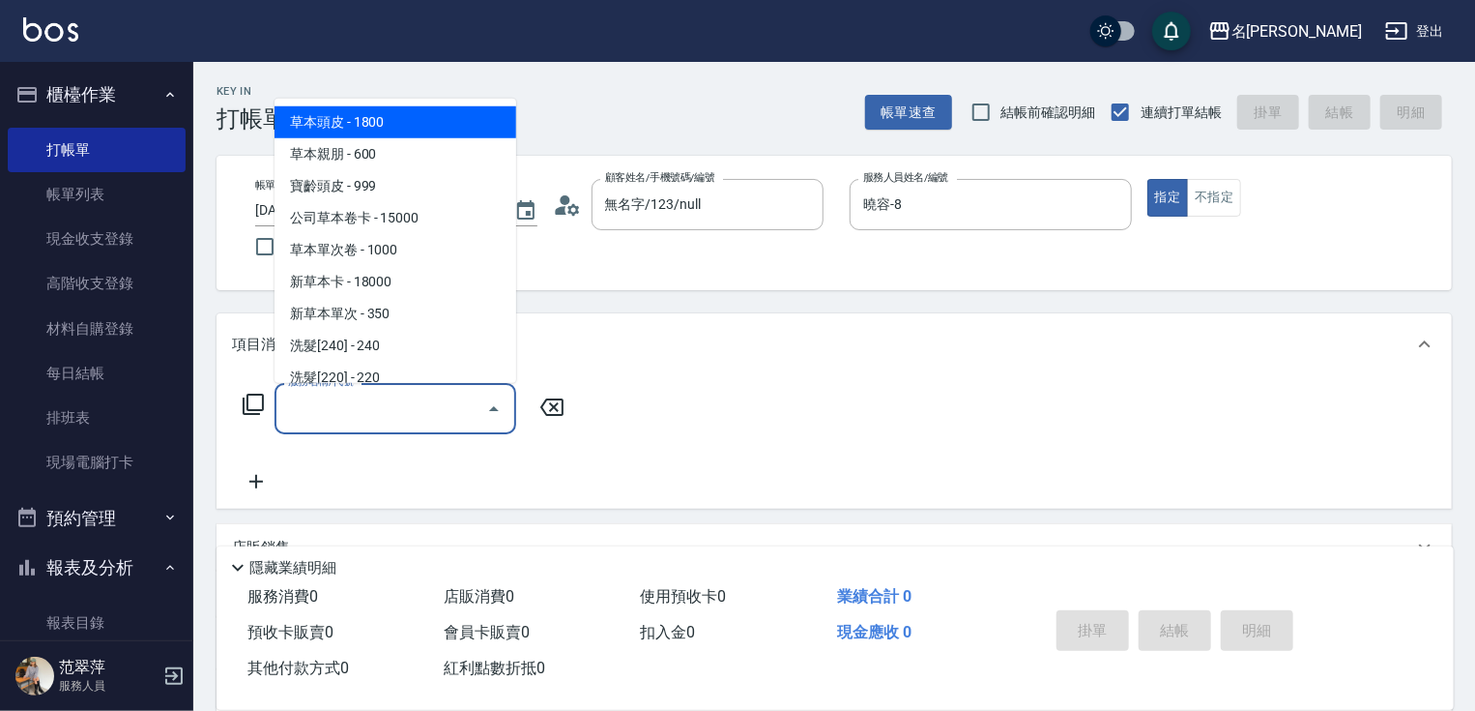
click at [420, 403] on input "服務名稱/代號" at bounding box center [380, 409] width 195 height 34
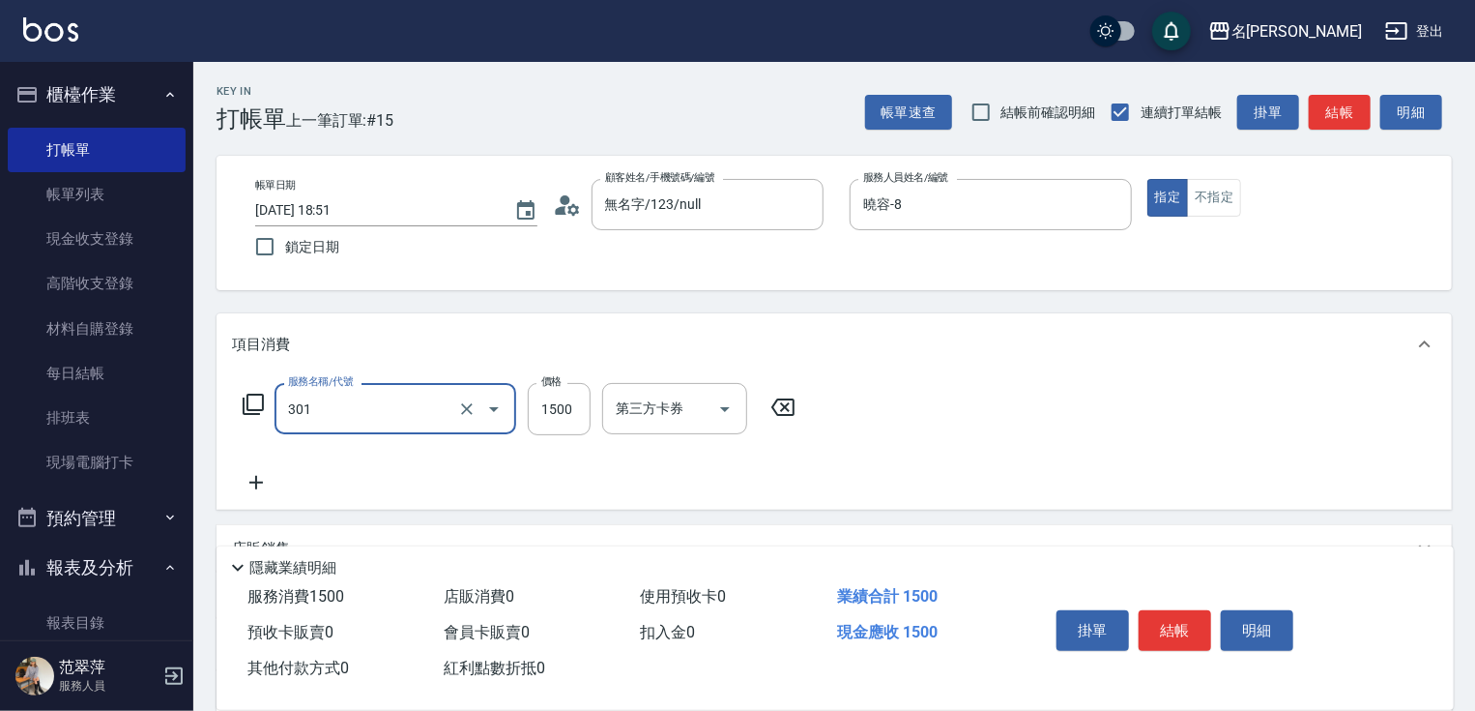
type input "燙髮(1500)(301)"
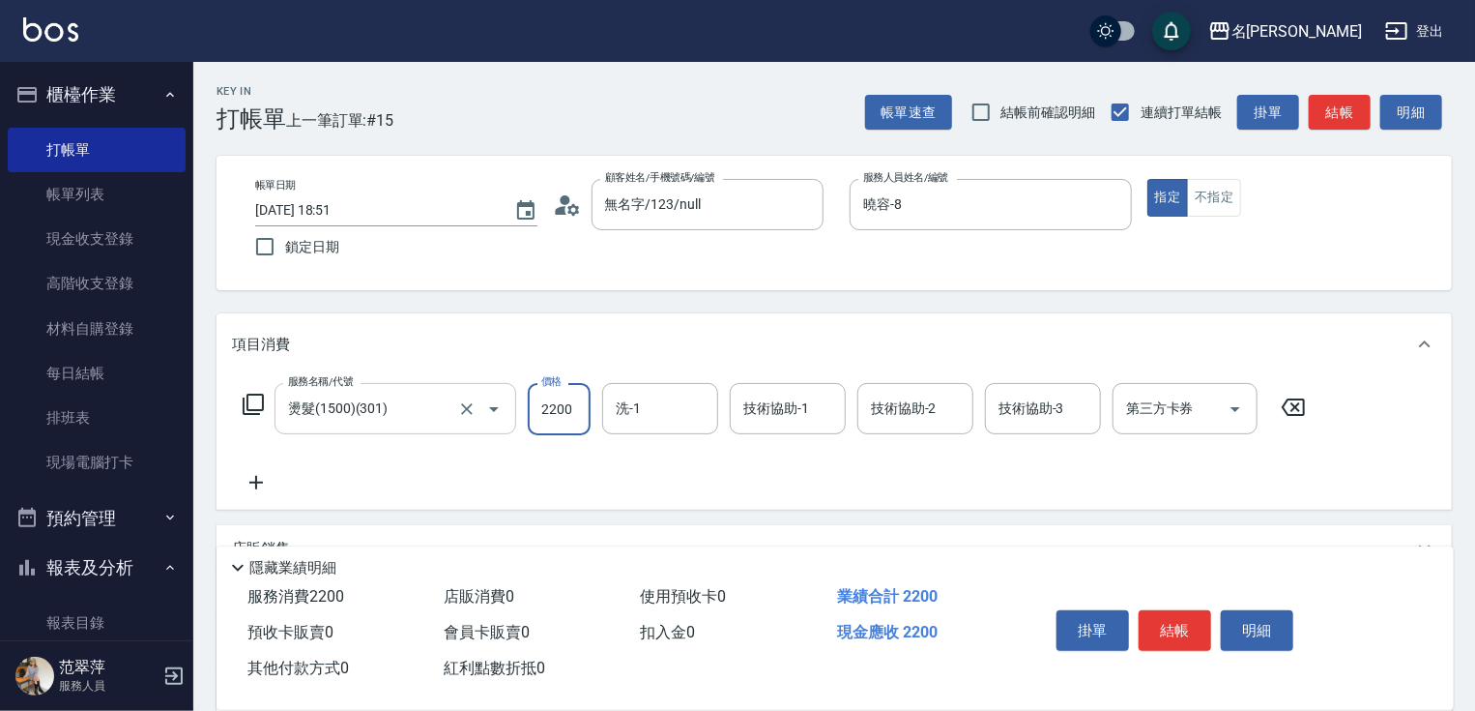
type input "2200"
type input "小慧-18"
type input "曉容-8"
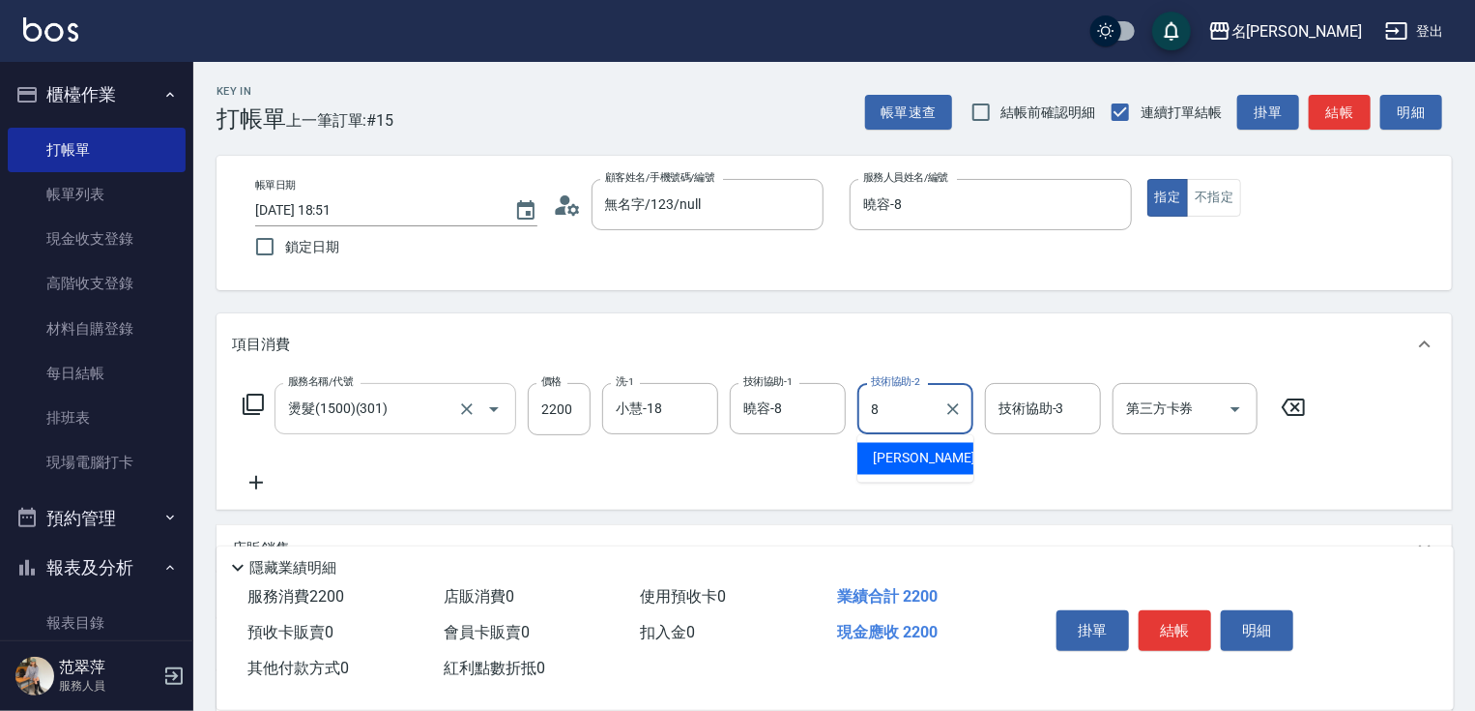
type input "曉容-8"
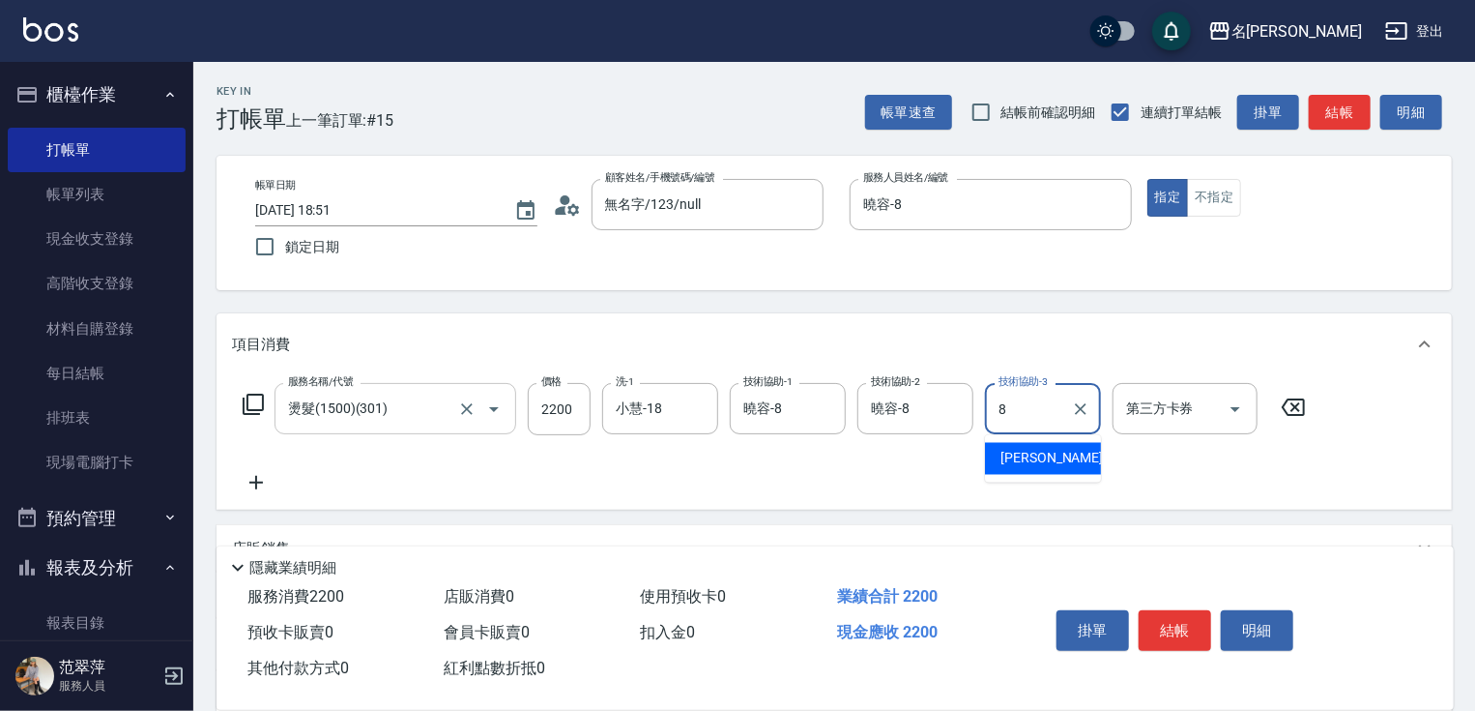
type input "曉容-8"
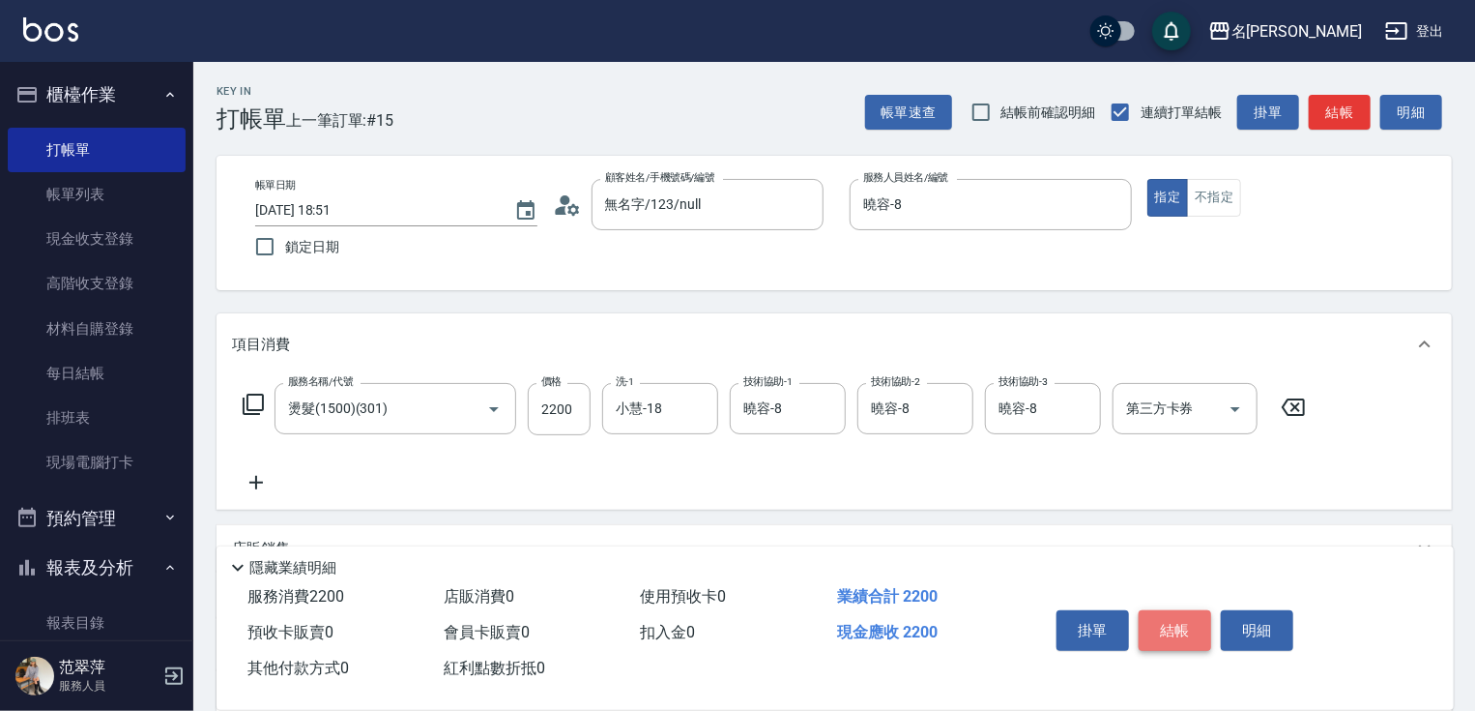
click at [1152, 619] on button "結帳" at bounding box center [1175, 630] width 73 height 41
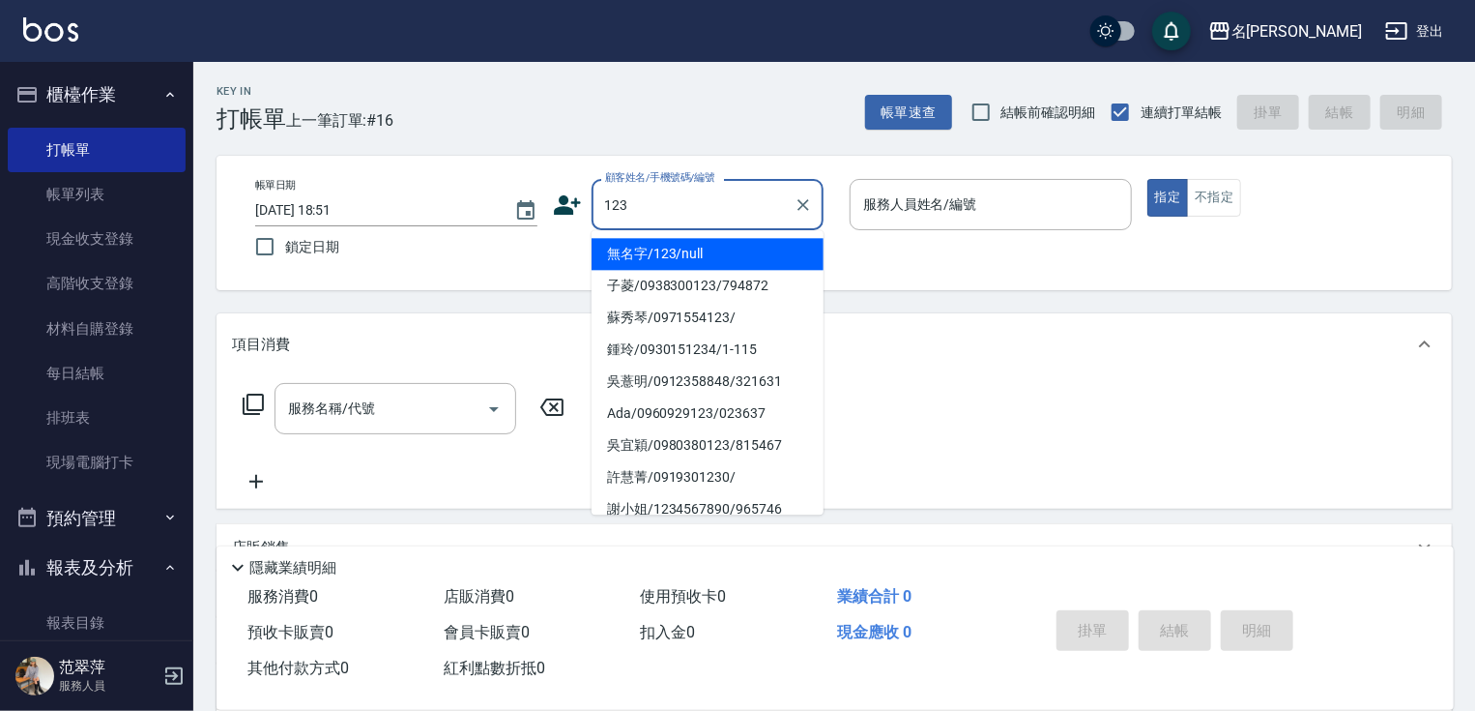
click at [719, 252] on li "無名字/123/null" at bounding box center [708, 254] width 232 height 32
type input "無名字/123/null"
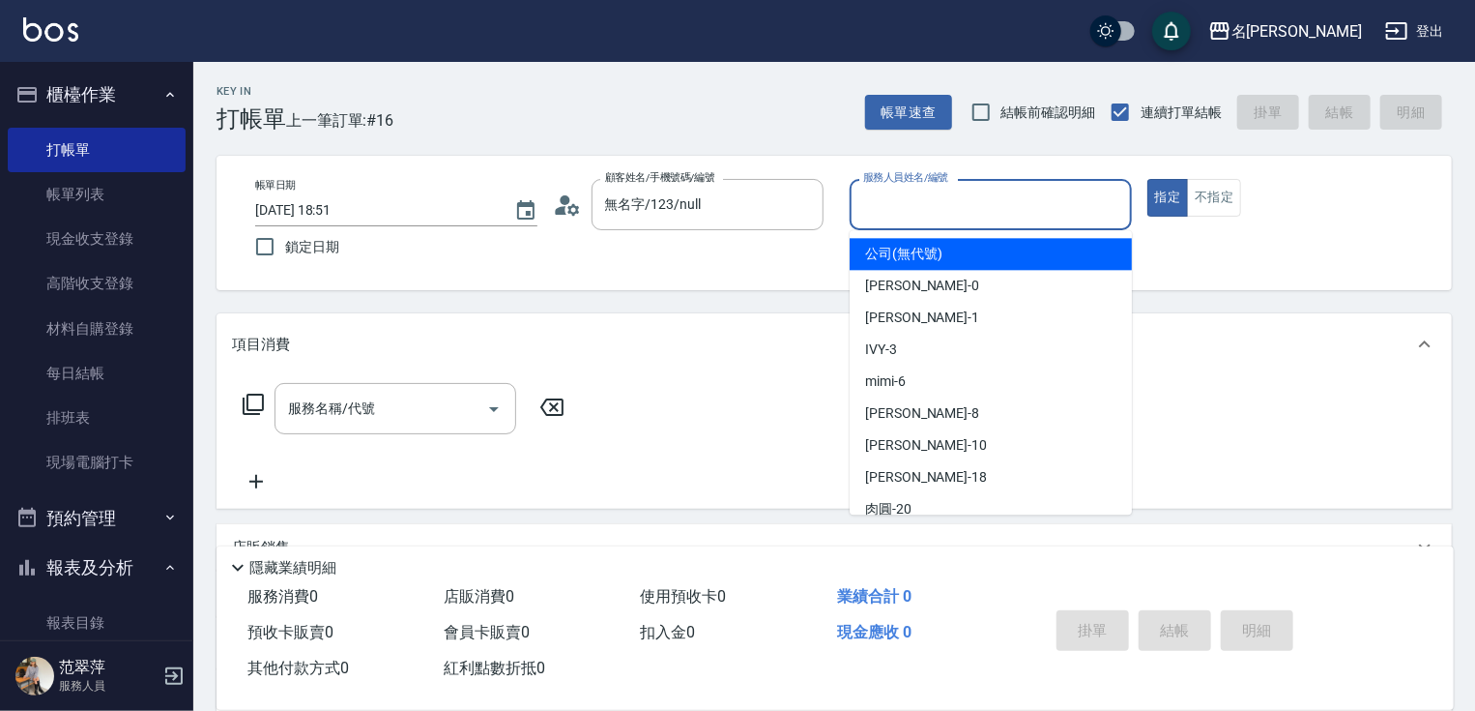
drag, startPoint x: 914, startPoint y: 216, endPoint x: 928, endPoint y: 263, distance: 49.5
click at [916, 221] on div "服務人員姓名/編號" at bounding box center [991, 204] width 282 height 51
click at [927, 190] on input "服務人員姓名/編號" at bounding box center [990, 205] width 265 height 34
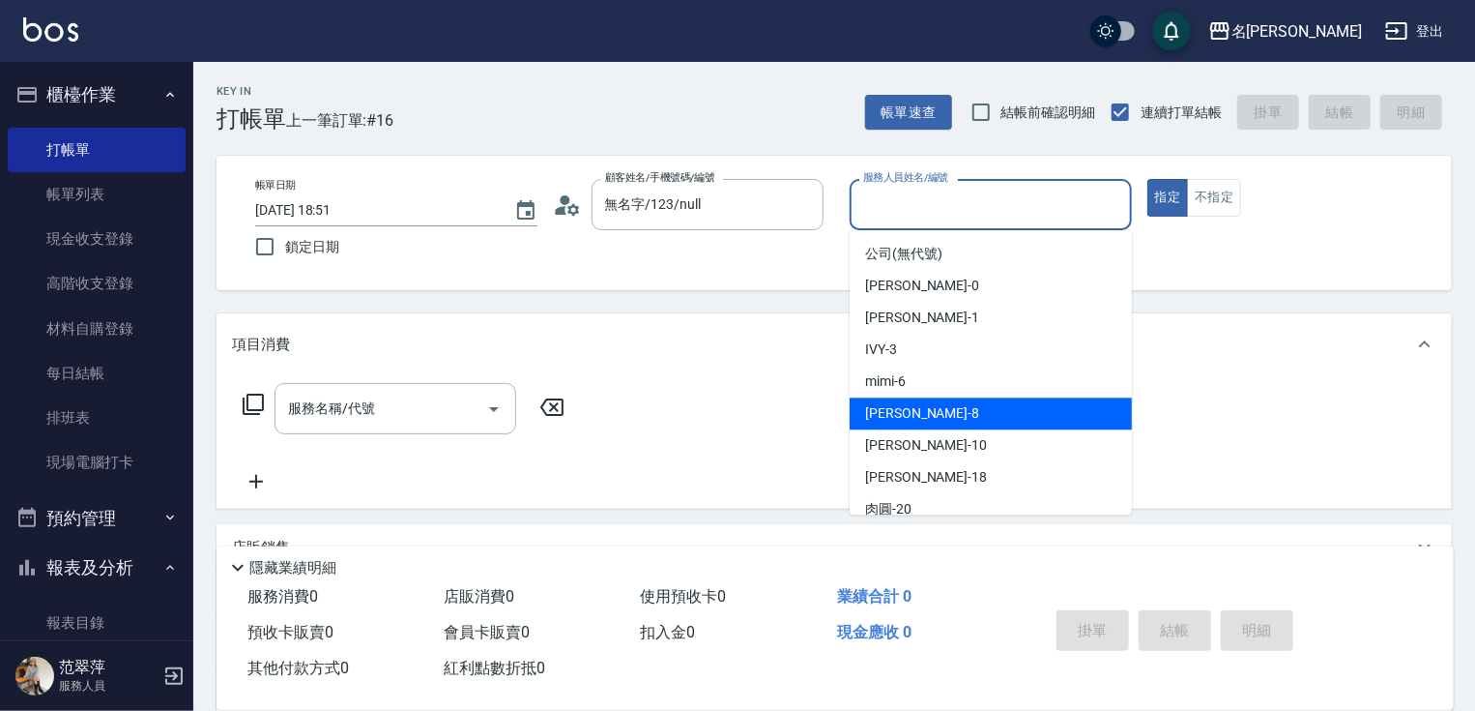
click at [916, 399] on div "曉容 -8" at bounding box center [991, 413] width 282 height 32
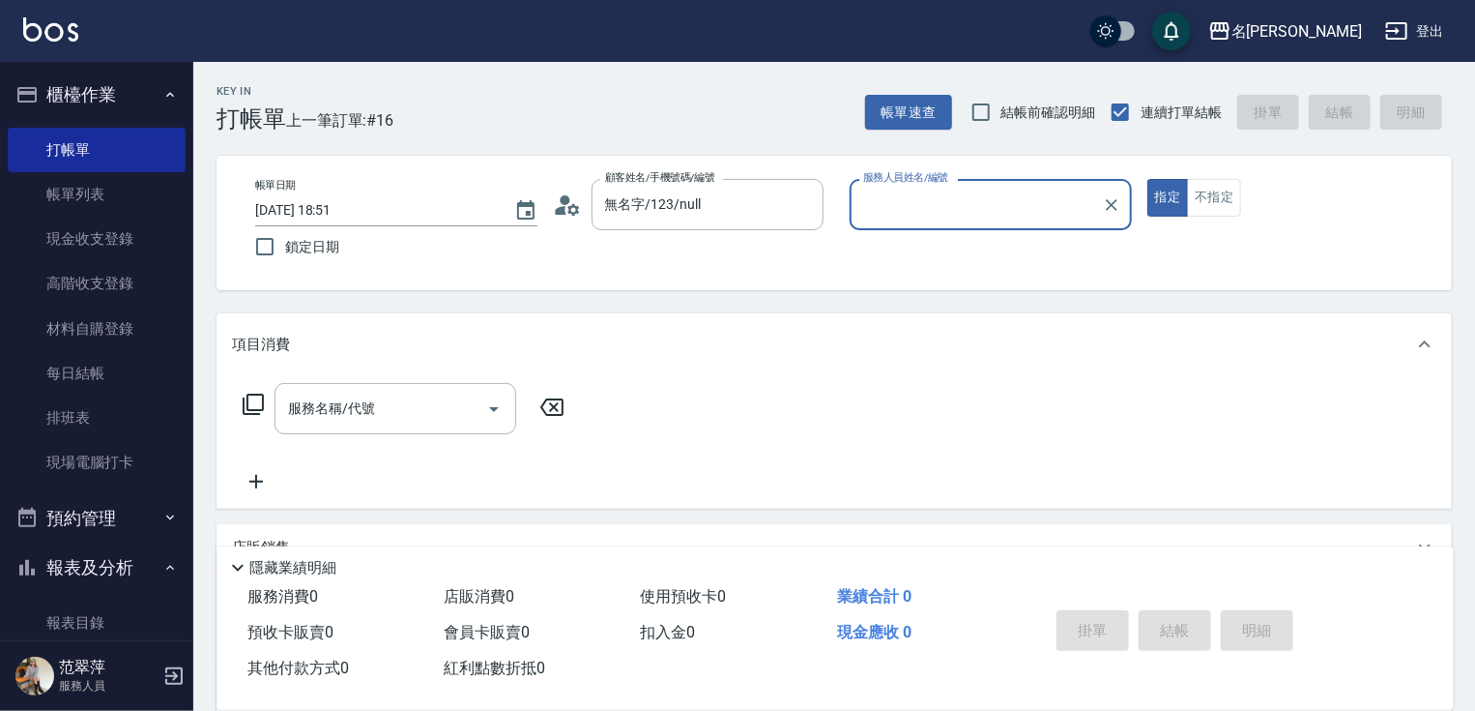
type input "曉容-8"
click at [1216, 205] on button "不指定" at bounding box center [1214, 198] width 54 height 38
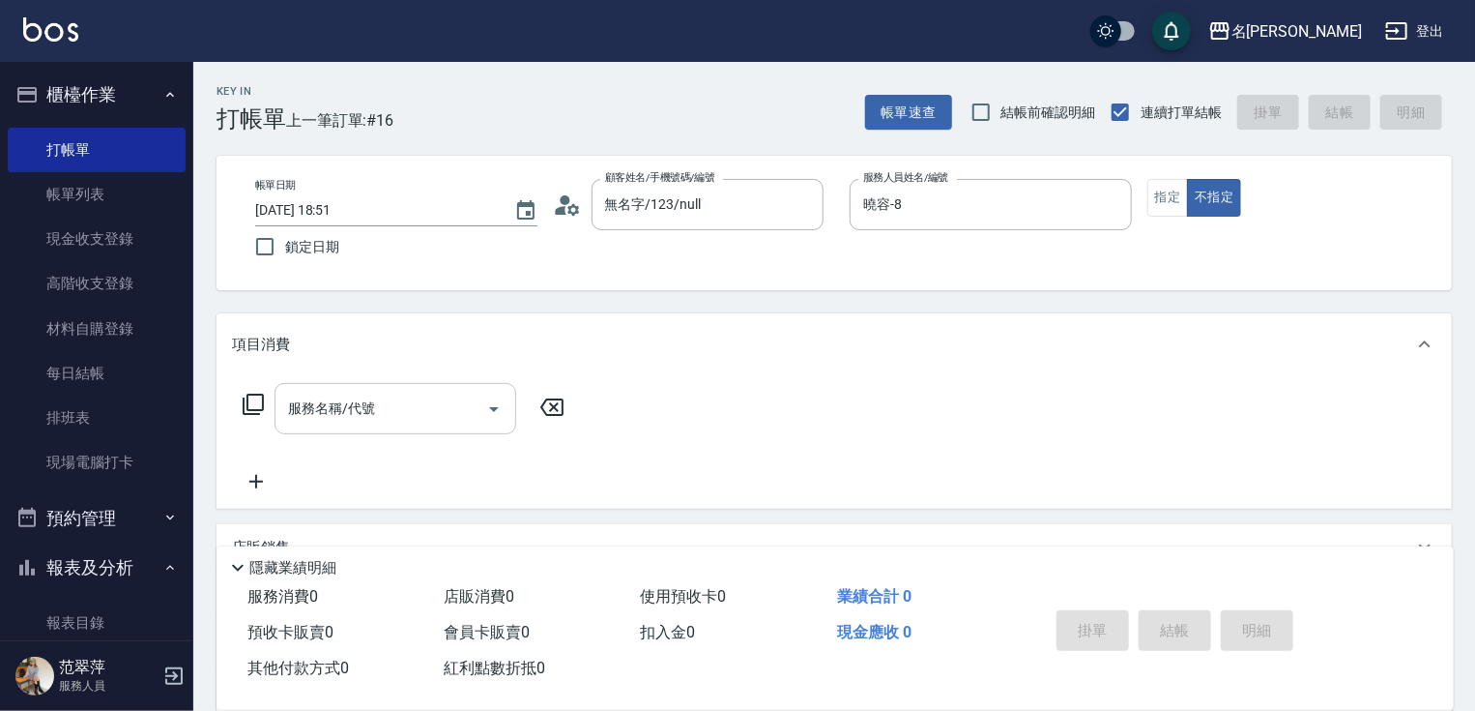
click at [400, 414] on input "服務名稱/代號" at bounding box center [380, 409] width 195 height 34
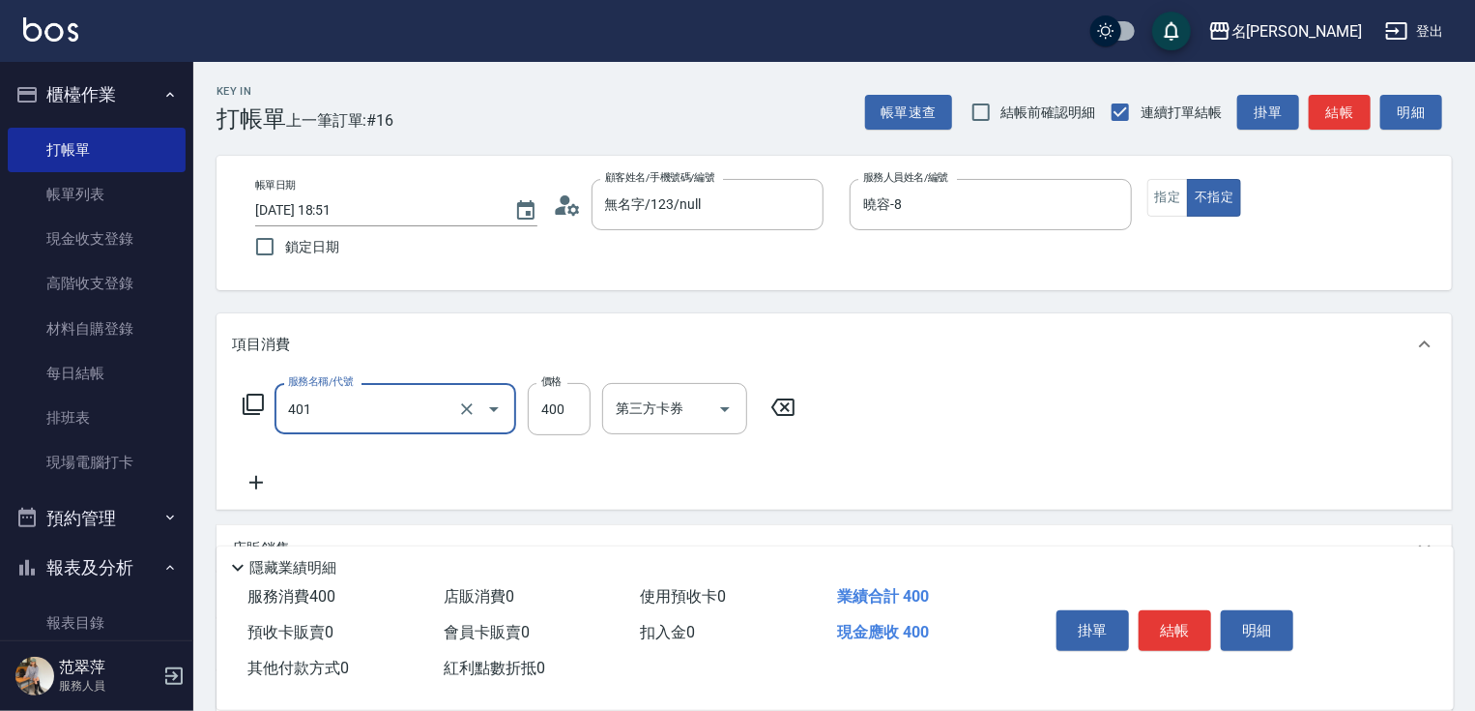
type input "剪髮(400)(401)"
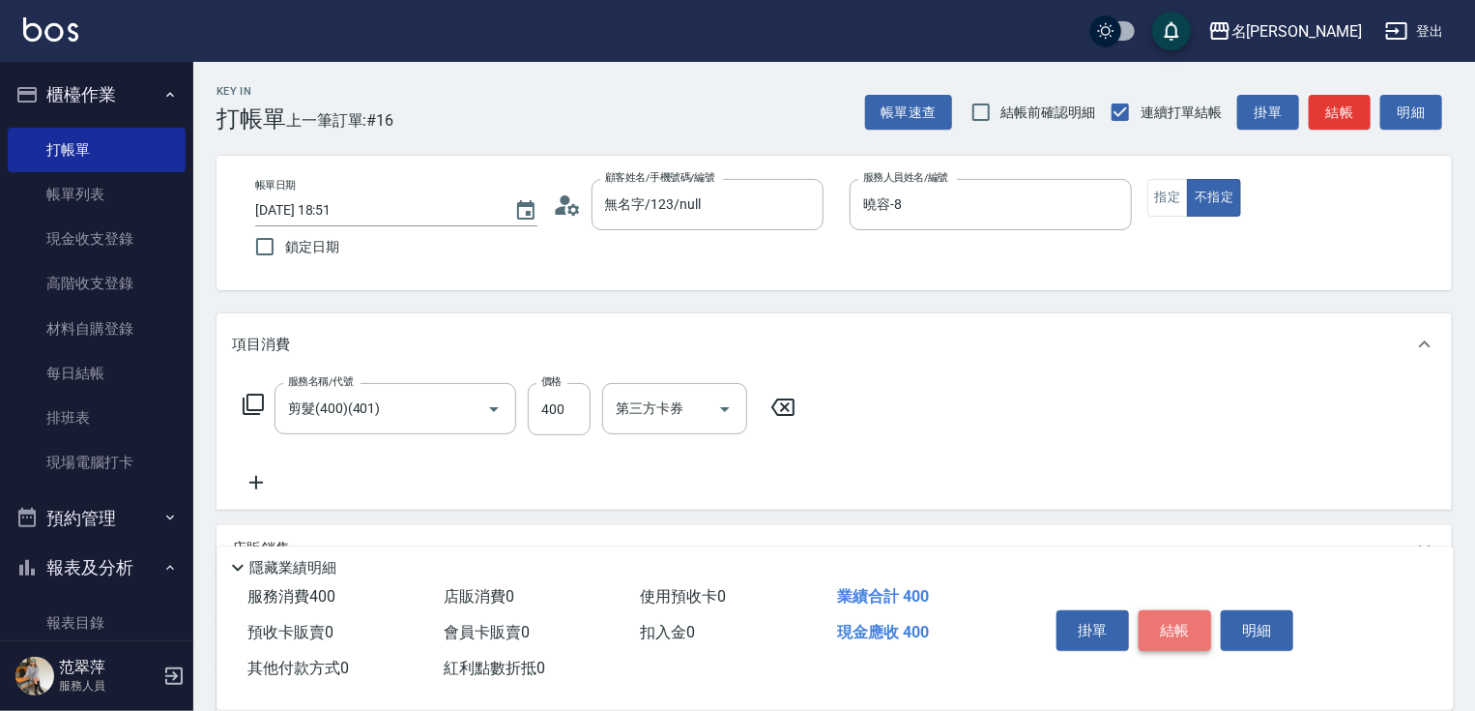
click at [1196, 625] on button "結帳" at bounding box center [1175, 630] width 73 height 41
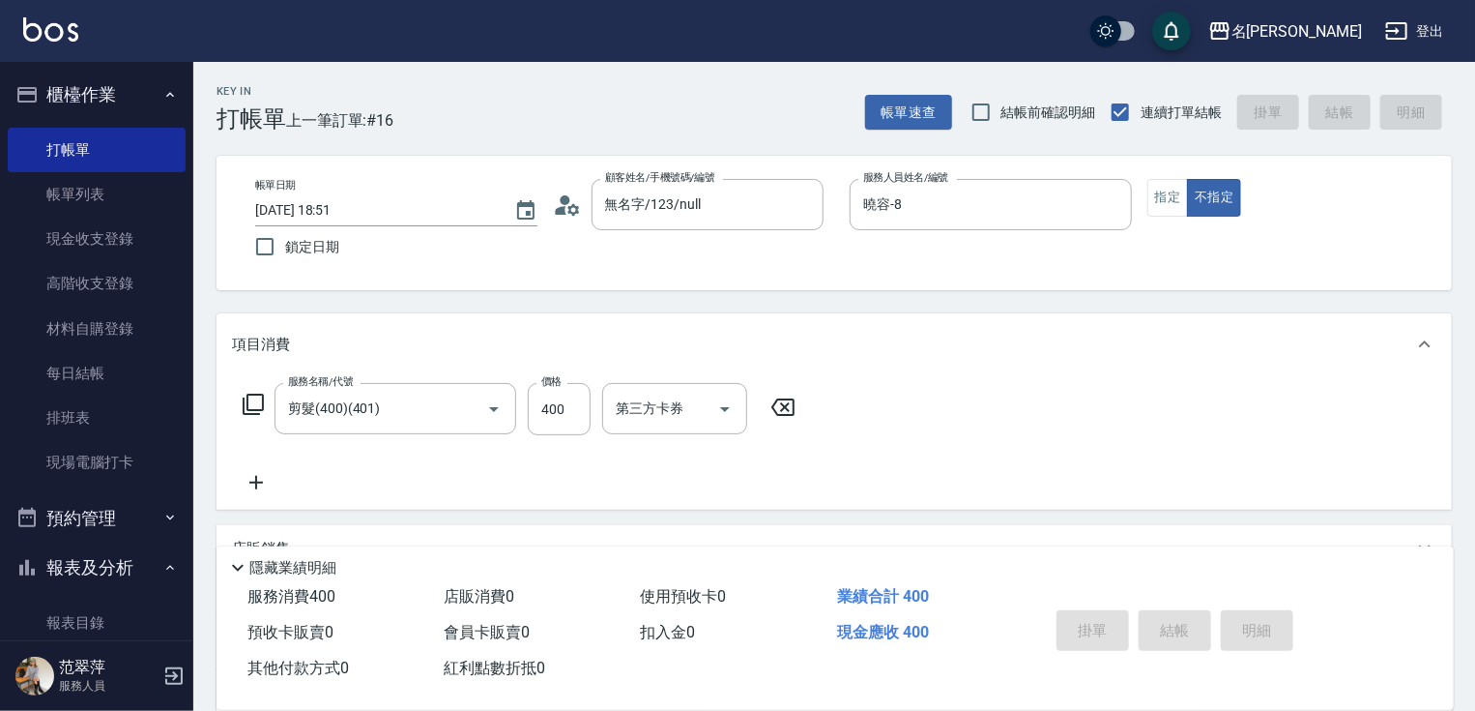
type input "2025/10/12 18:52"
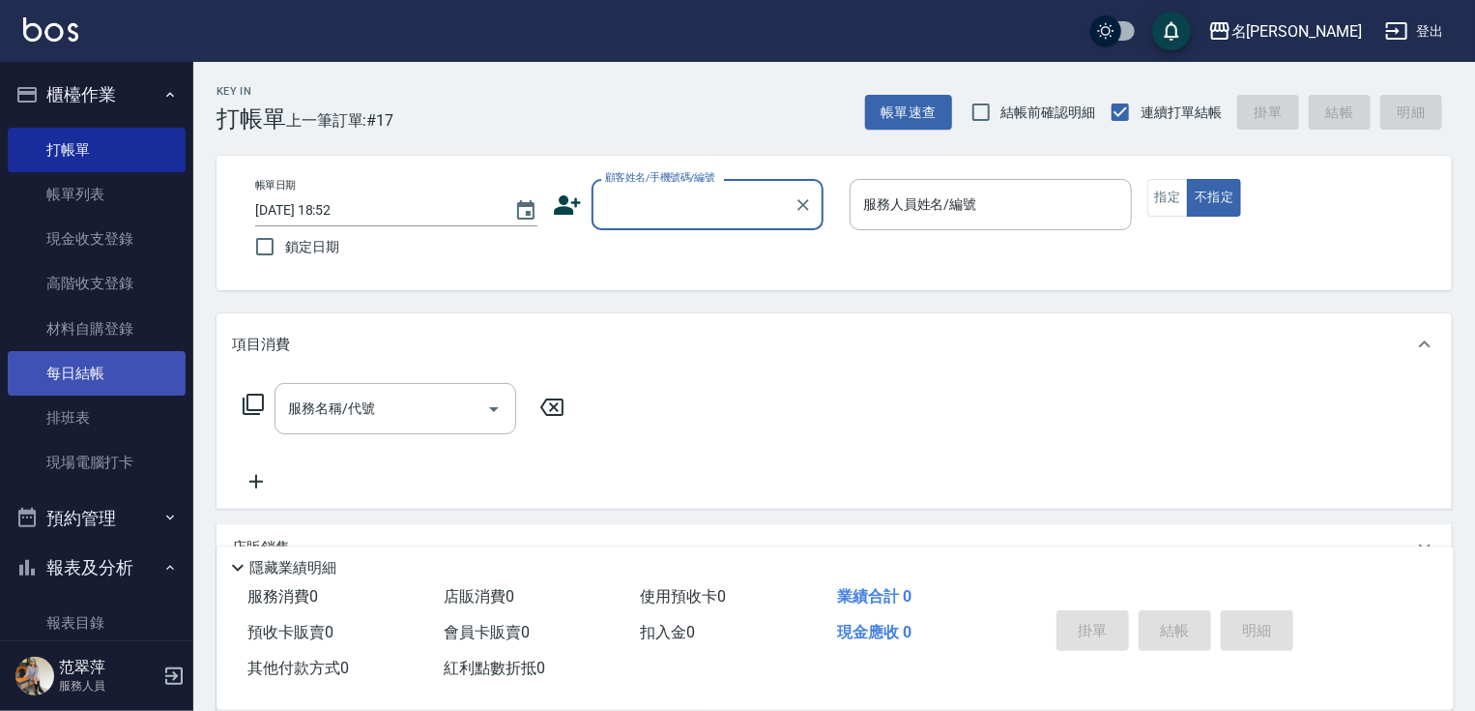
click at [104, 357] on link "每日結帳" at bounding box center [97, 373] width 178 height 44
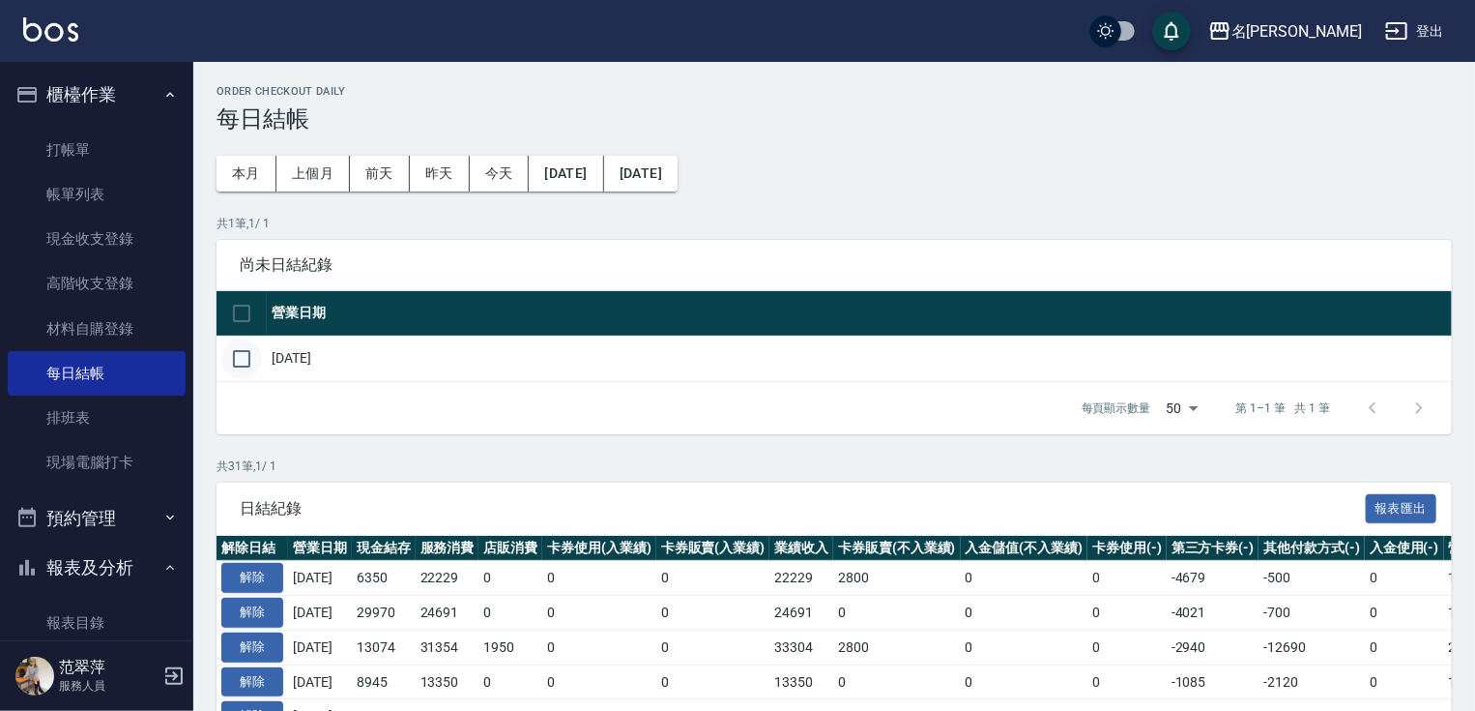
click at [251, 360] on input "checkbox" at bounding box center [241, 358] width 41 height 41
checkbox input "true"
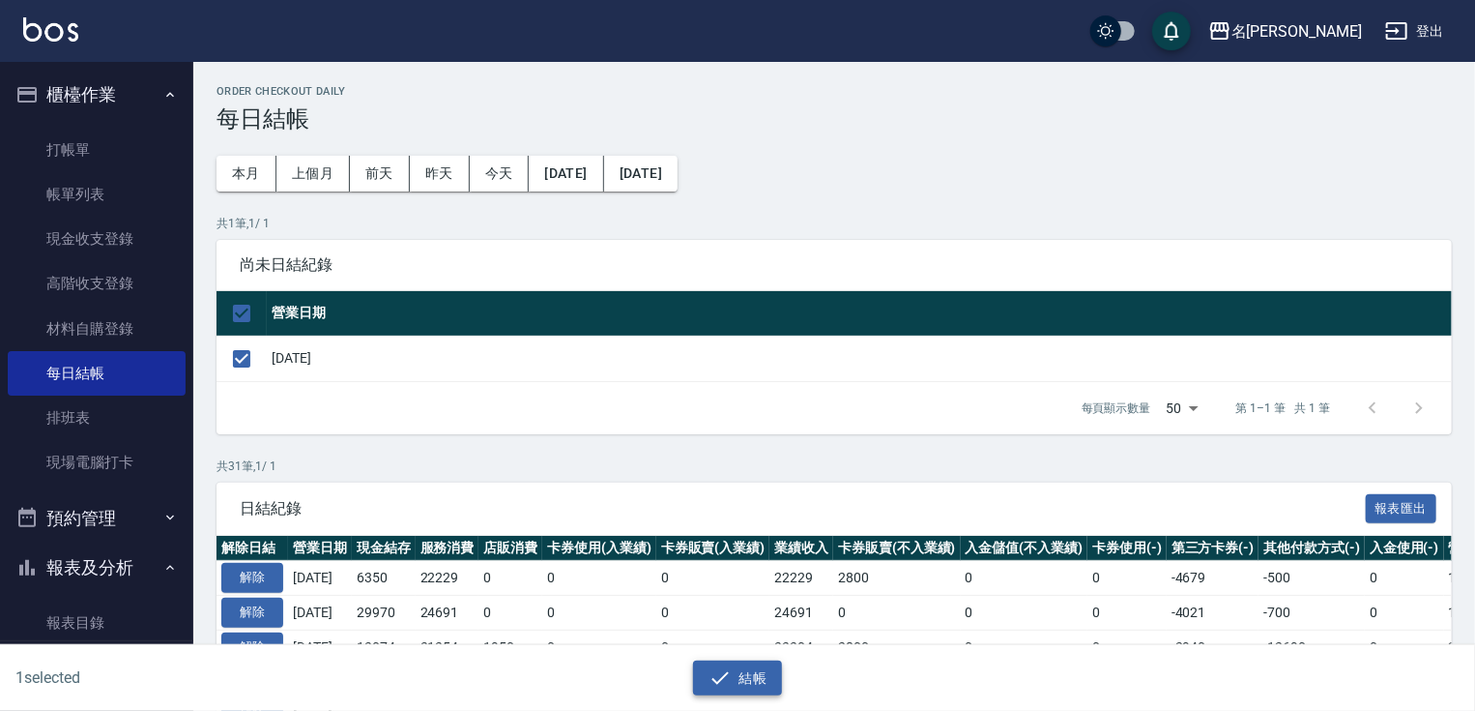
click at [746, 682] on button "結帳" at bounding box center [738, 678] width 90 height 36
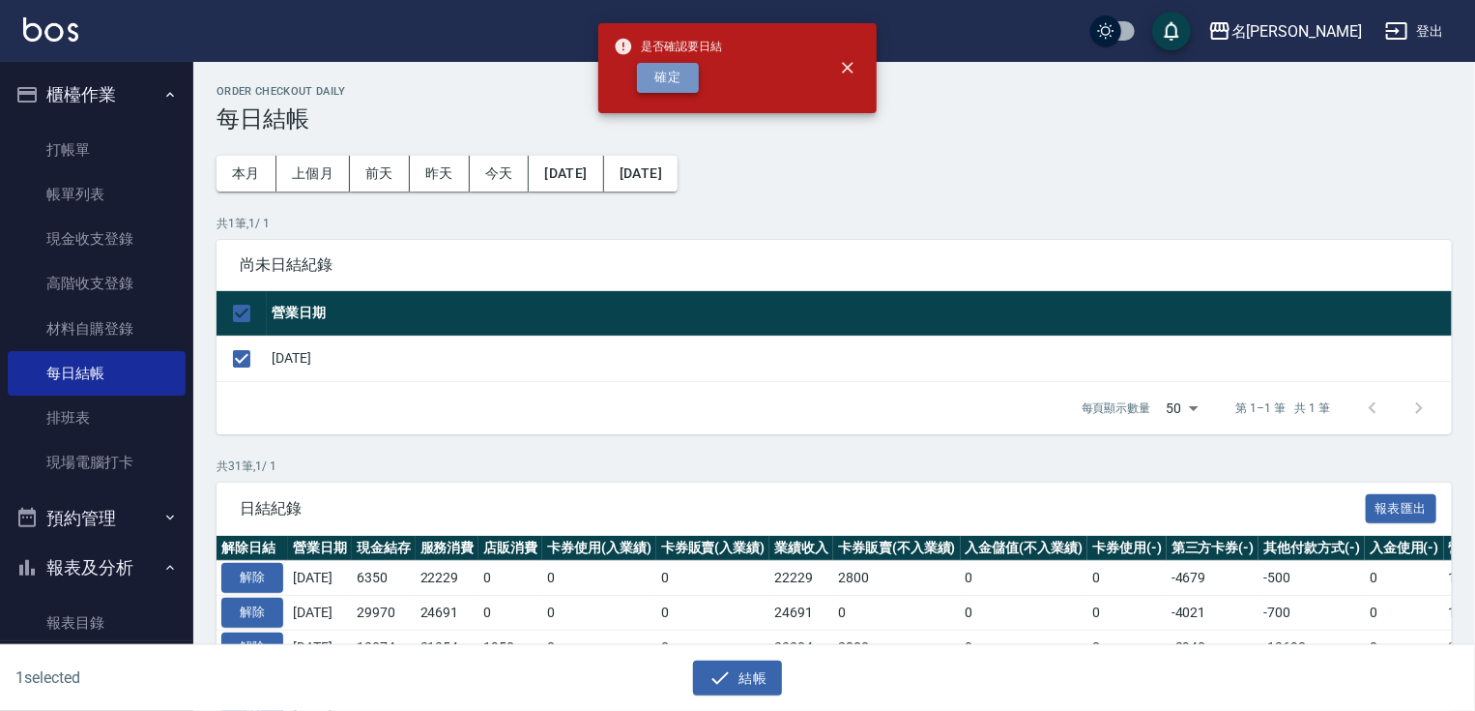
click at [673, 73] on button "確定" at bounding box center [668, 78] width 62 height 30
checkbox input "false"
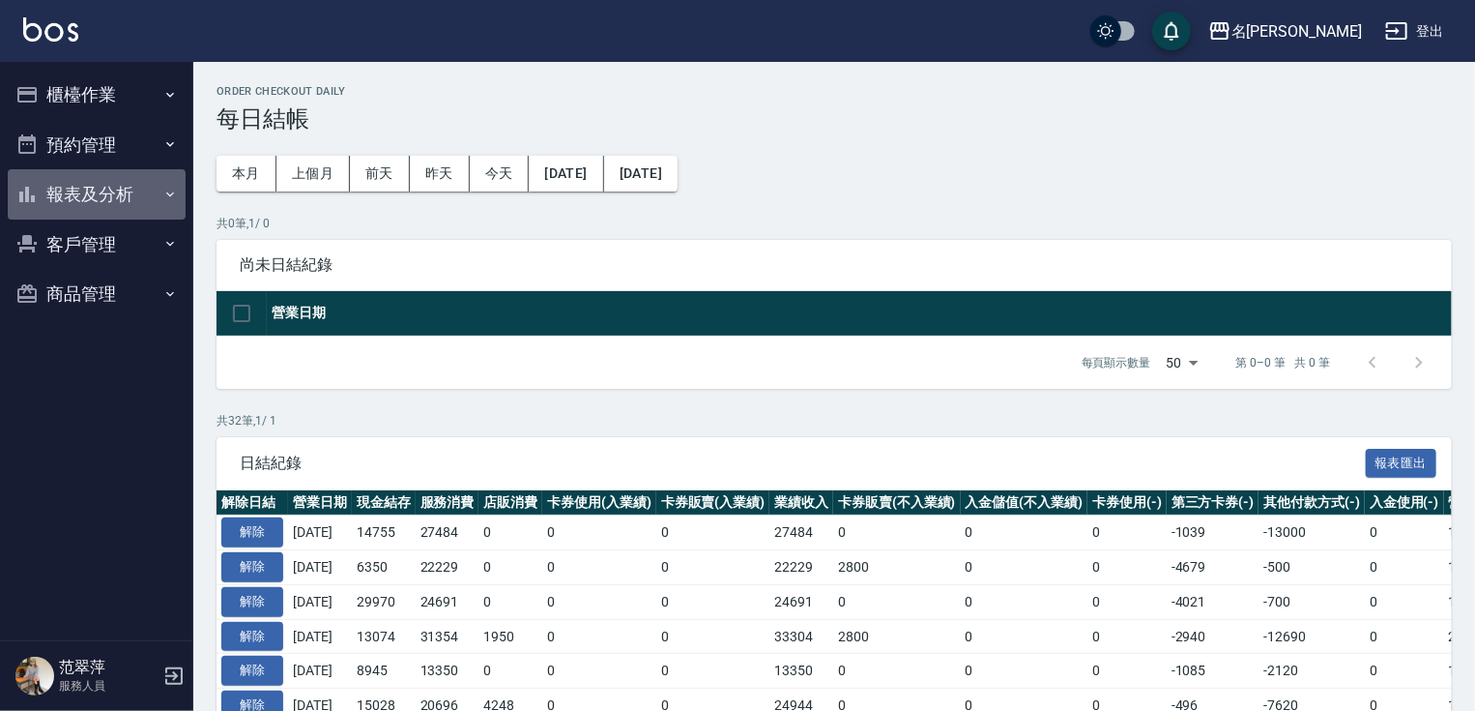
click at [121, 184] on button "報表及分析" at bounding box center [97, 194] width 178 height 50
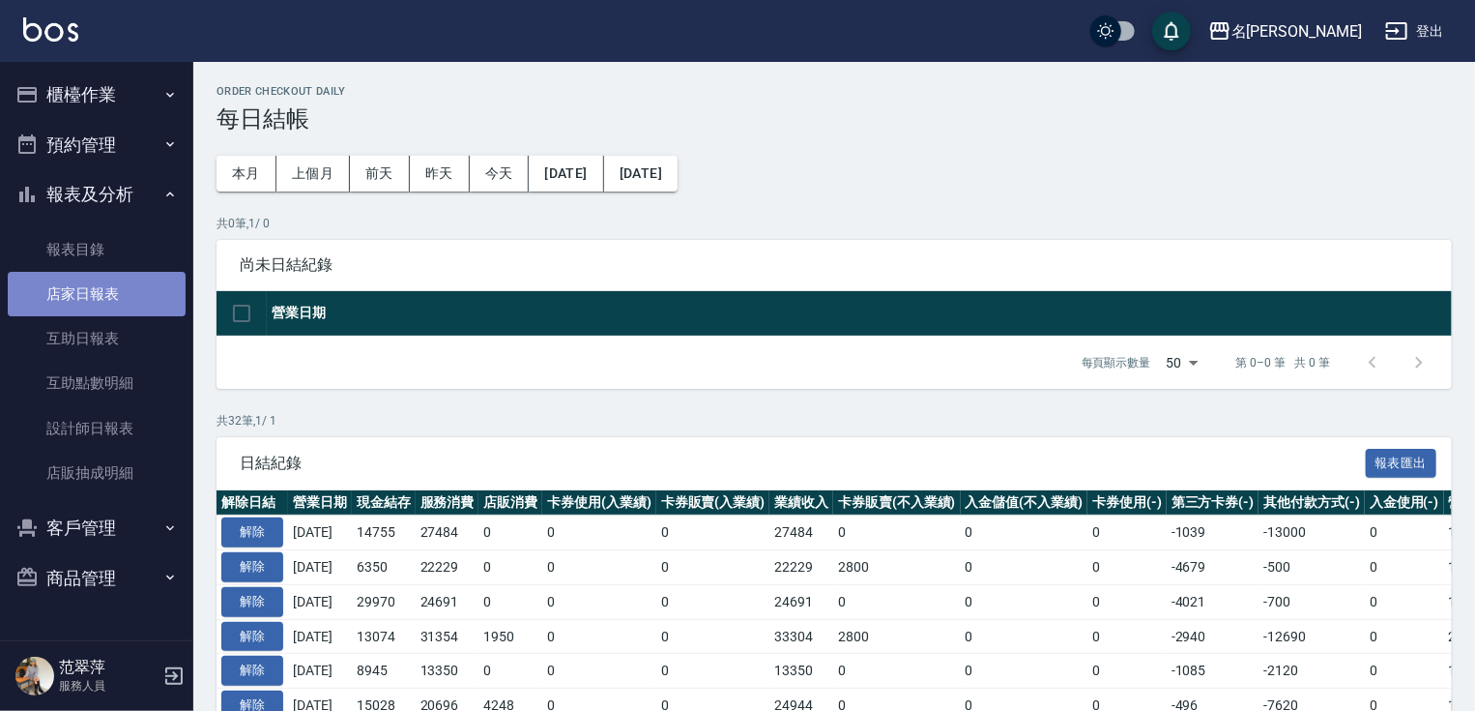
click at [97, 290] on link "店家日報表" at bounding box center [97, 294] width 178 height 44
